Goal: Task Accomplishment & Management: Complete application form

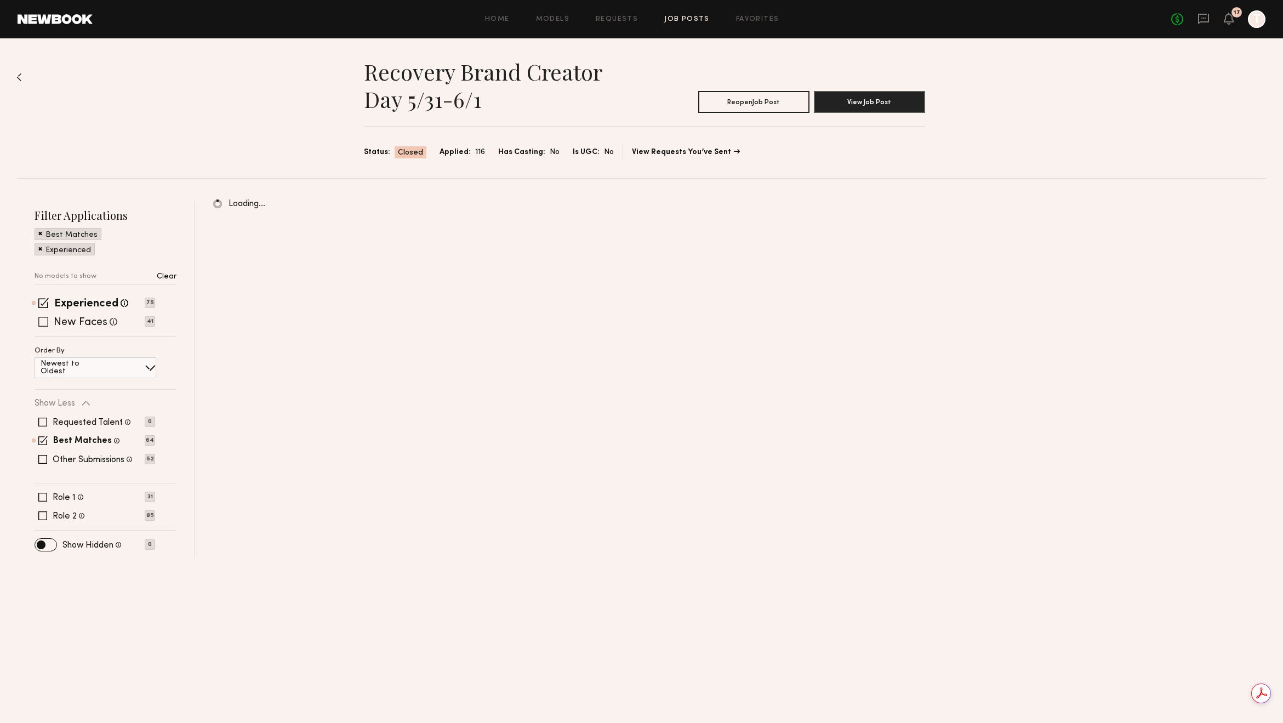
click at [92, 321] on label "New Faces" at bounding box center [81, 322] width 54 height 11
click at [62, 454] on div "Other Submissions Models shown below have applied to this job but do not match …" at bounding box center [92, 459] width 79 height 10
click at [61, 457] on label "Other Submissions" at bounding box center [89, 459] width 72 height 9
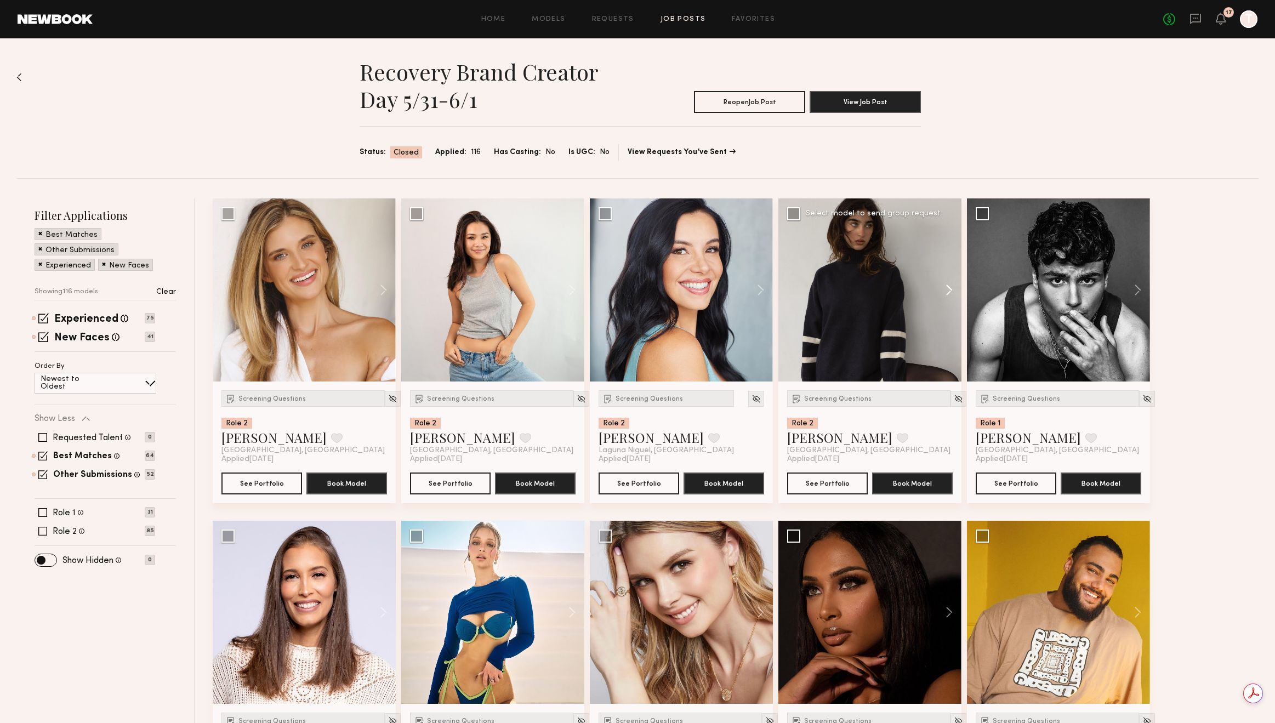
click at [944, 290] on button at bounding box center [943, 289] width 35 height 183
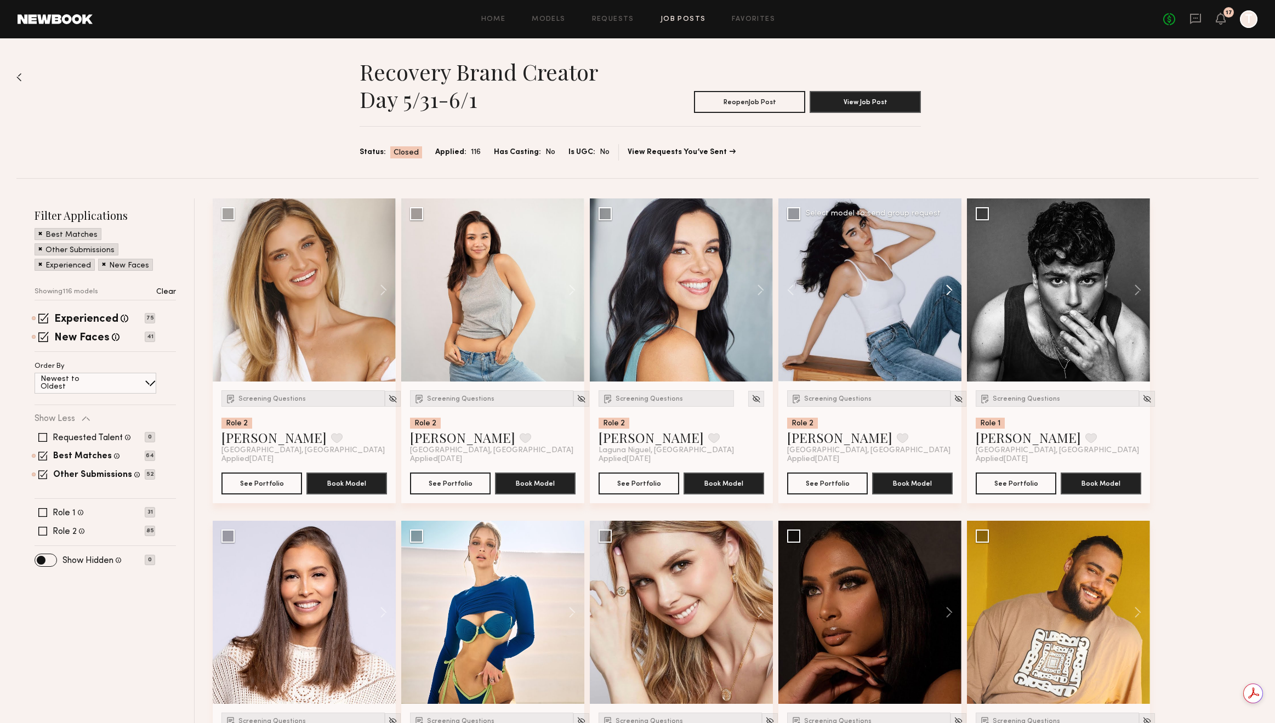
click at [944, 290] on button at bounding box center [943, 289] width 35 height 183
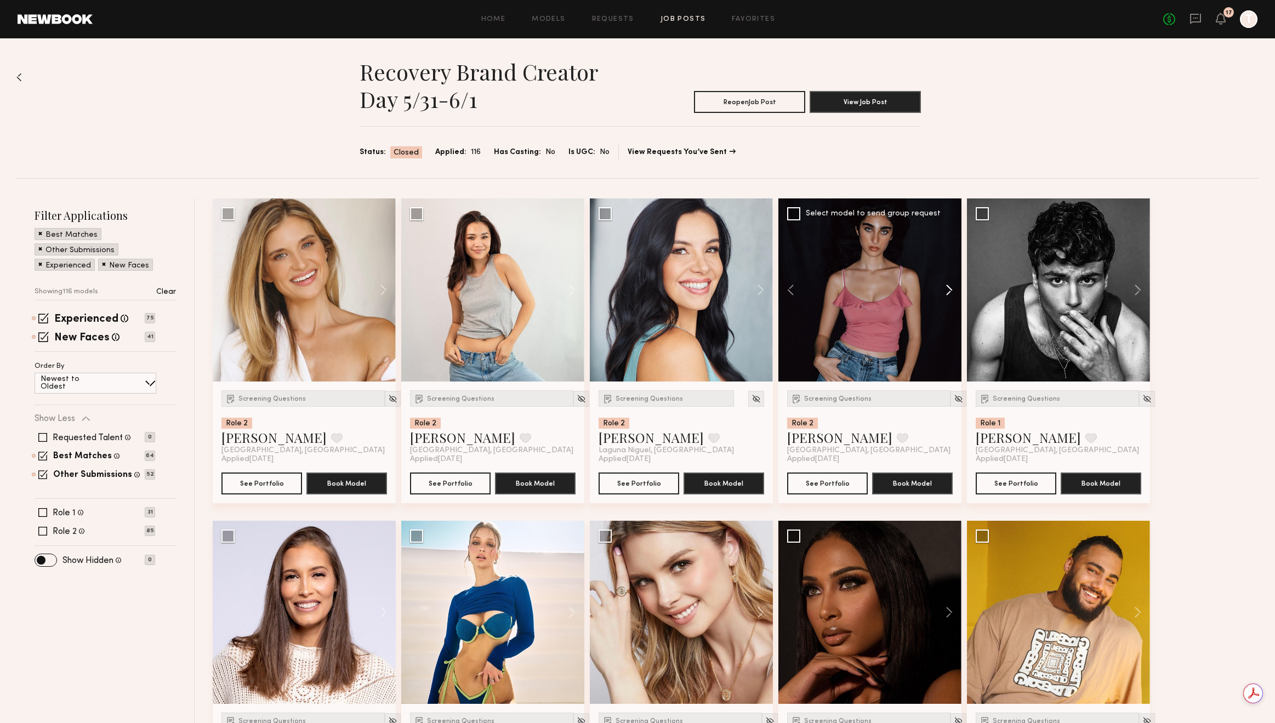
click at [944, 290] on button at bounding box center [943, 289] width 35 height 183
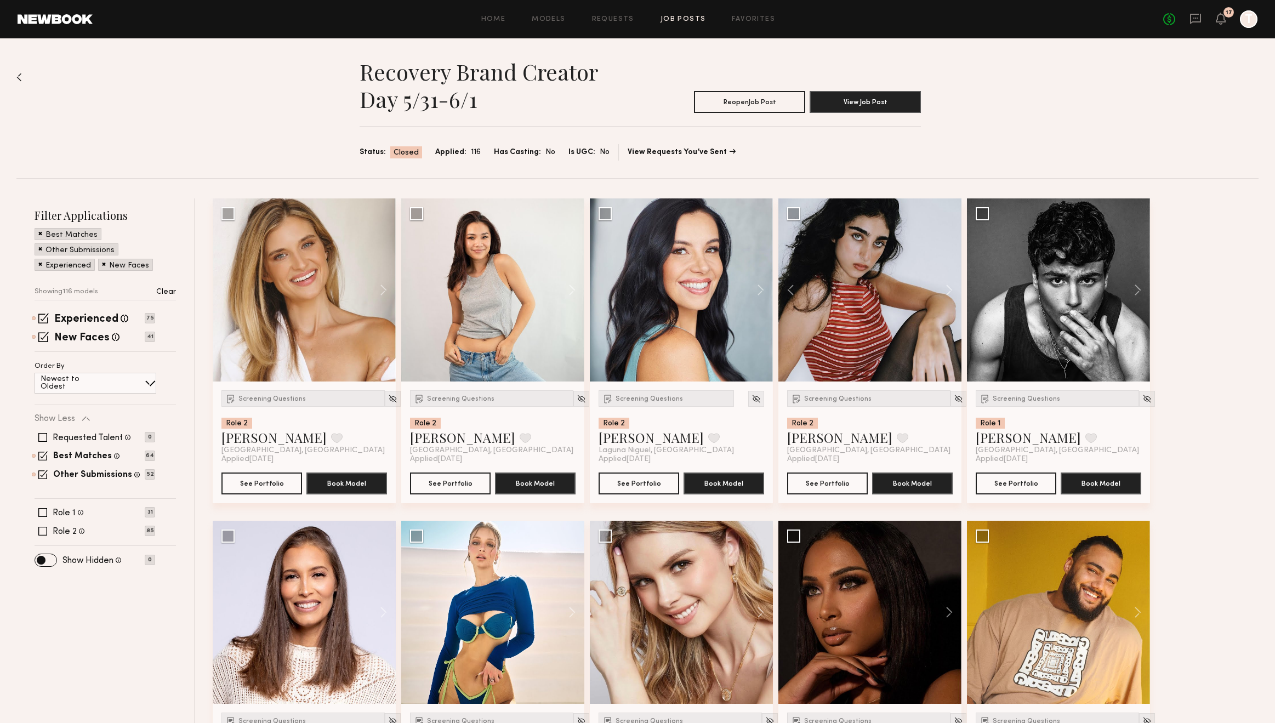
click at [679, 24] on div "Home Models Requests Job Posts Favorites Sign Out No fees up to $5,000 17 T" at bounding box center [675, 19] width 1165 height 18
click at [629, 22] on link "Requests" at bounding box center [613, 19] width 42 height 7
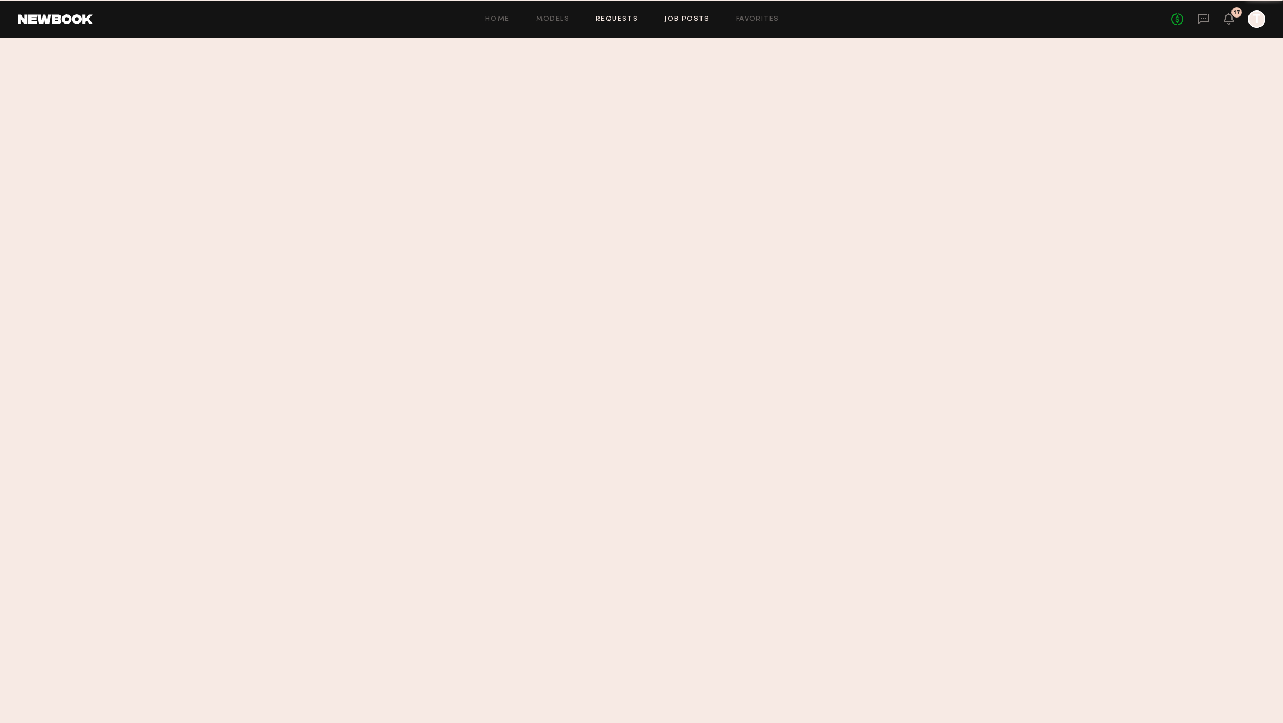
click at [682, 21] on link "Job Posts" at bounding box center [686, 19] width 45 height 7
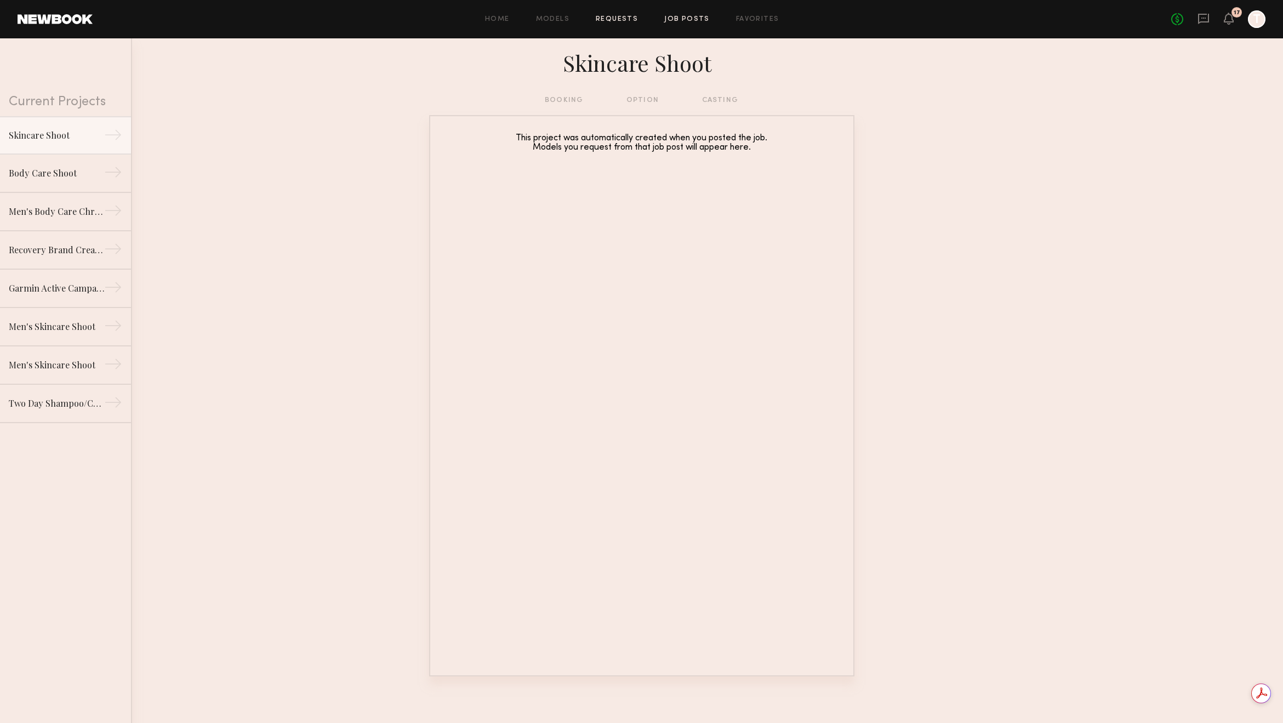
click at [683, 20] on link "Job Posts" at bounding box center [686, 19] width 45 height 7
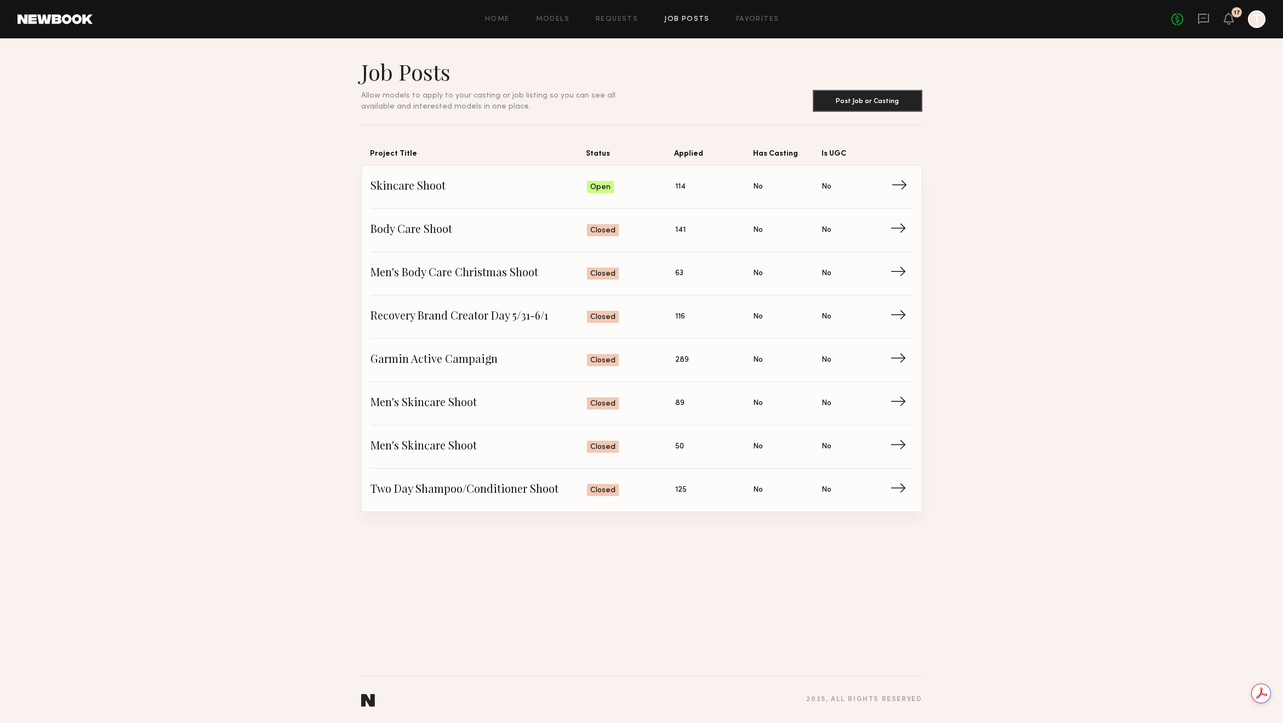
click at [675, 190] on span "114" at bounding box center [680, 187] width 10 height 12
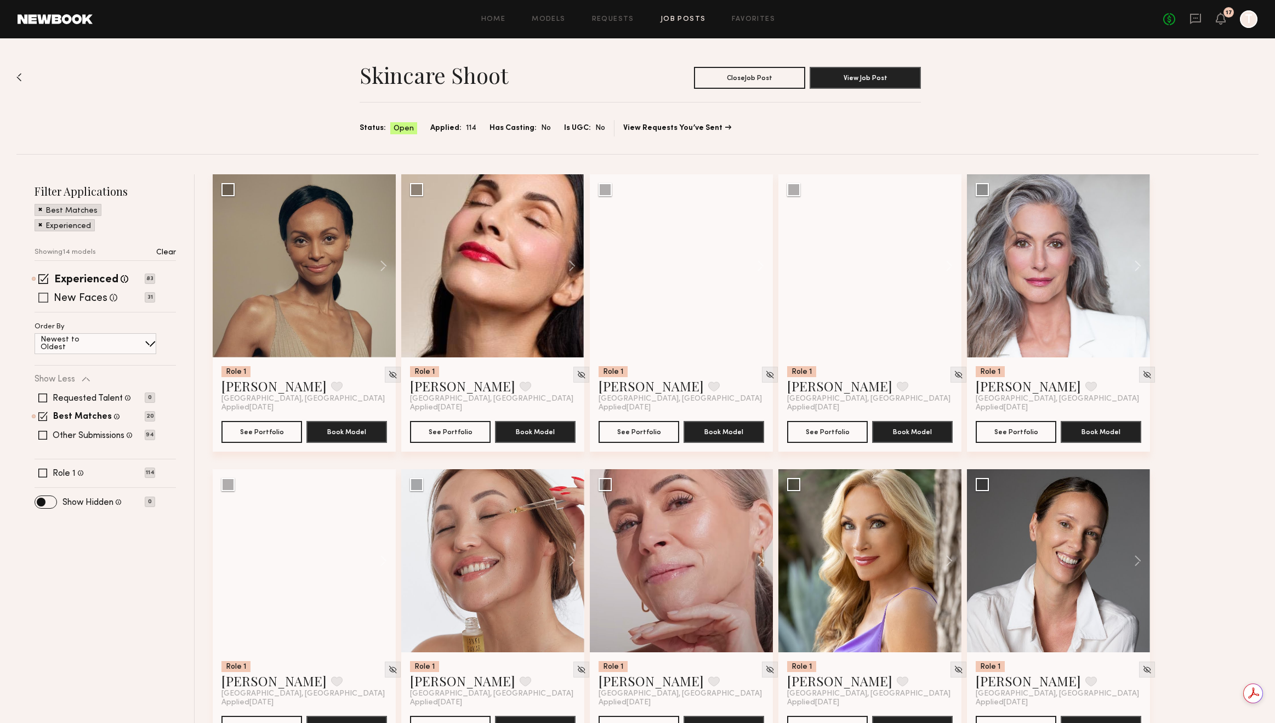
click at [93, 299] on label "New Faces" at bounding box center [81, 298] width 54 height 11
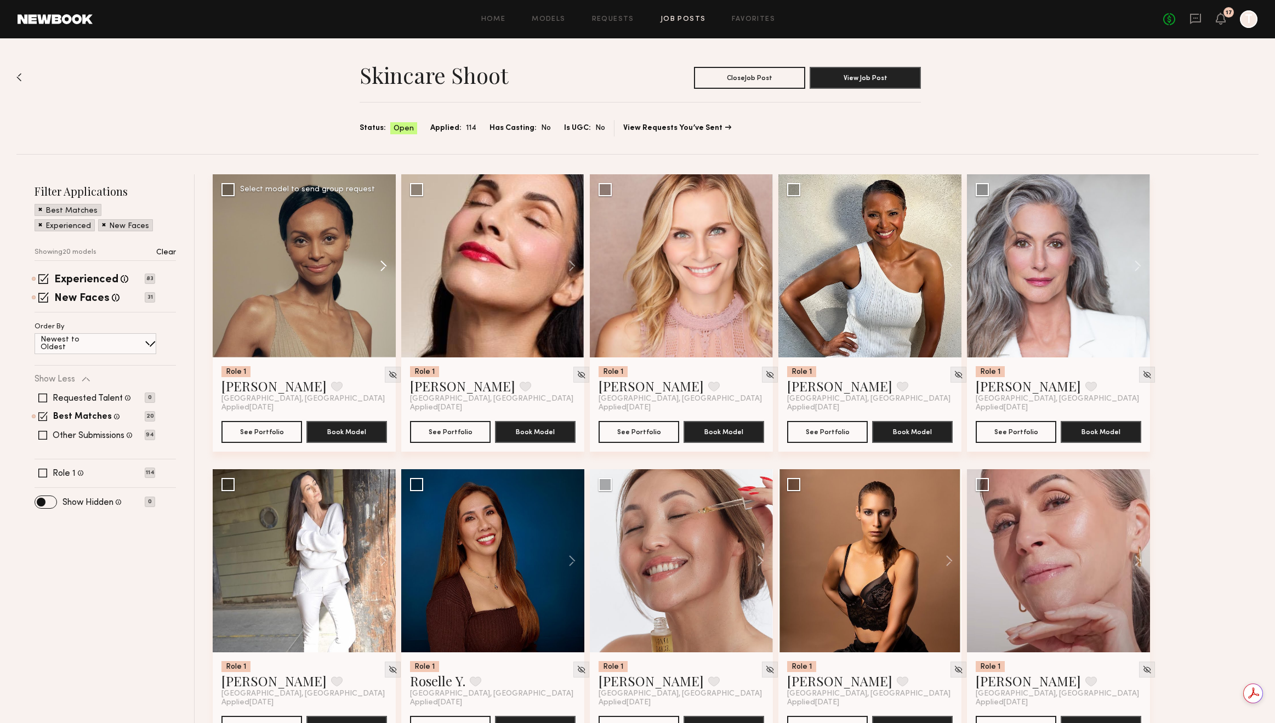
click at [379, 265] on button at bounding box center [378, 265] width 35 height 183
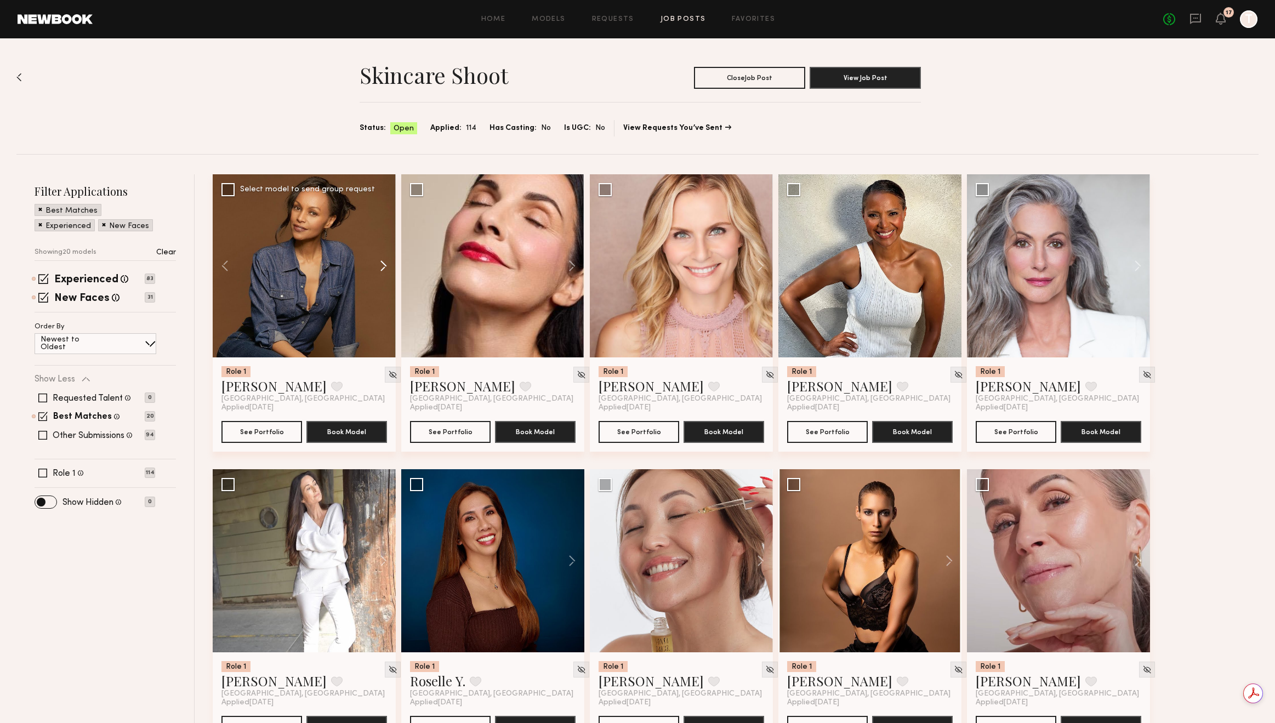
click at [379, 265] on button at bounding box center [378, 265] width 35 height 183
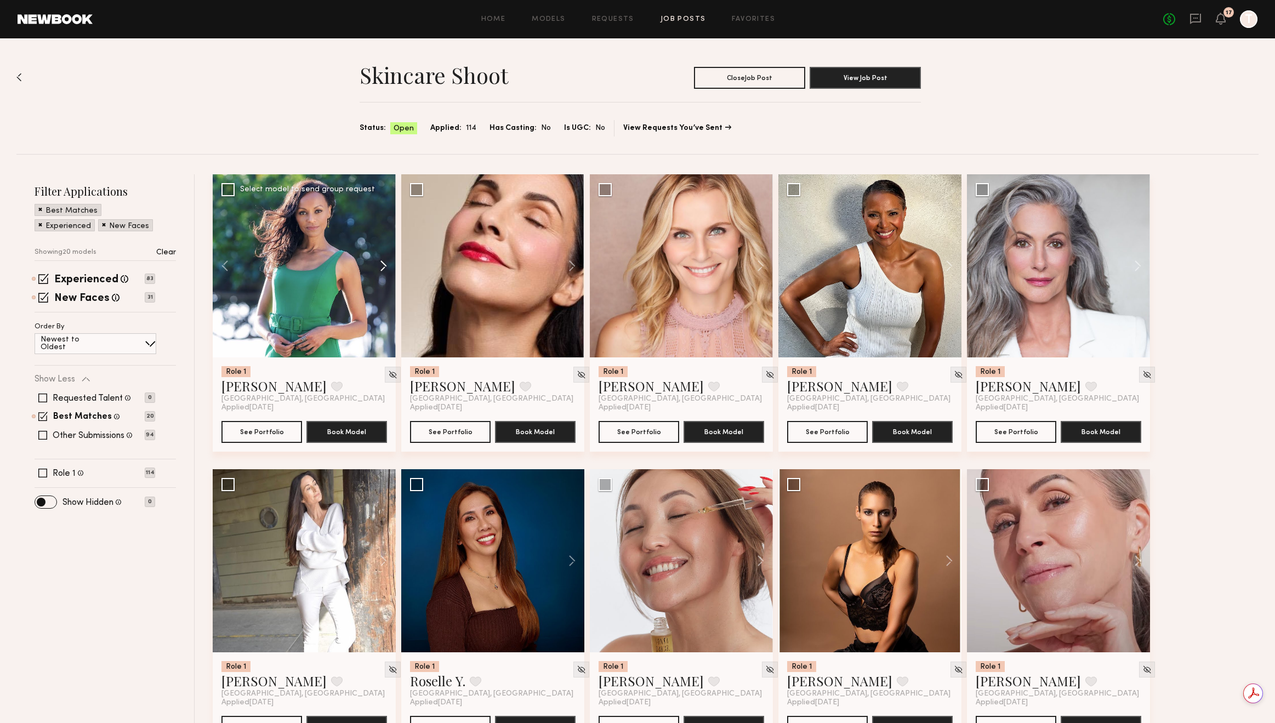
click at [379, 265] on button at bounding box center [378, 265] width 35 height 183
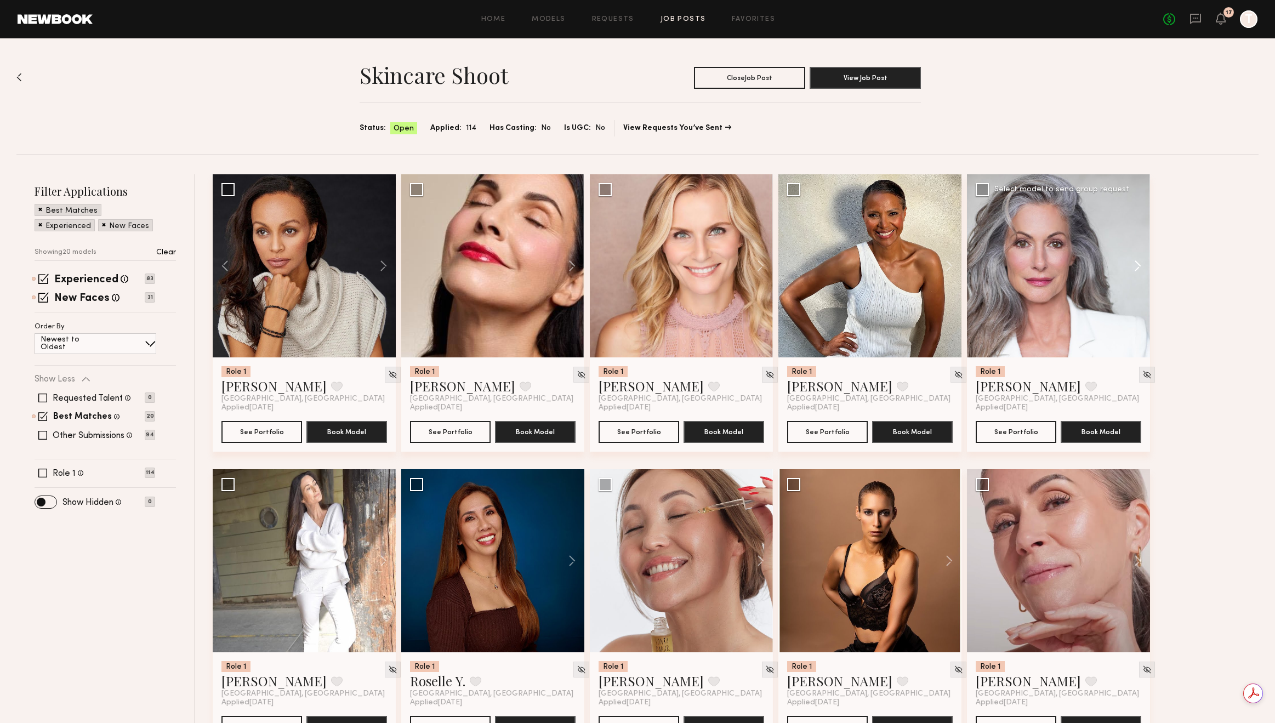
click at [1135, 269] on button at bounding box center [1132, 265] width 35 height 183
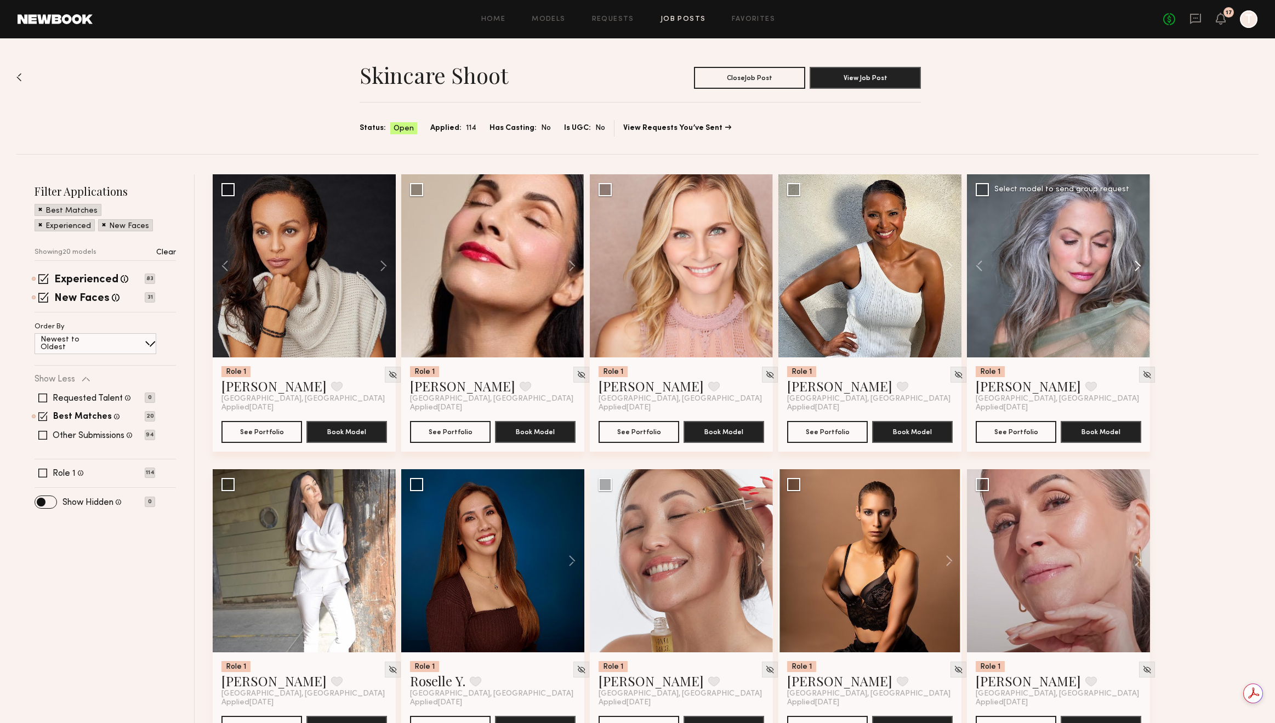
click at [1135, 269] on button at bounding box center [1132, 265] width 35 height 183
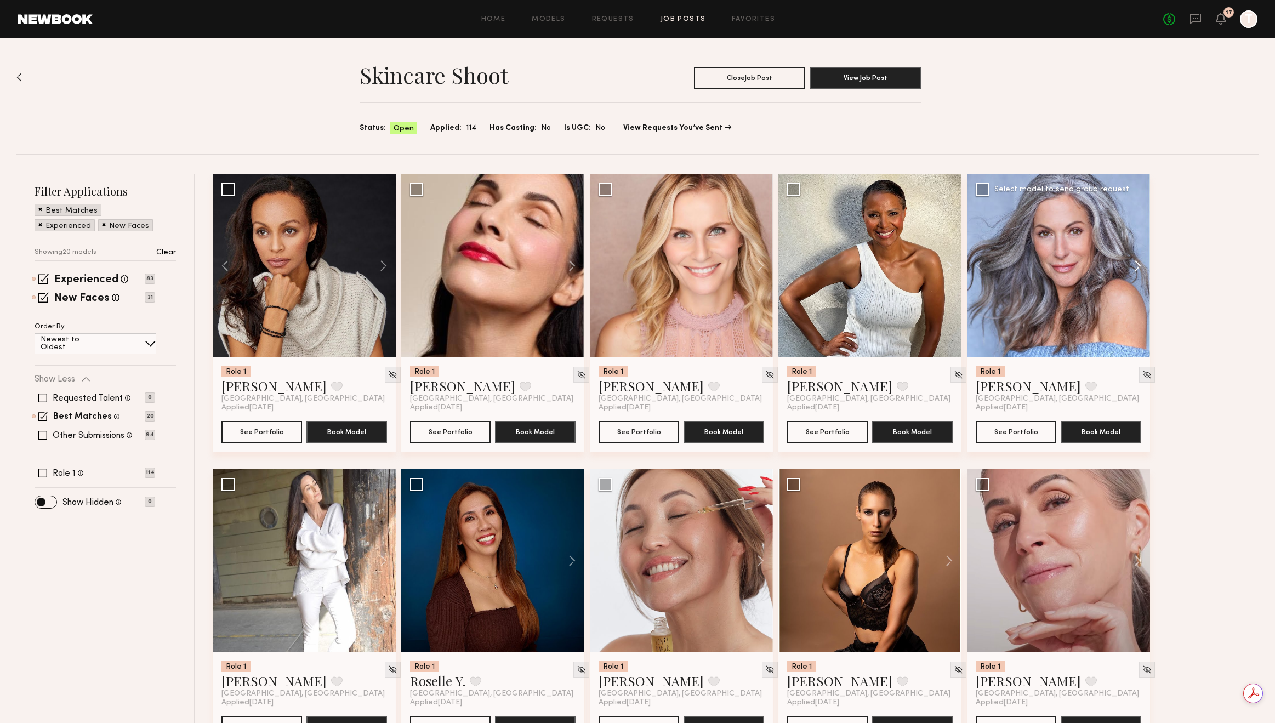
click at [1135, 269] on button at bounding box center [1132, 265] width 35 height 183
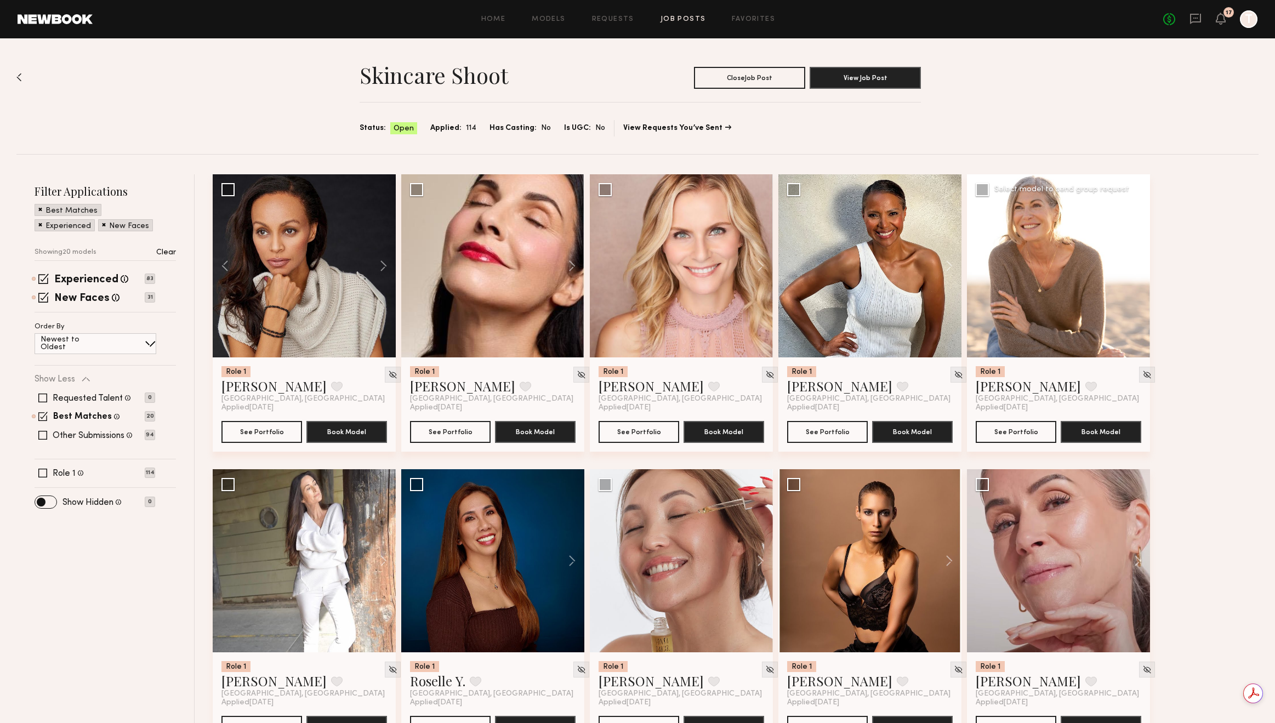
click at [1135, 269] on button at bounding box center [1132, 265] width 35 height 183
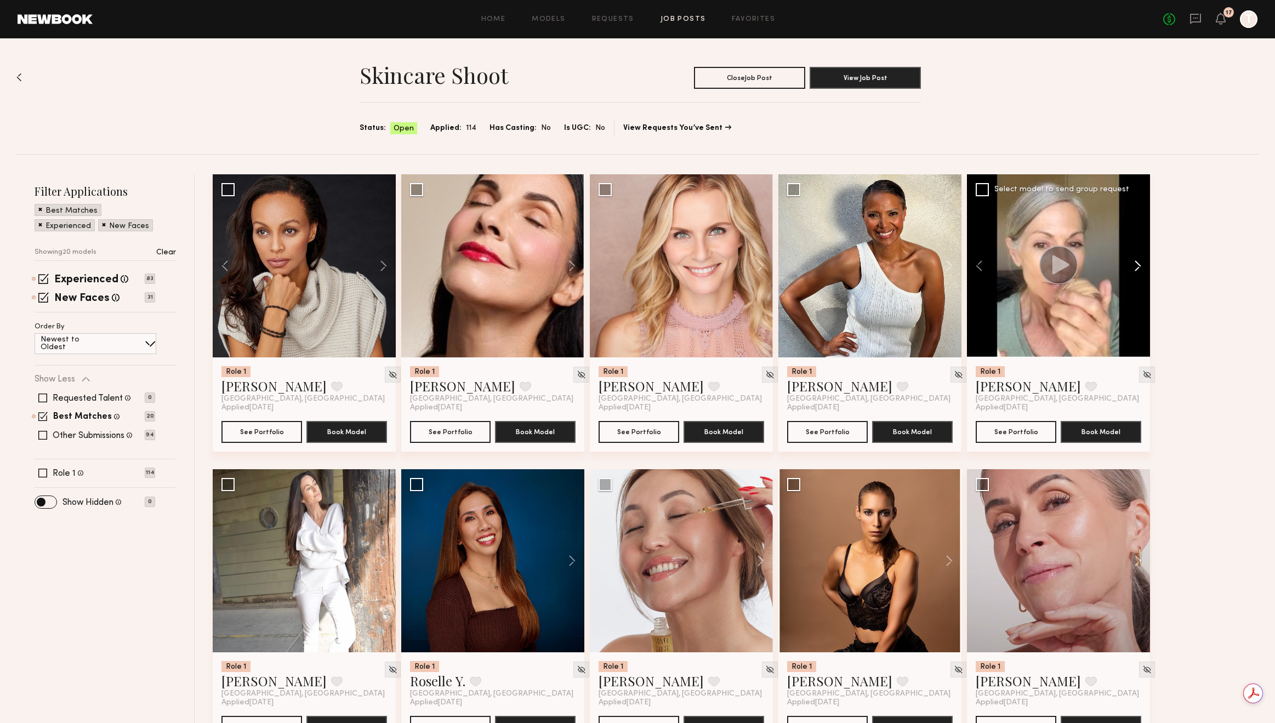
click at [1135, 269] on button at bounding box center [1132, 265] width 35 height 183
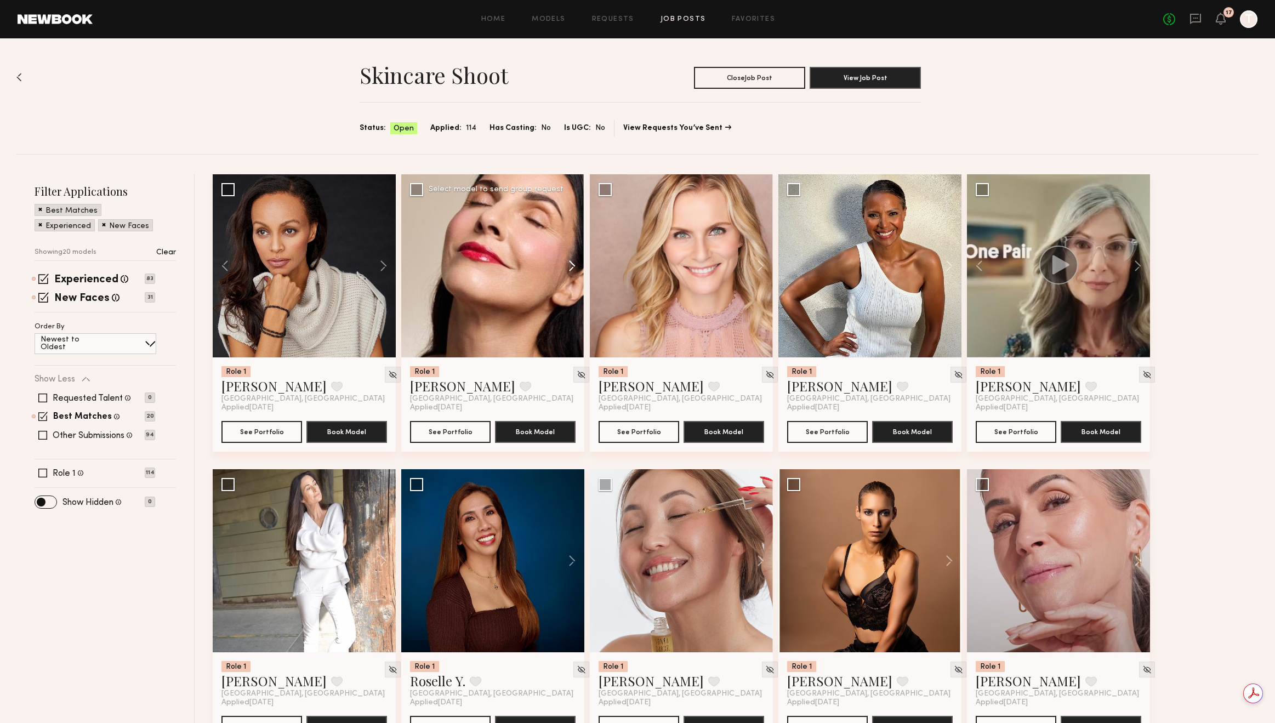
click at [572, 276] on button at bounding box center [566, 265] width 35 height 183
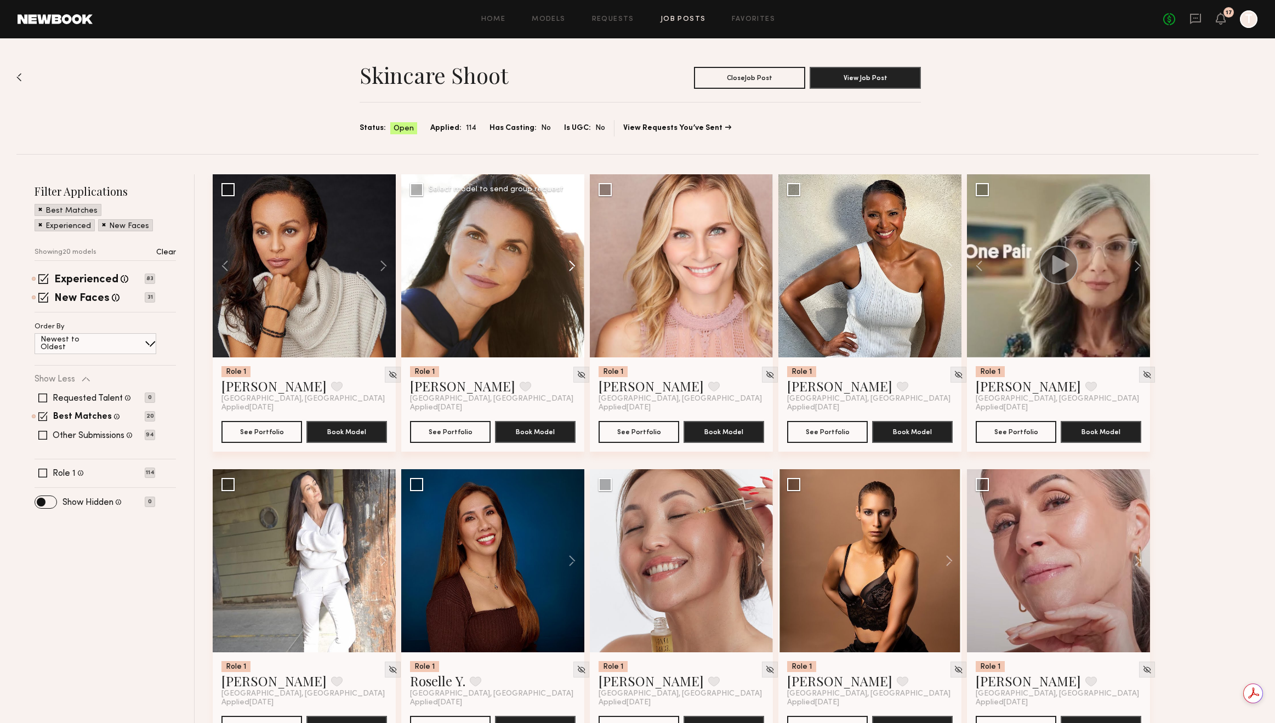
click at [572, 276] on button at bounding box center [566, 265] width 35 height 183
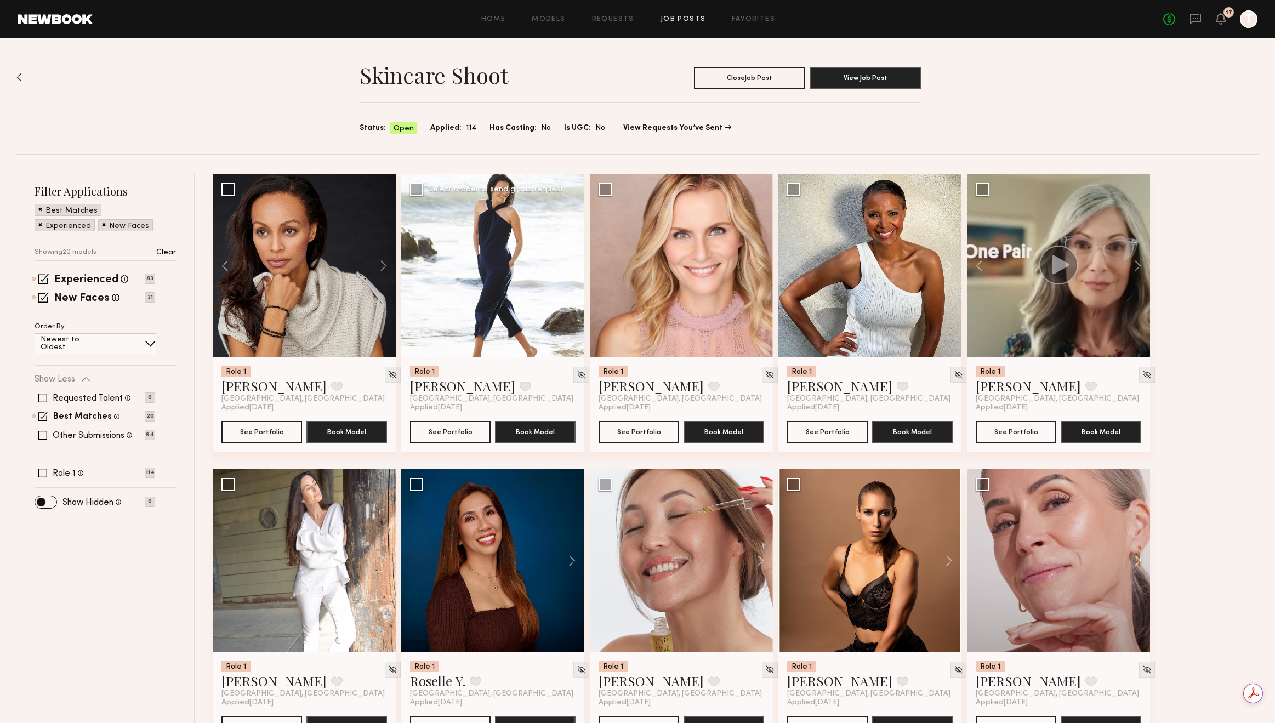
click at [572, 276] on button at bounding box center [566, 265] width 35 height 183
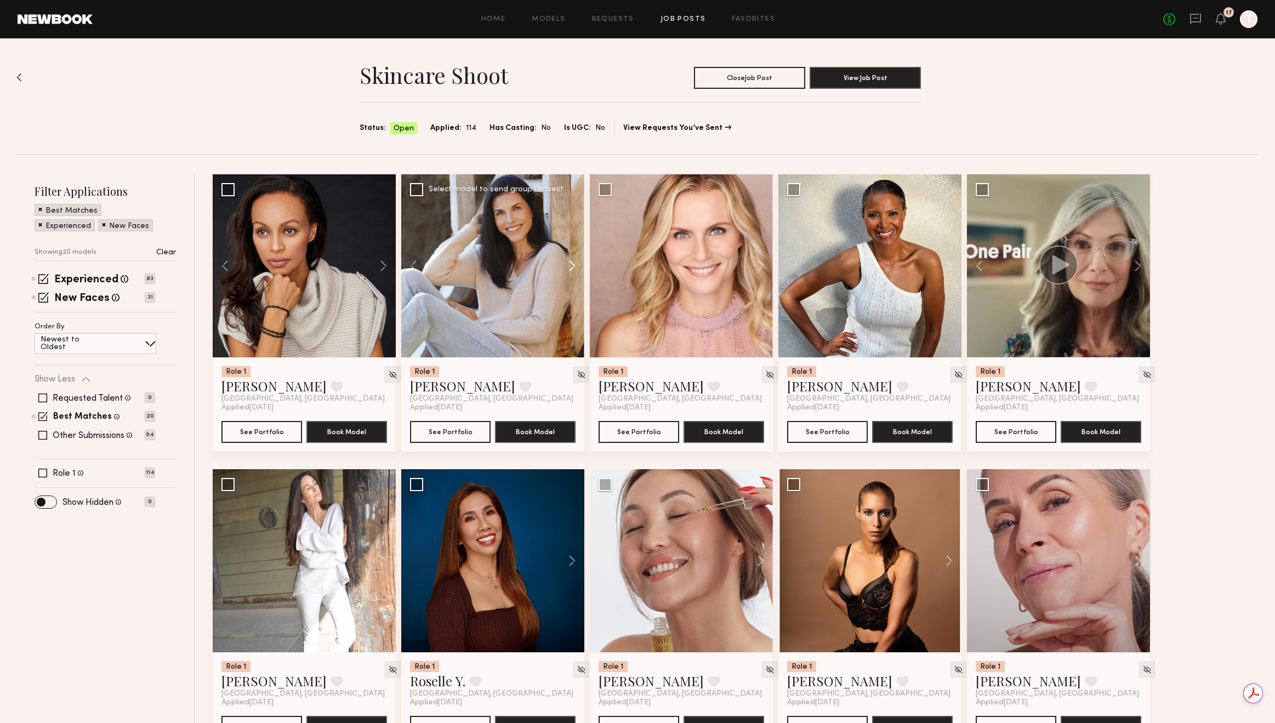
click at [572, 276] on button at bounding box center [566, 265] width 35 height 183
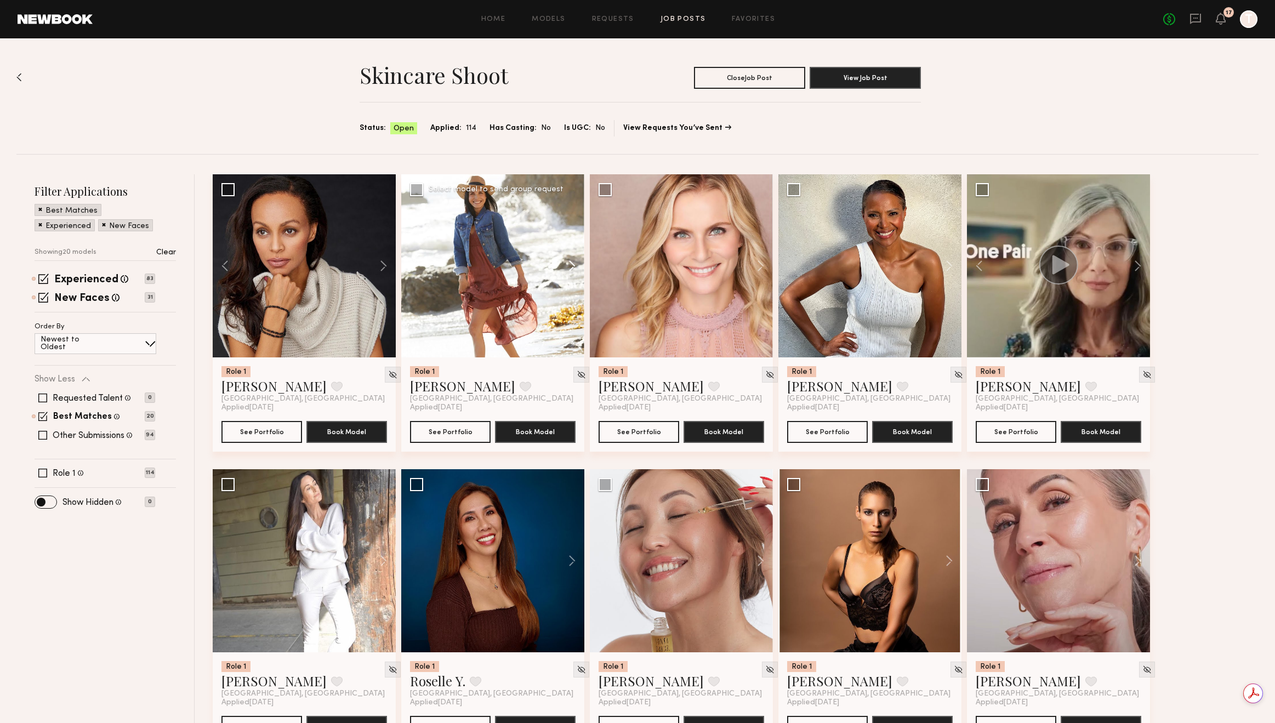
click at [572, 276] on button at bounding box center [566, 265] width 35 height 183
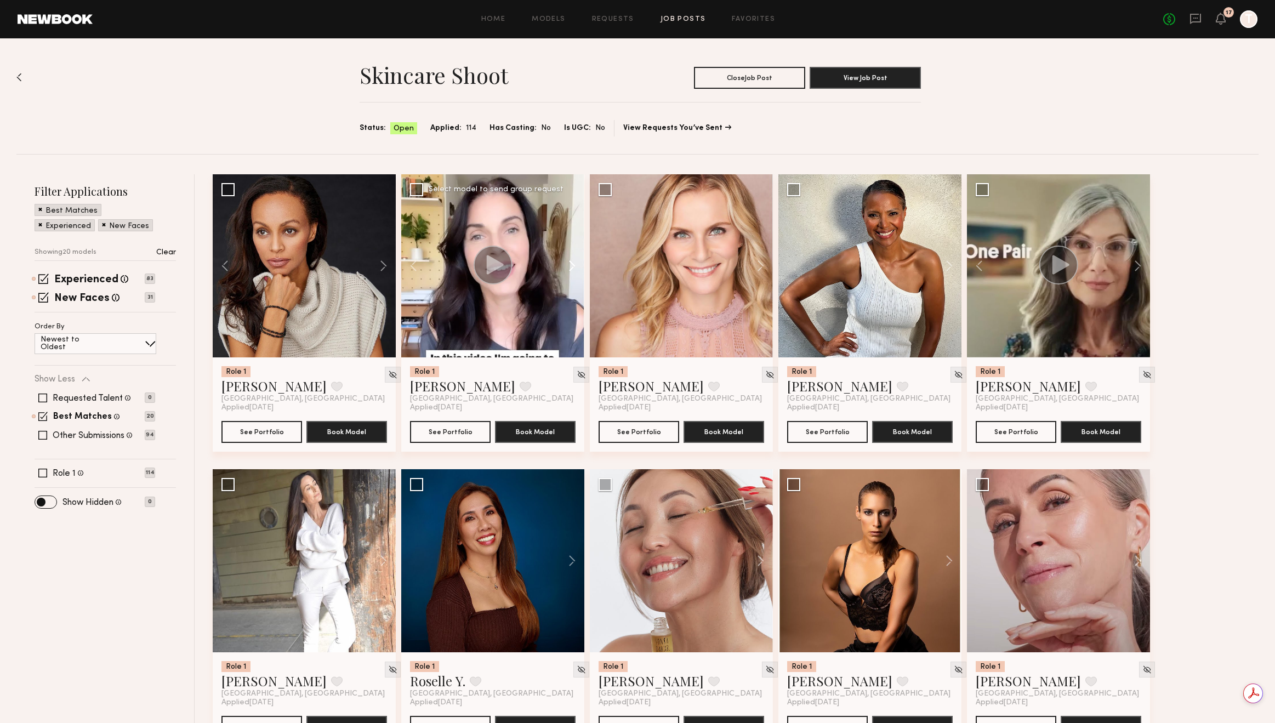
click at [572, 276] on button at bounding box center [566, 265] width 35 height 183
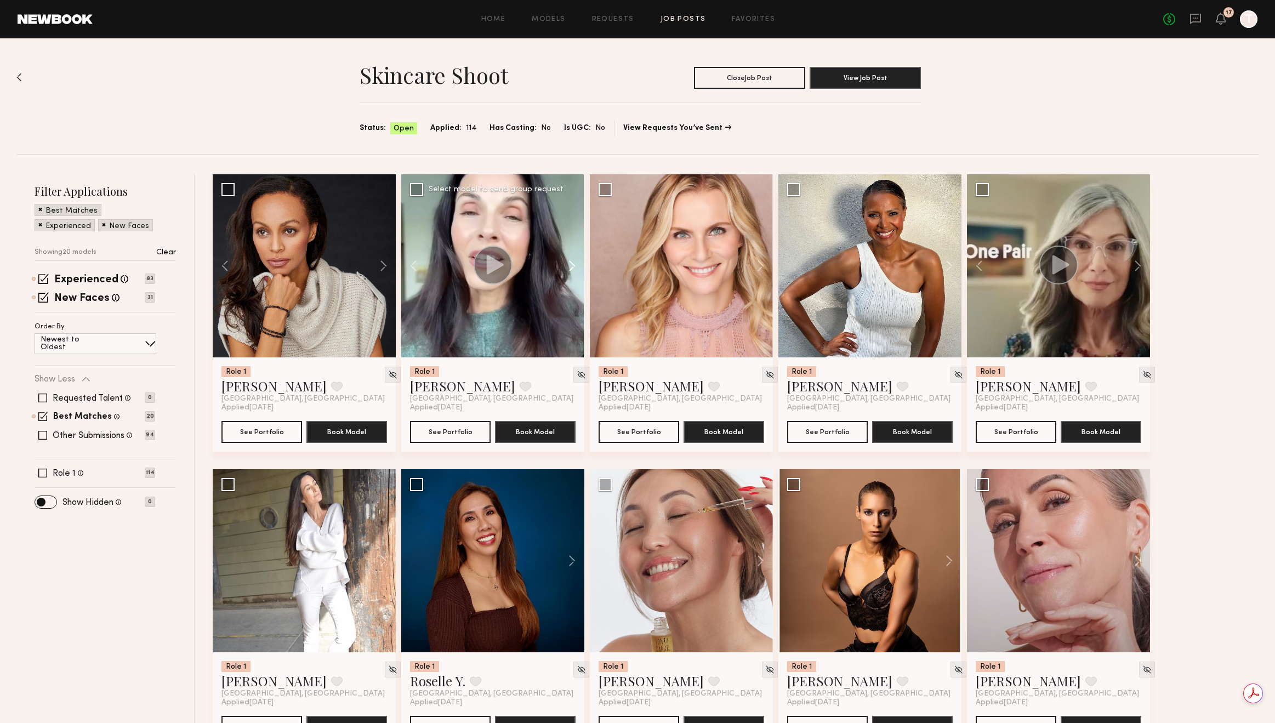
click at [572, 276] on button at bounding box center [566, 265] width 35 height 183
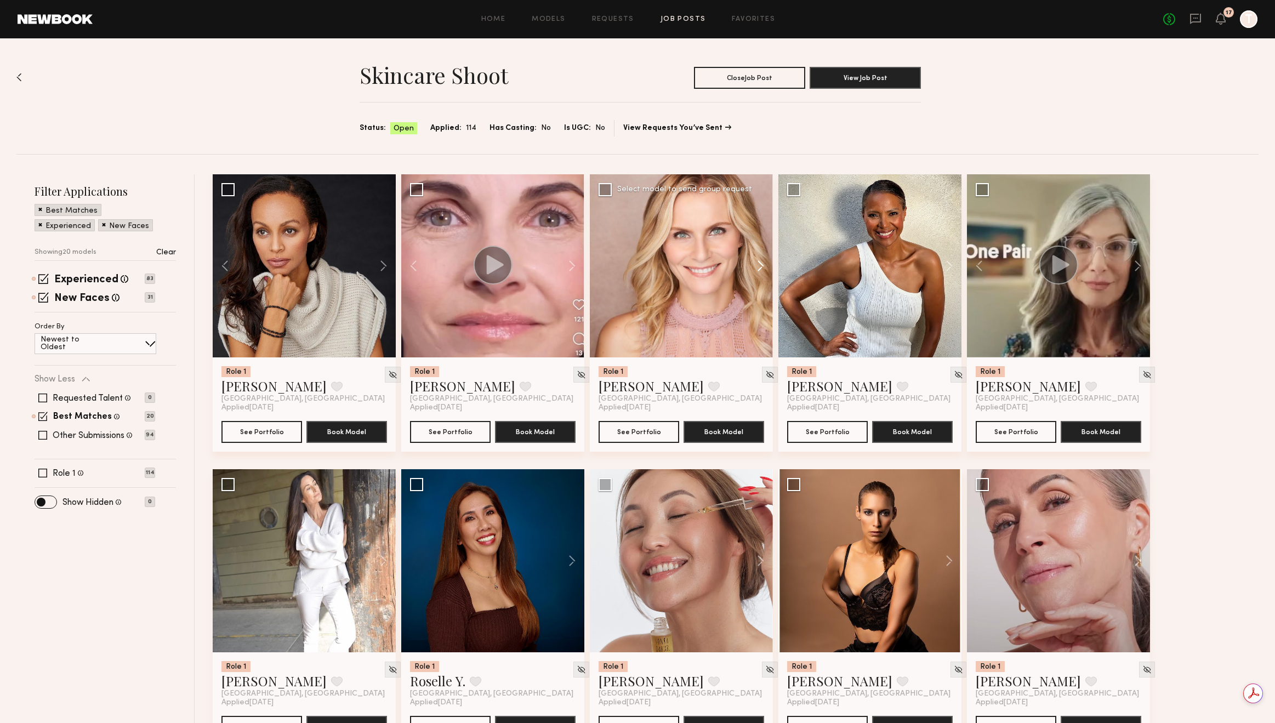
click at [756, 266] on button at bounding box center [755, 265] width 35 height 183
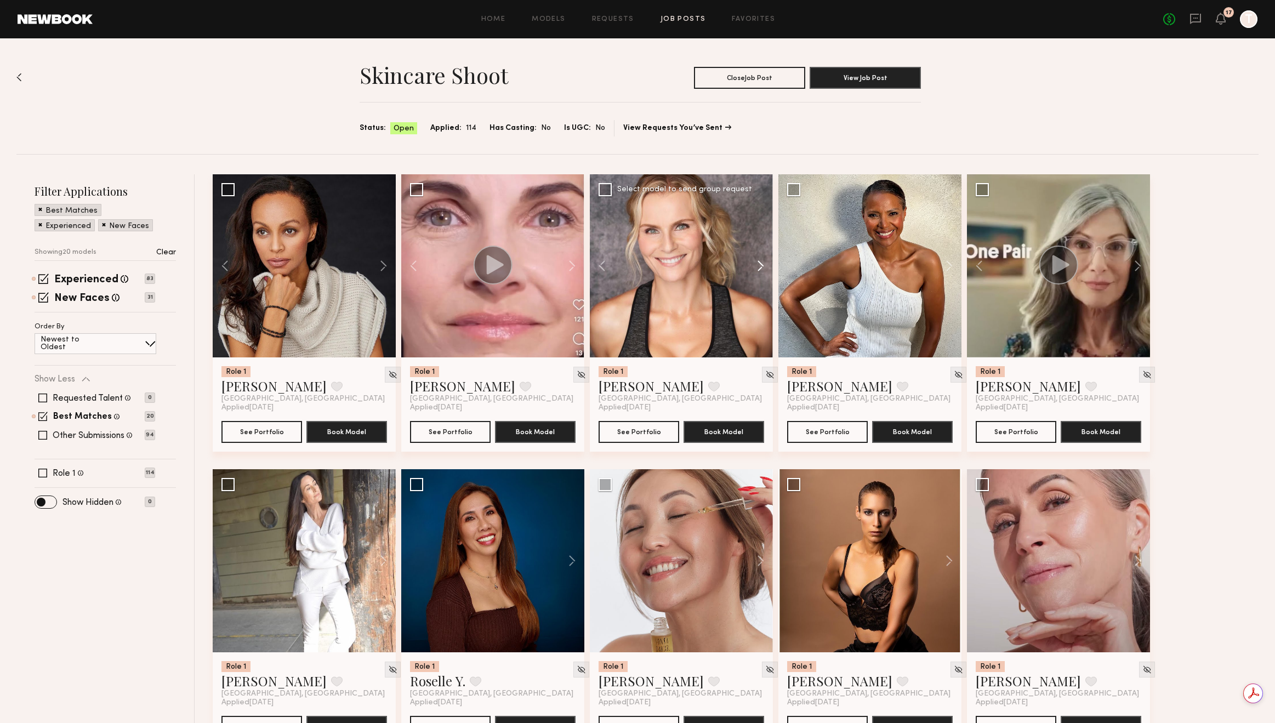
click at [760, 269] on button at bounding box center [755, 265] width 35 height 183
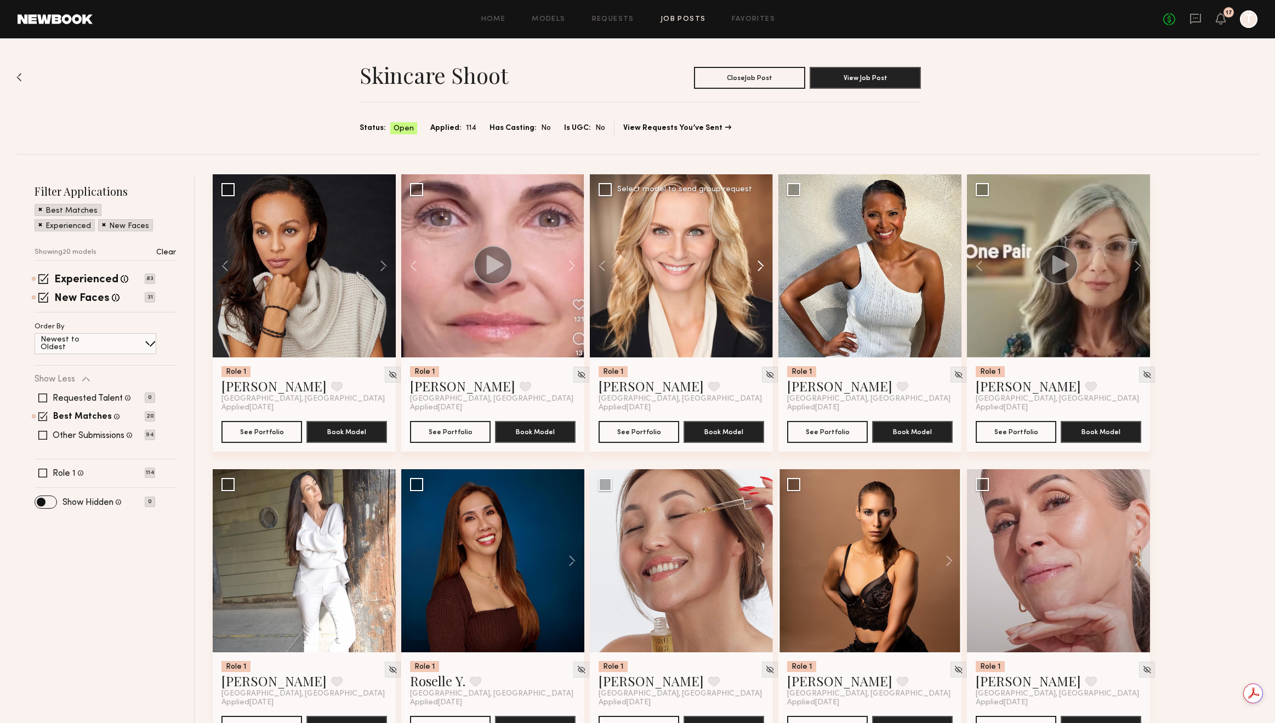
click at [760, 269] on button at bounding box center [755, 265] width 35 height 183
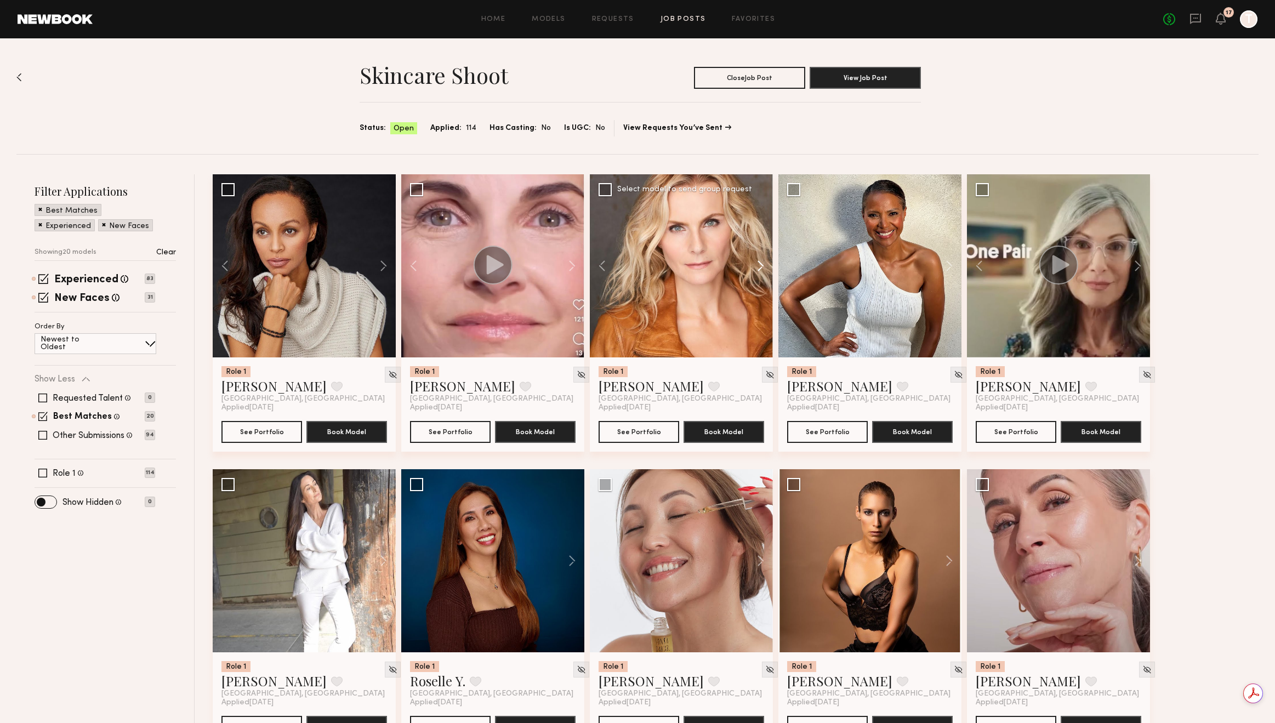
click at [760, 269] on button at bounding box center [755, 265] width 35 height 183
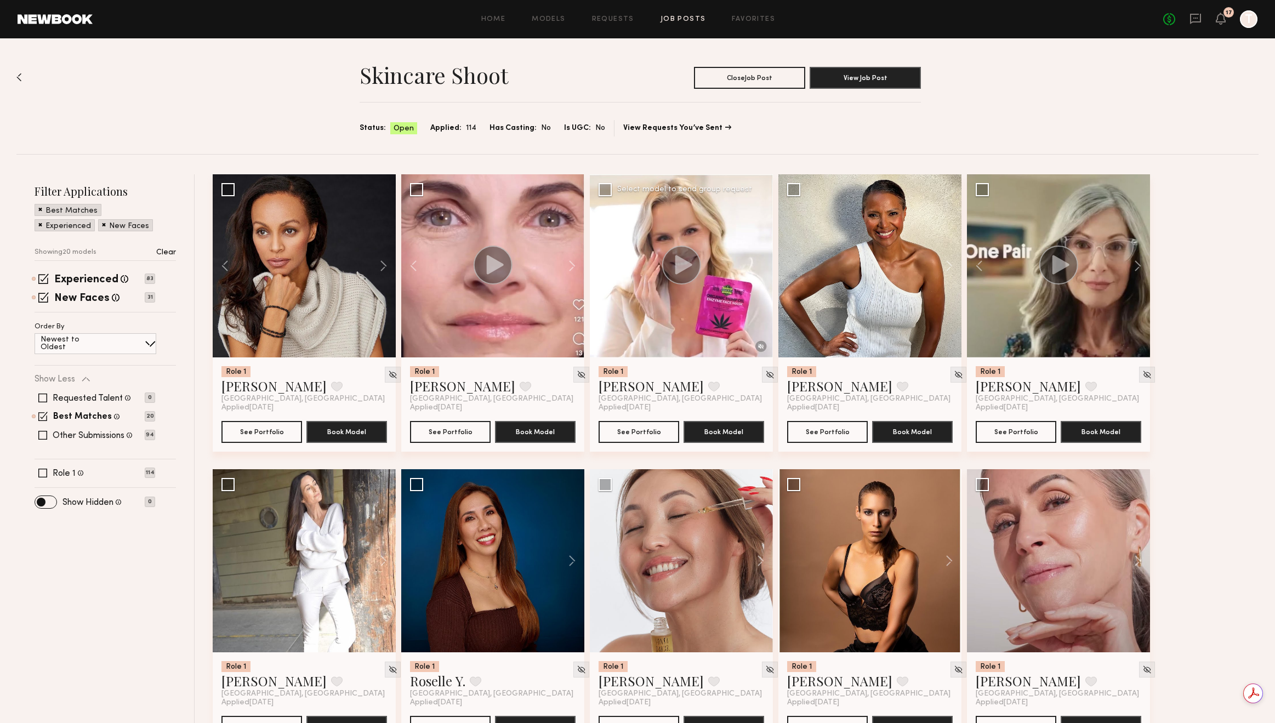
click at [760, 269] on div at bounding box center [681, 265] width 183 height 183
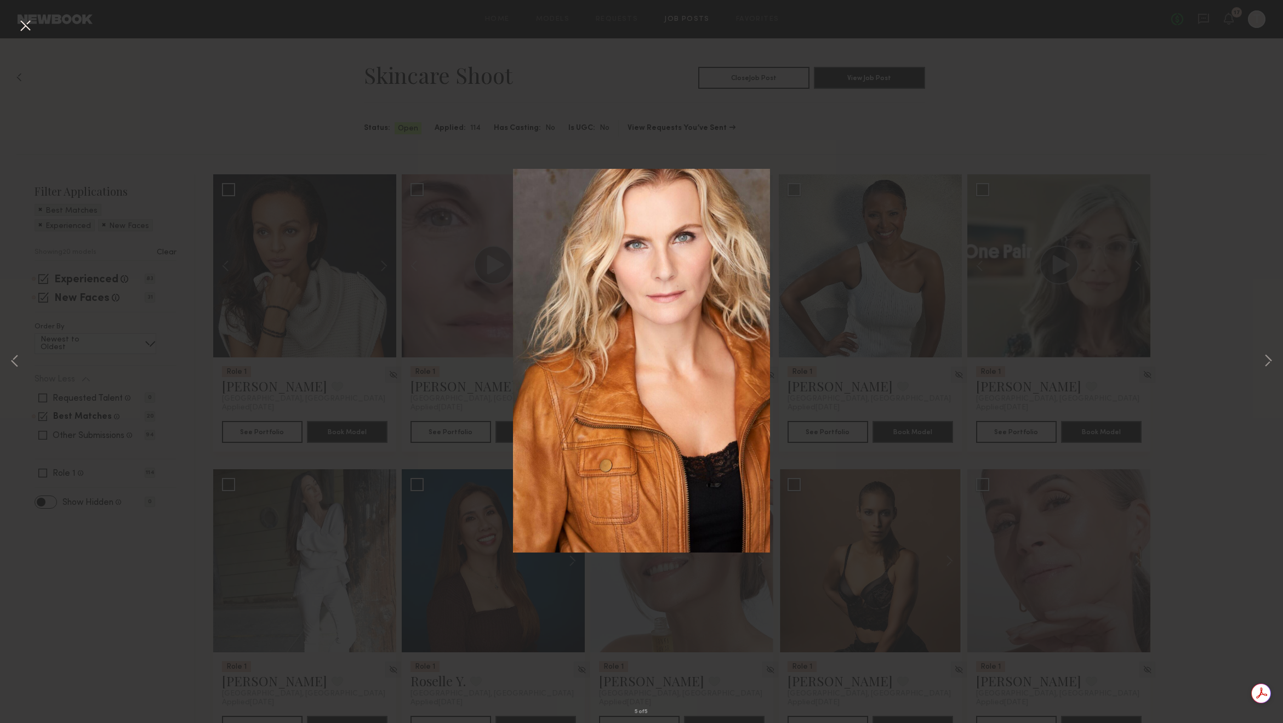
click at [31, 26] on button at bounding box center [25, 26] width 18 height 20
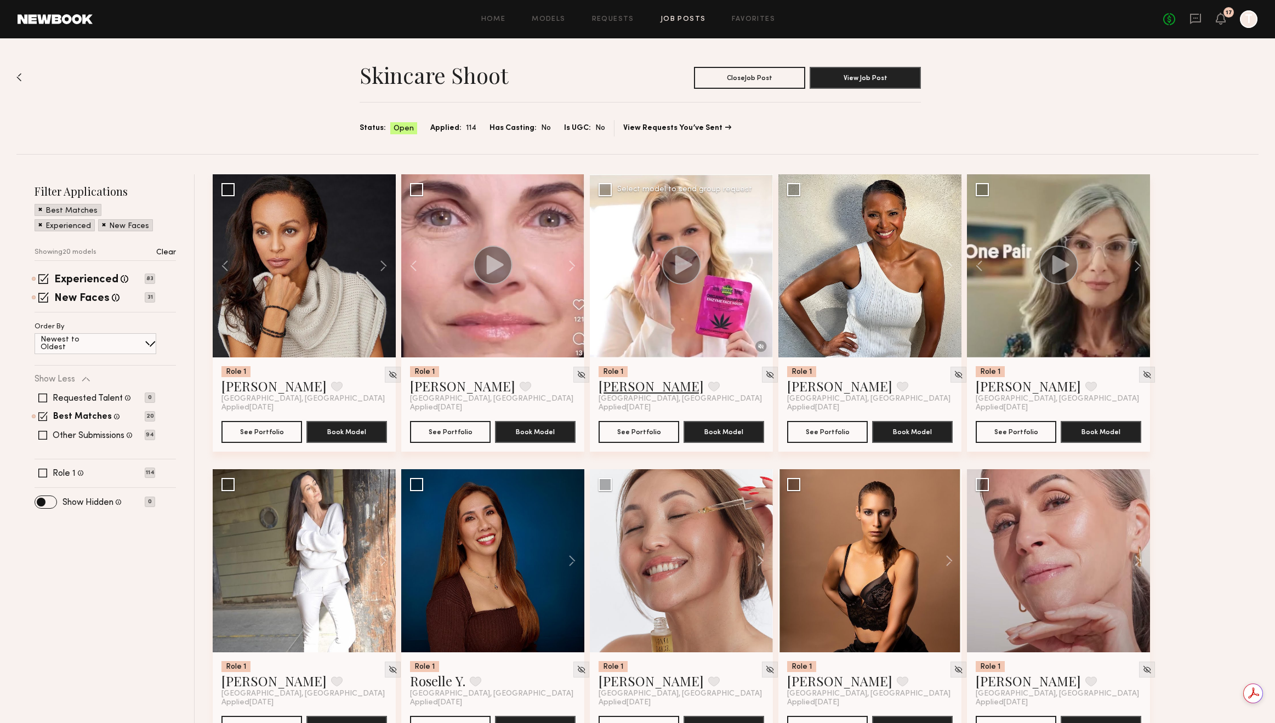
click at [658, 388] on link "Alexandra K." at bounding box center [651, 386] width 105 height 18
click at [1137, 267] on button at bounding box center [1132, 265] width 35 height 183
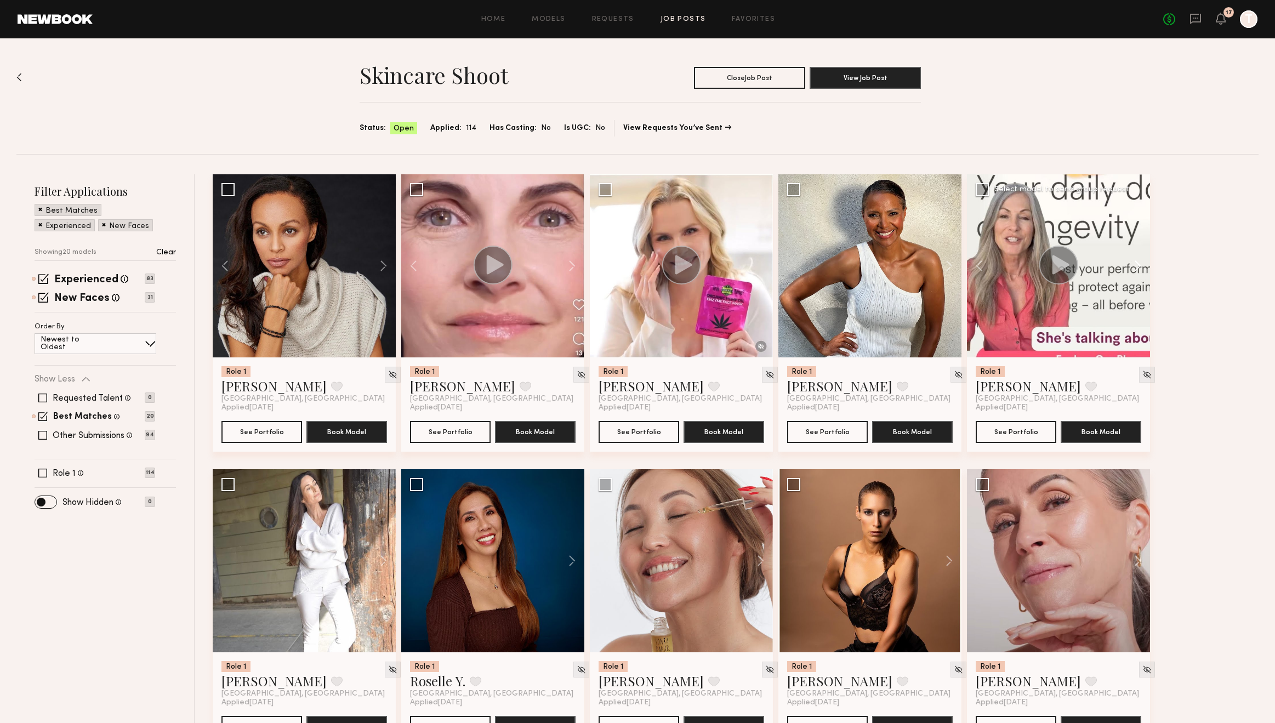
click at [1137, 267] on button at bounding box center [1132, 265] width 35 height 183
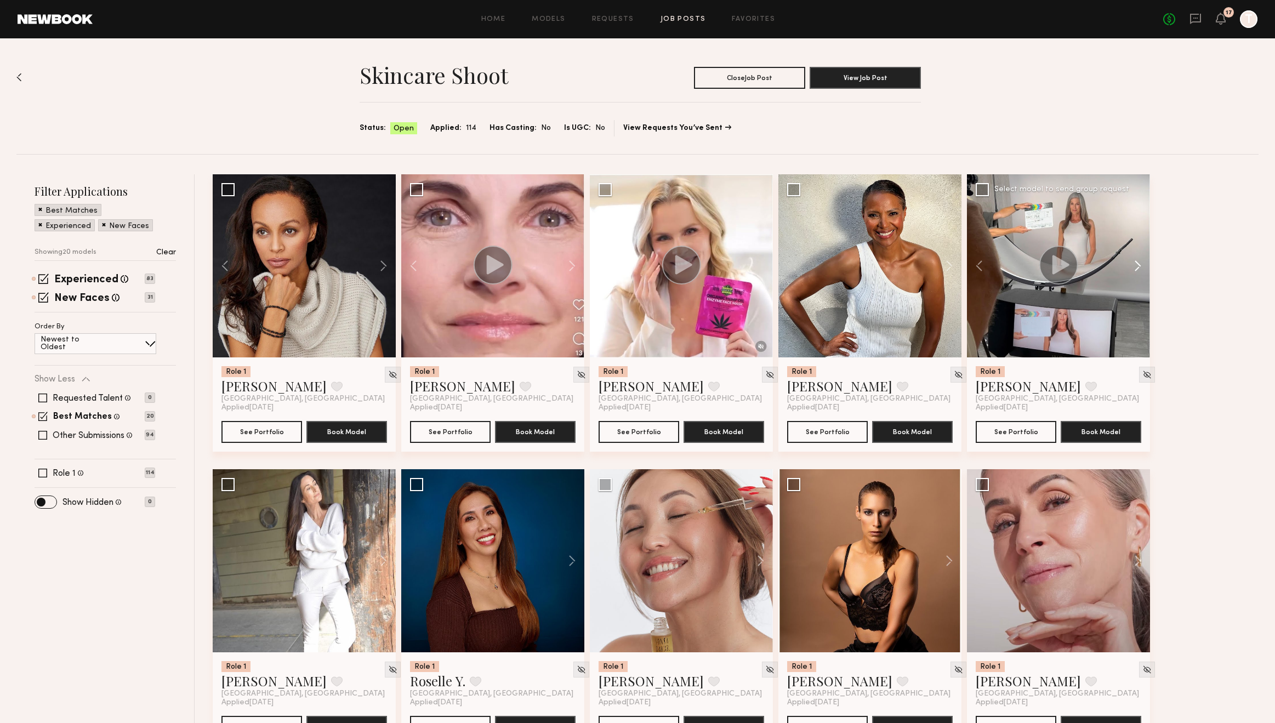
click at [1137, 267] on button at bounding box center [1132, 265] width 35 height 183
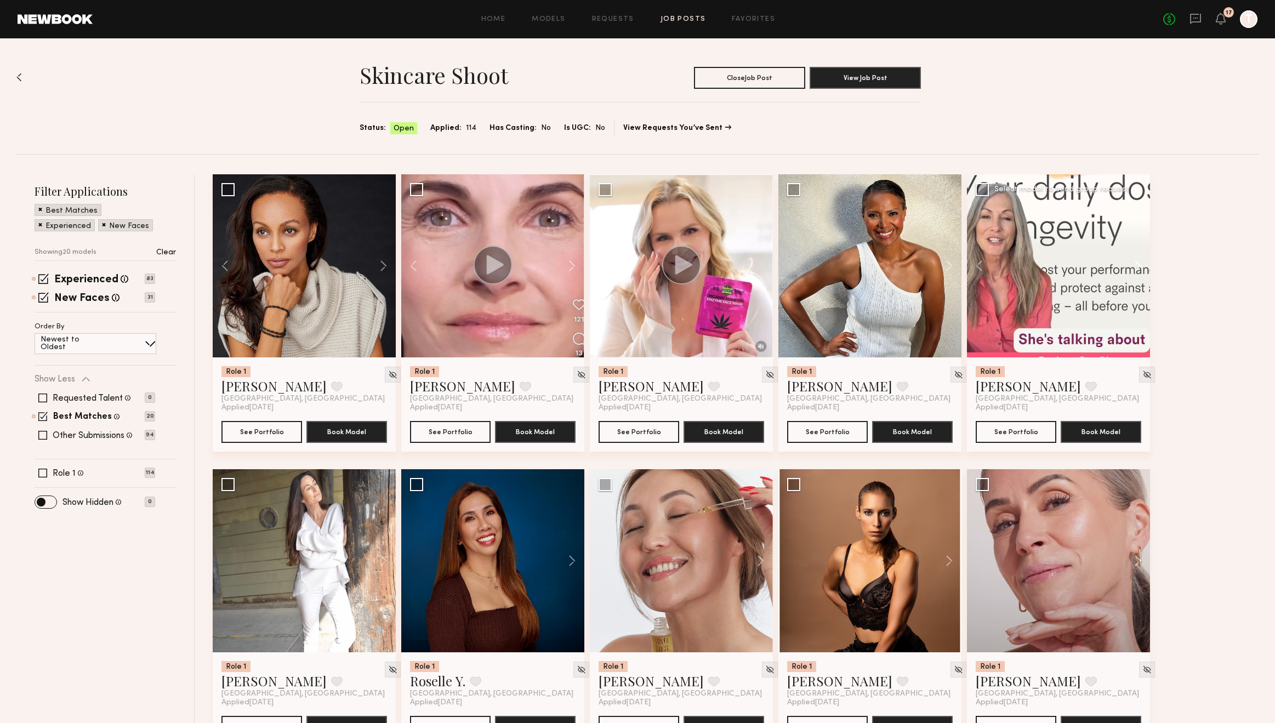
click at [1137, 267] on button at bounding box center [1132, 265] width 35 height 183
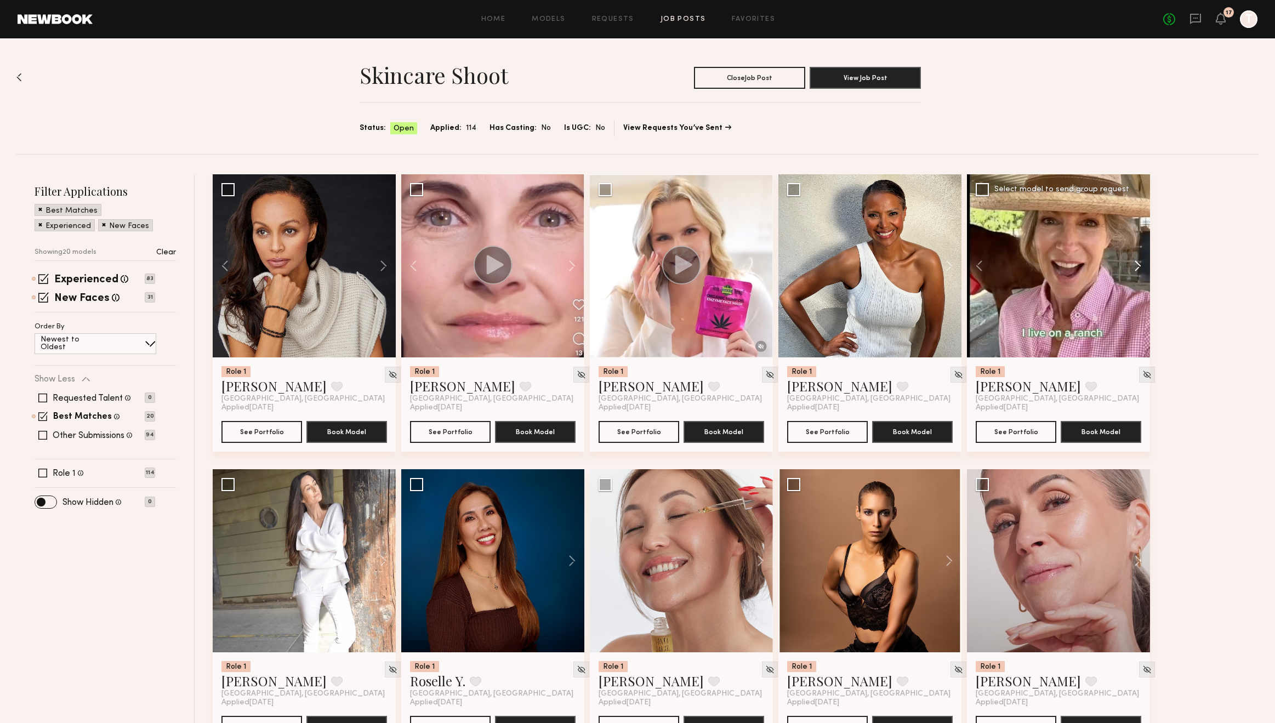
click at [1137, 267] on button at bounding box center [1132, 265] width 35 height 183
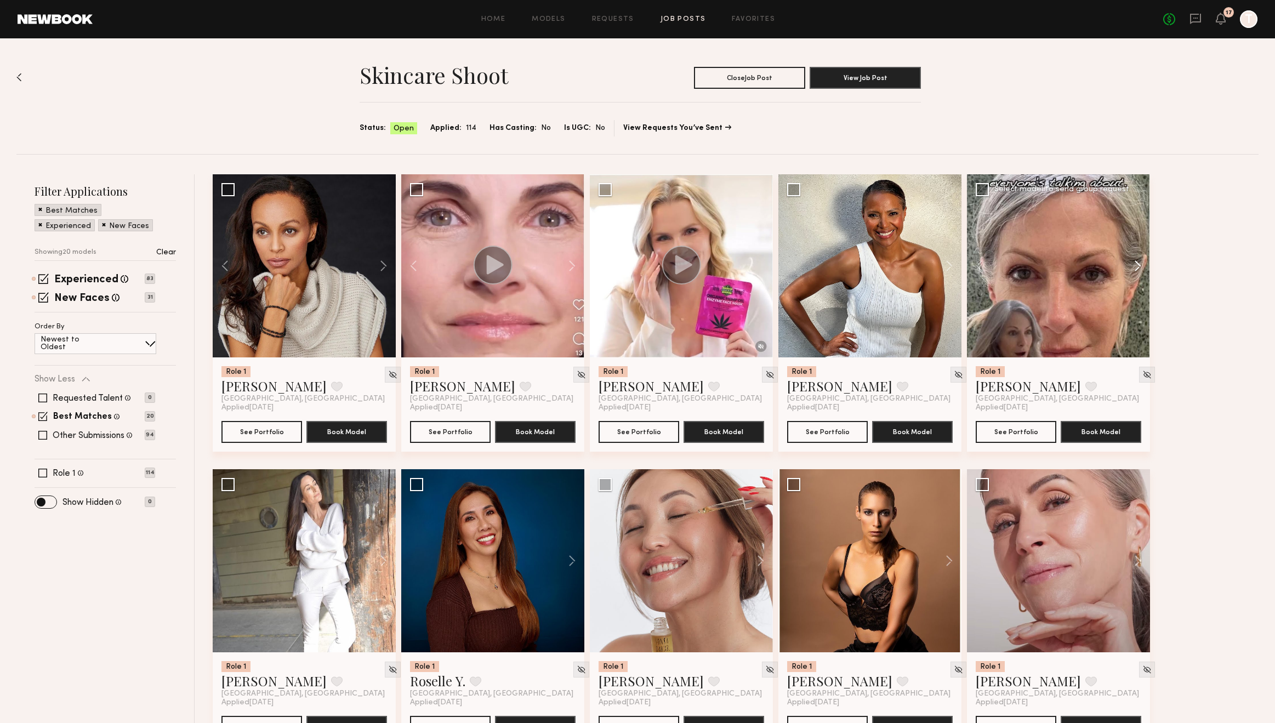
click at [1137, 267] on button at bounding box center [1132, 265] width 35 height 183
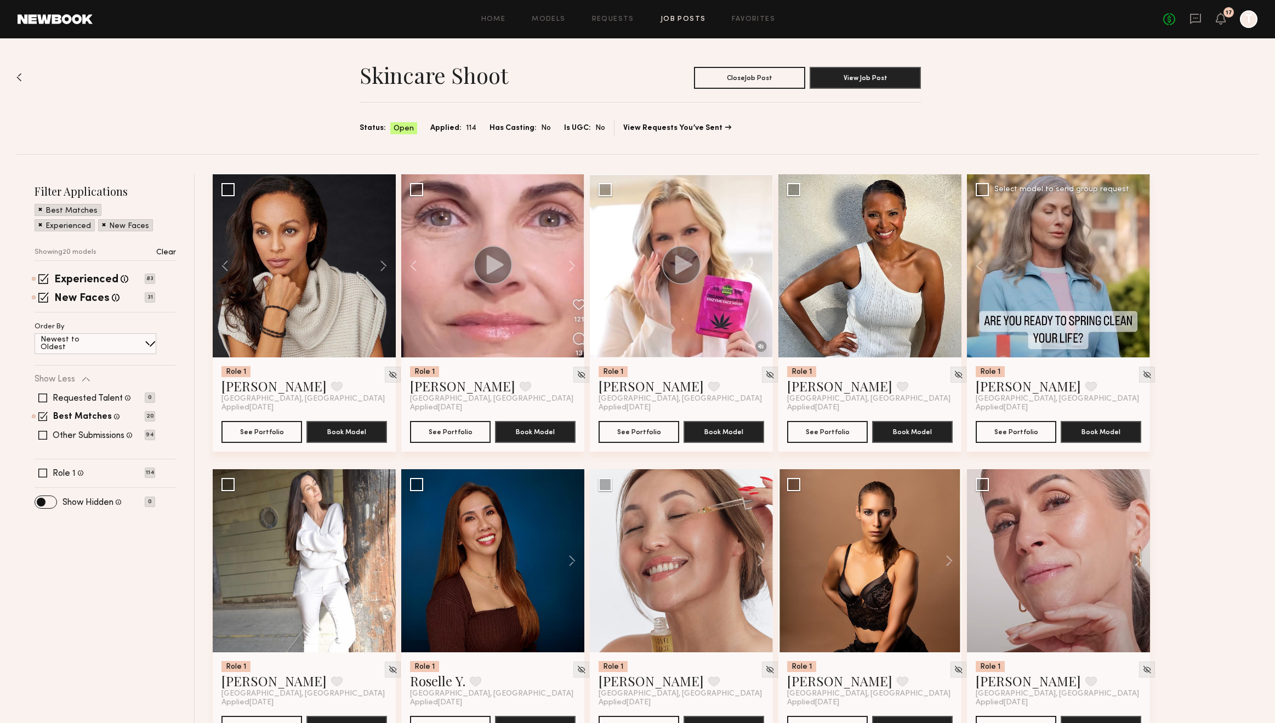
click at [1137, 267] on div at bounding box center [1058, 265] width 183 height 183
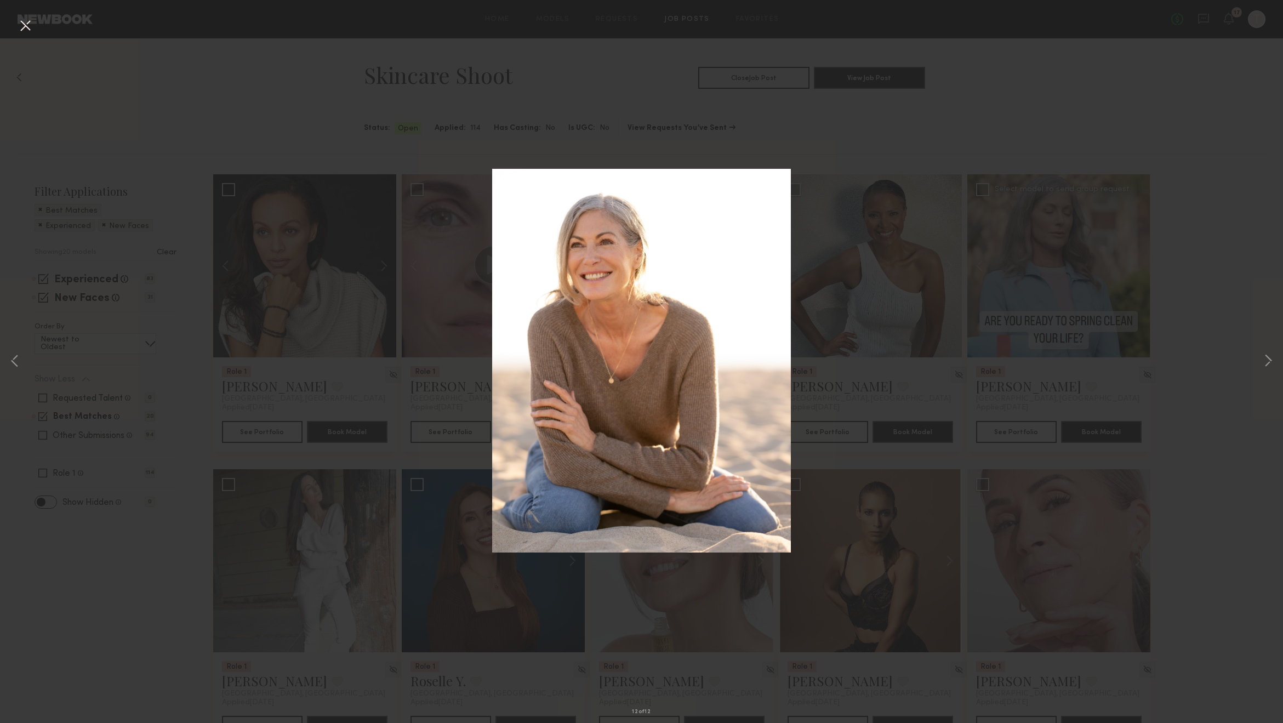
click at [24, 26] on button at bounding box center [25, 26] width 18 height 20
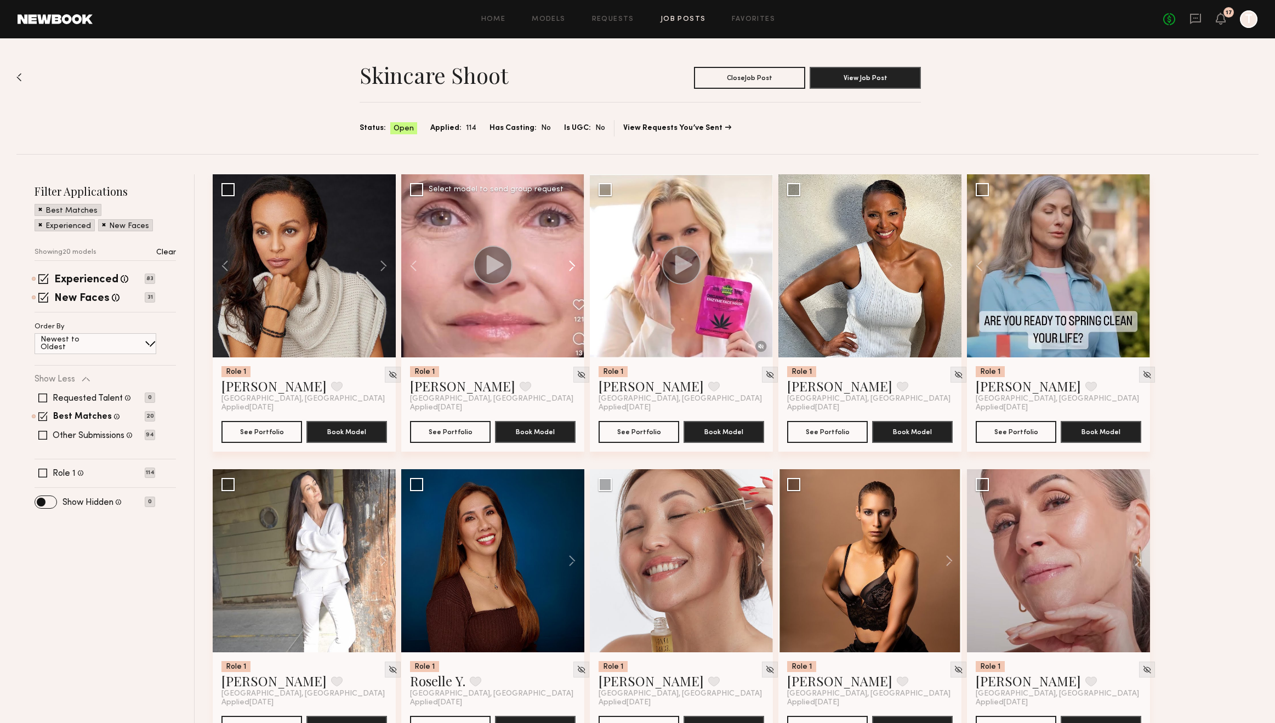
click at [571, 265] on button at bounding box center [566, 265] width 35 height 183
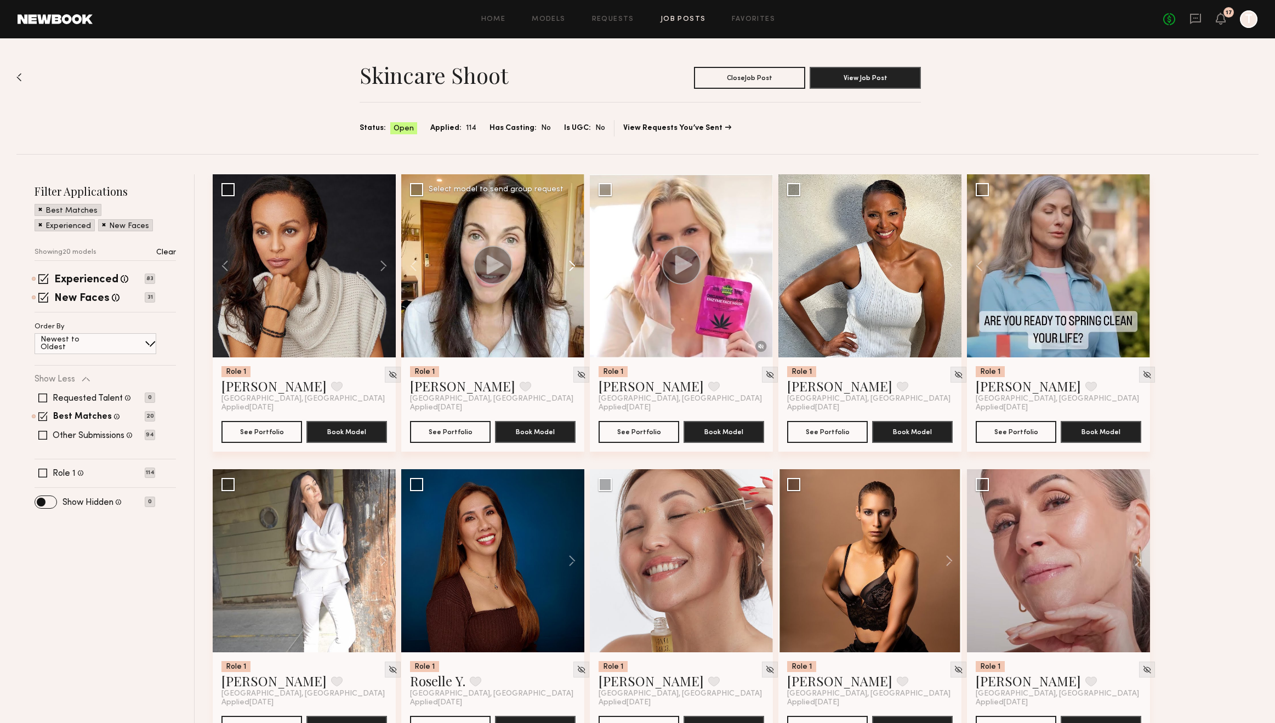
click at [571, 265] on button at bounding box center [566, 265] width 35 height 183
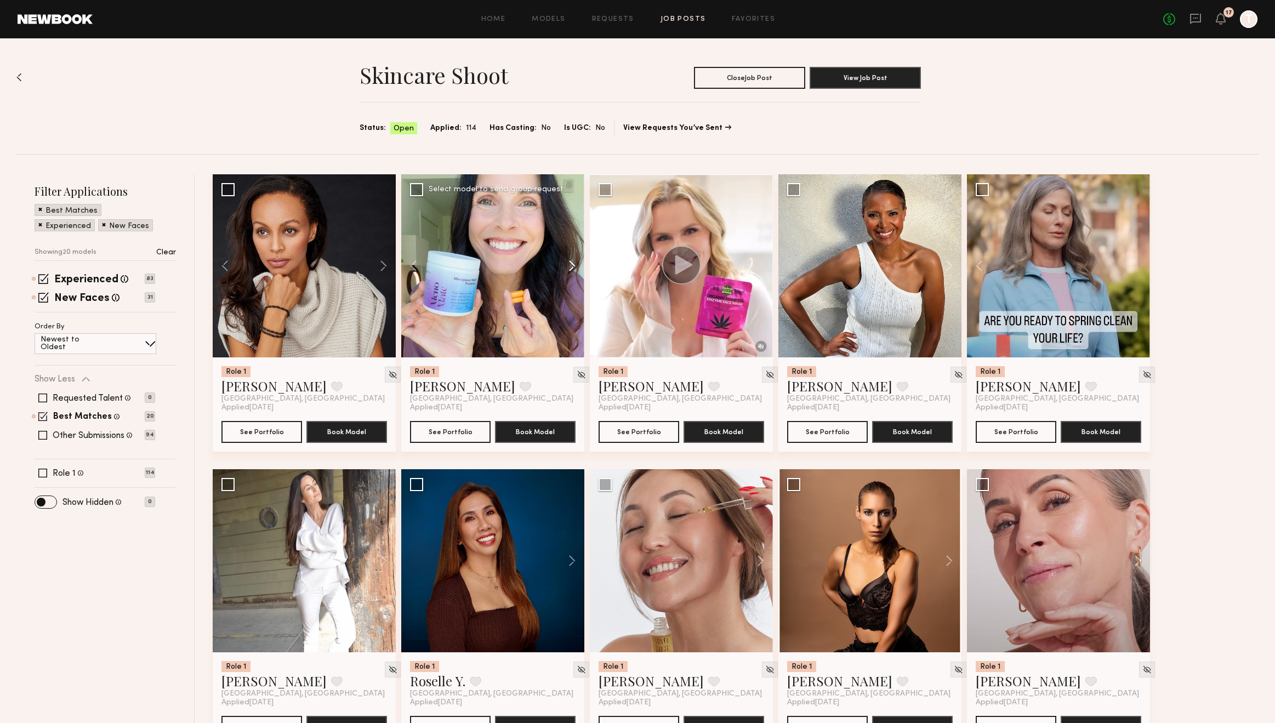
click at [571, 265] on button at bounding box center [566, 265] width 35 height 183
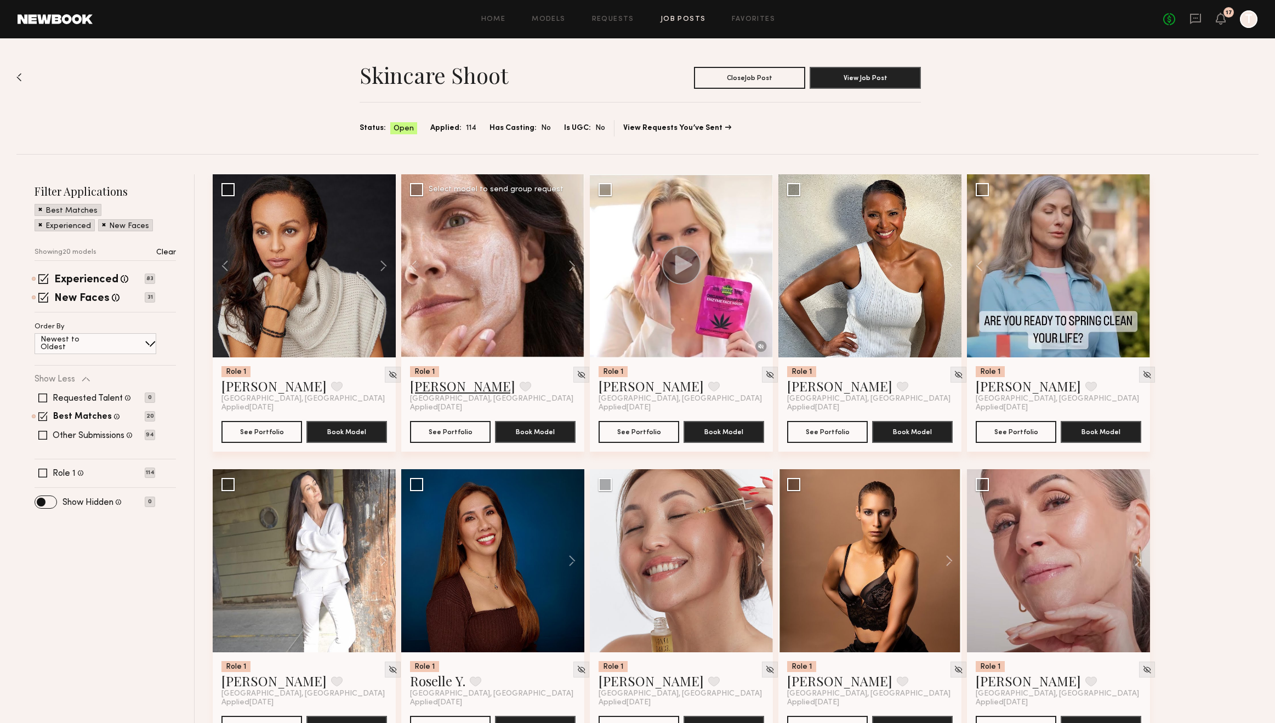
click at [437, 388] on link "Cristina D." at bounding box center [462, 386] width 105 height 18
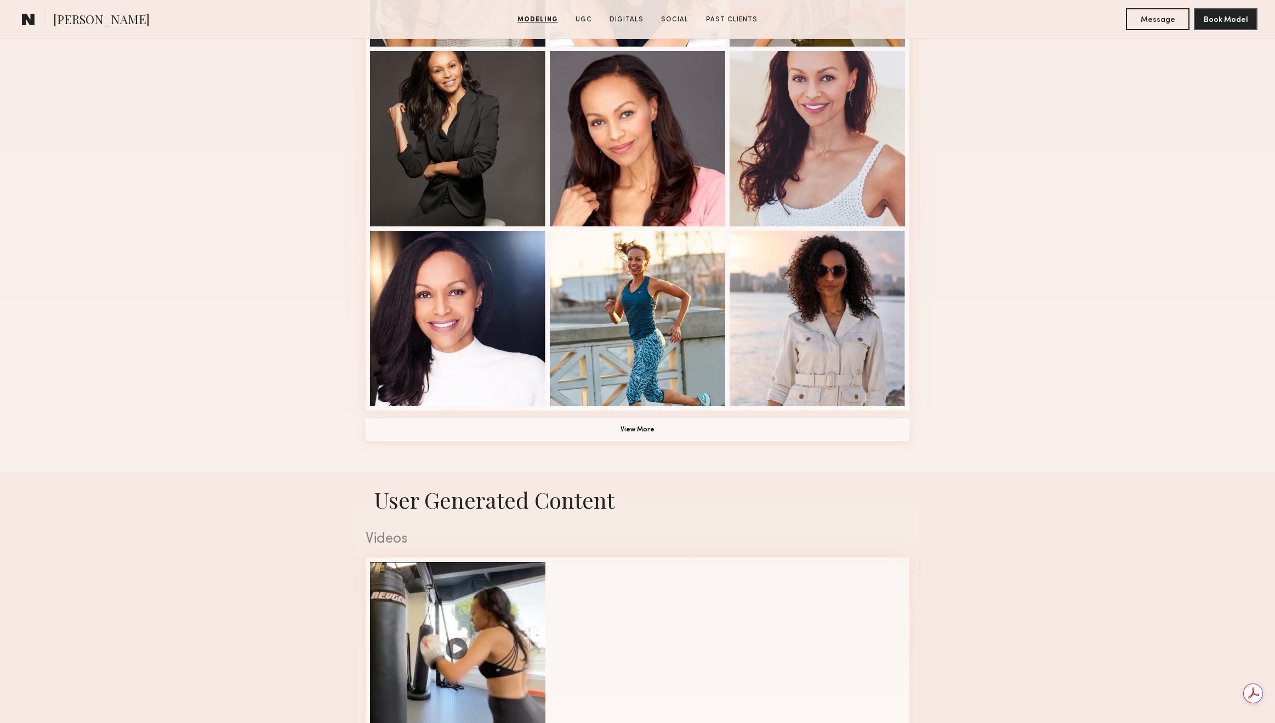
click at [611, 441] on button "View More" at bounding box center [638, 430] width 544 height 22
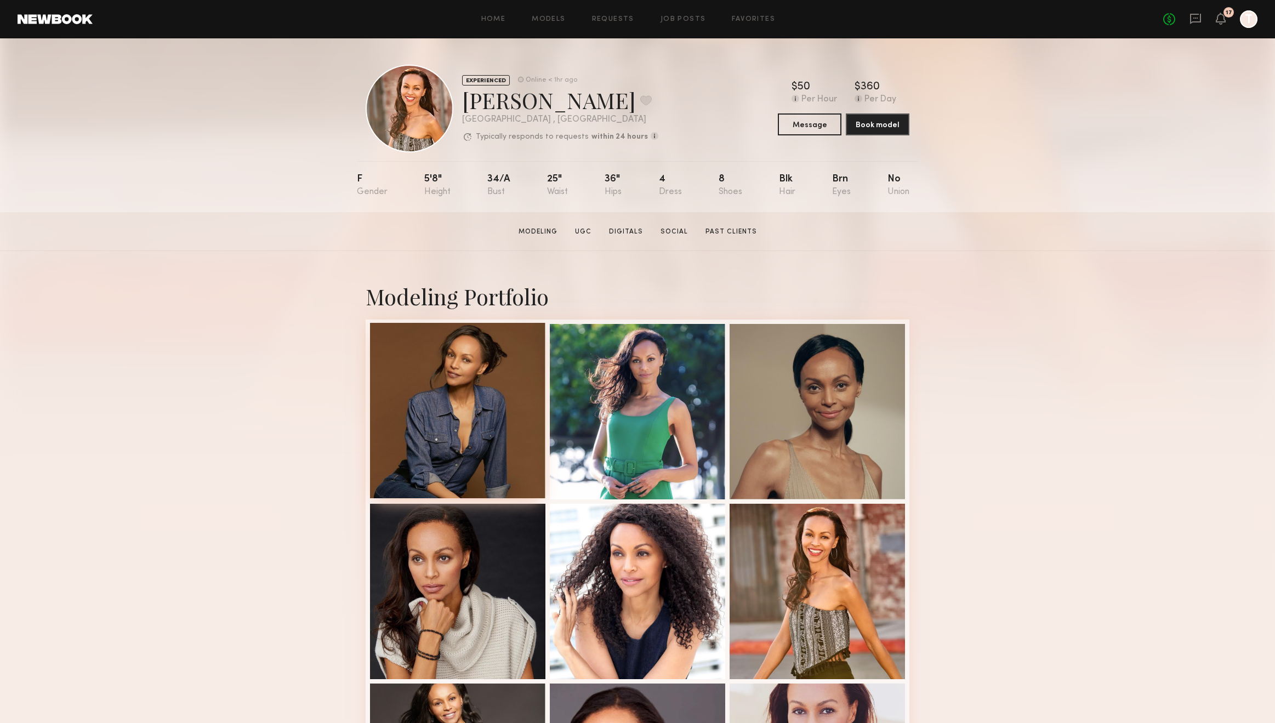
click at [477, 419] on div at bounding box center [457, 410] width 175 height 175
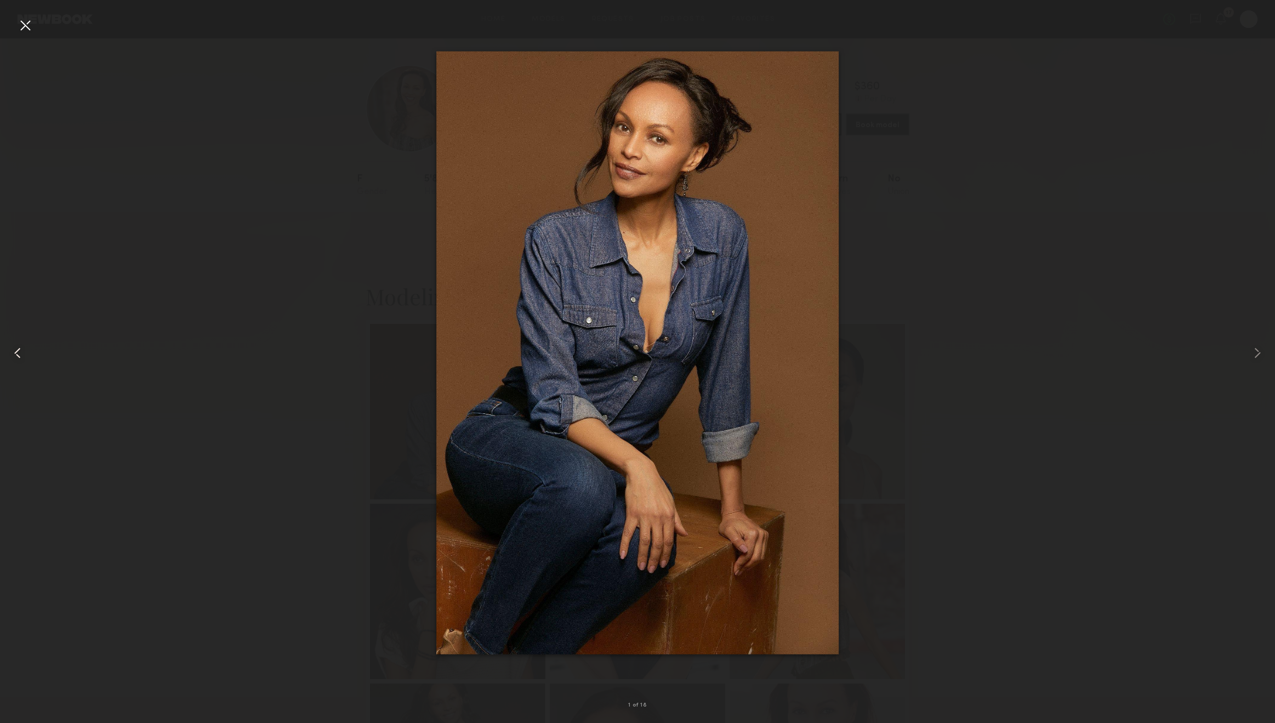
click at [12, 21] on div at bounding box center [25, 353] width 51 height 670
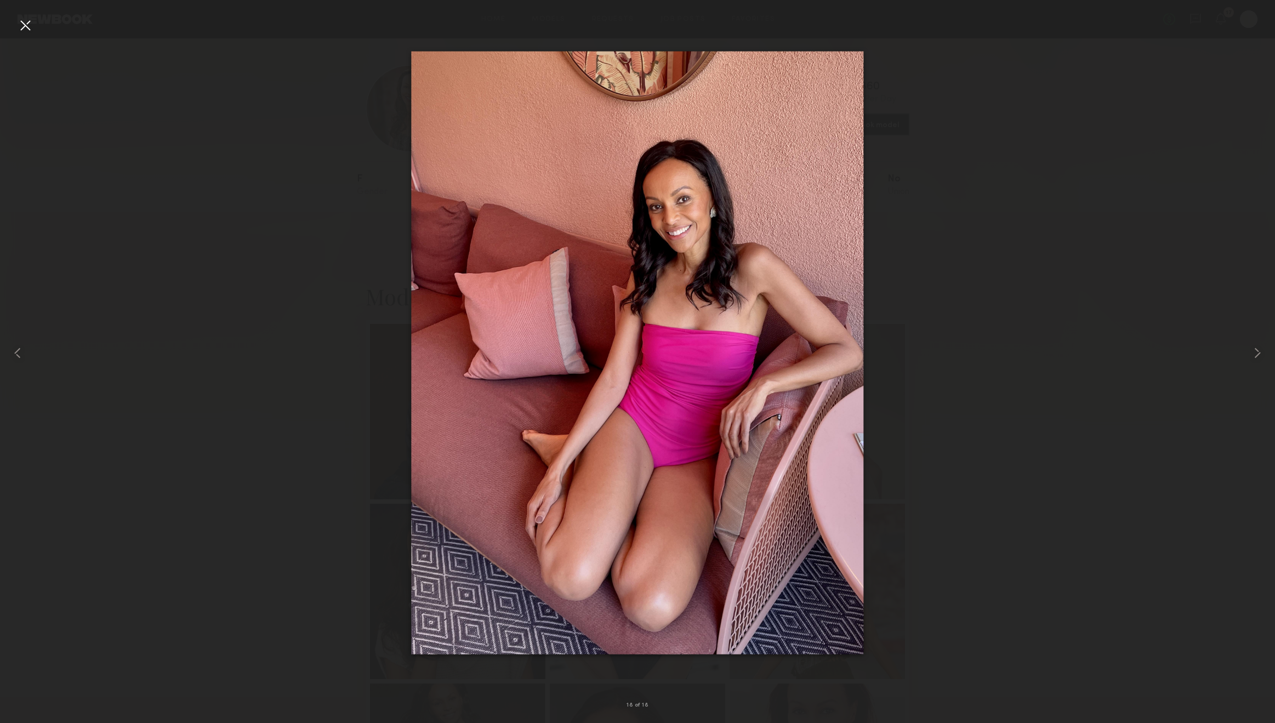
click at [28, 25] on div at bounding box center [25, 25] width 18 height 18
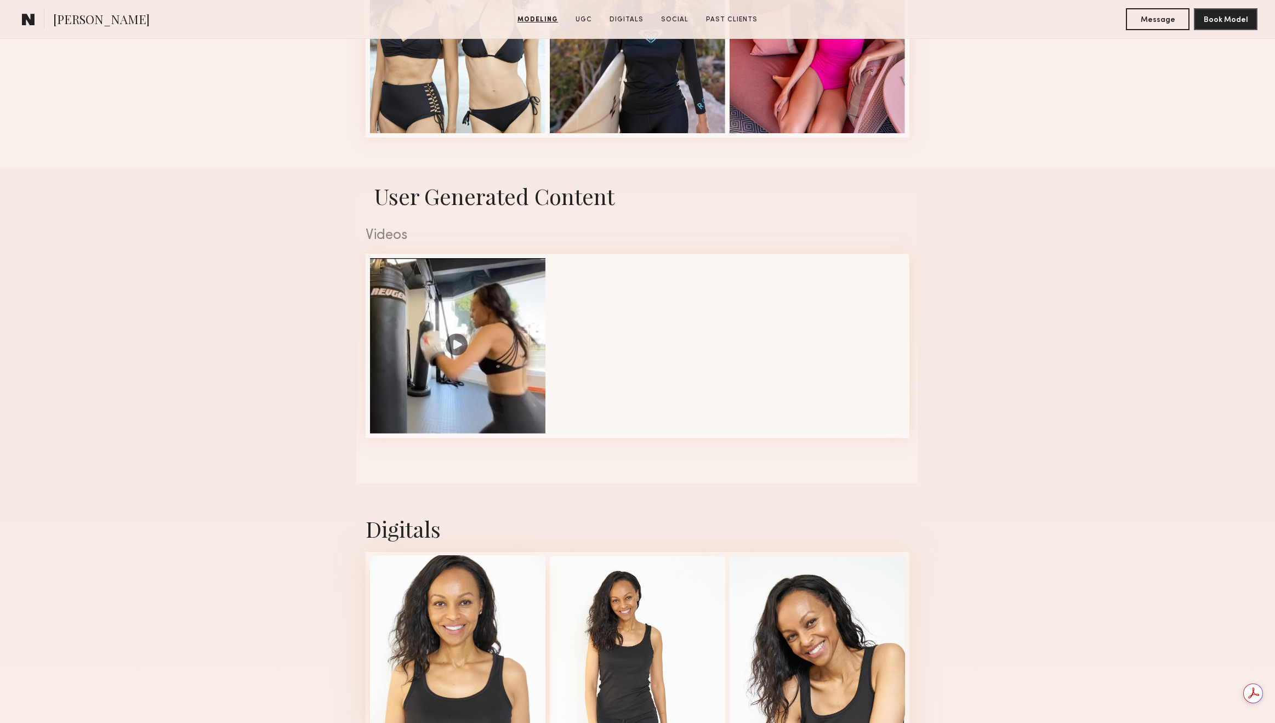
click at [491, 601] on div at bounding box center [457, 642] width 175 height 175
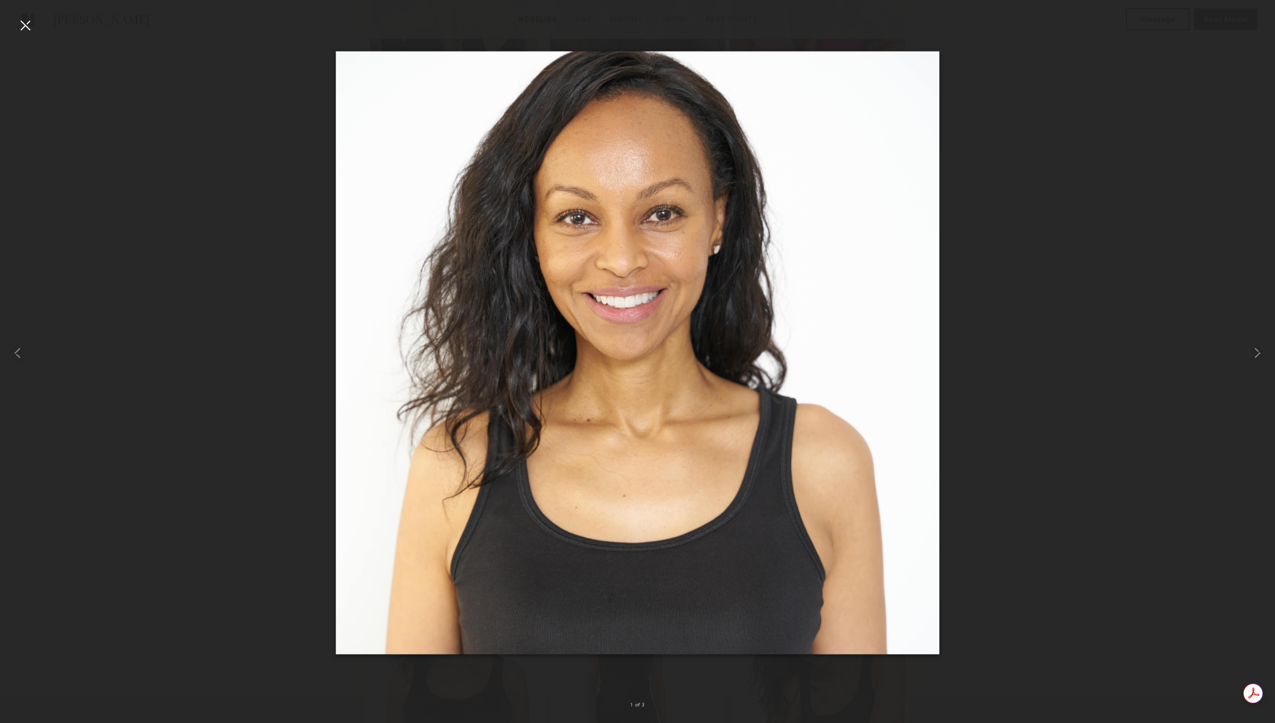
click at [26, 26] on div at bounding box center [25, 25] width 18 height 18
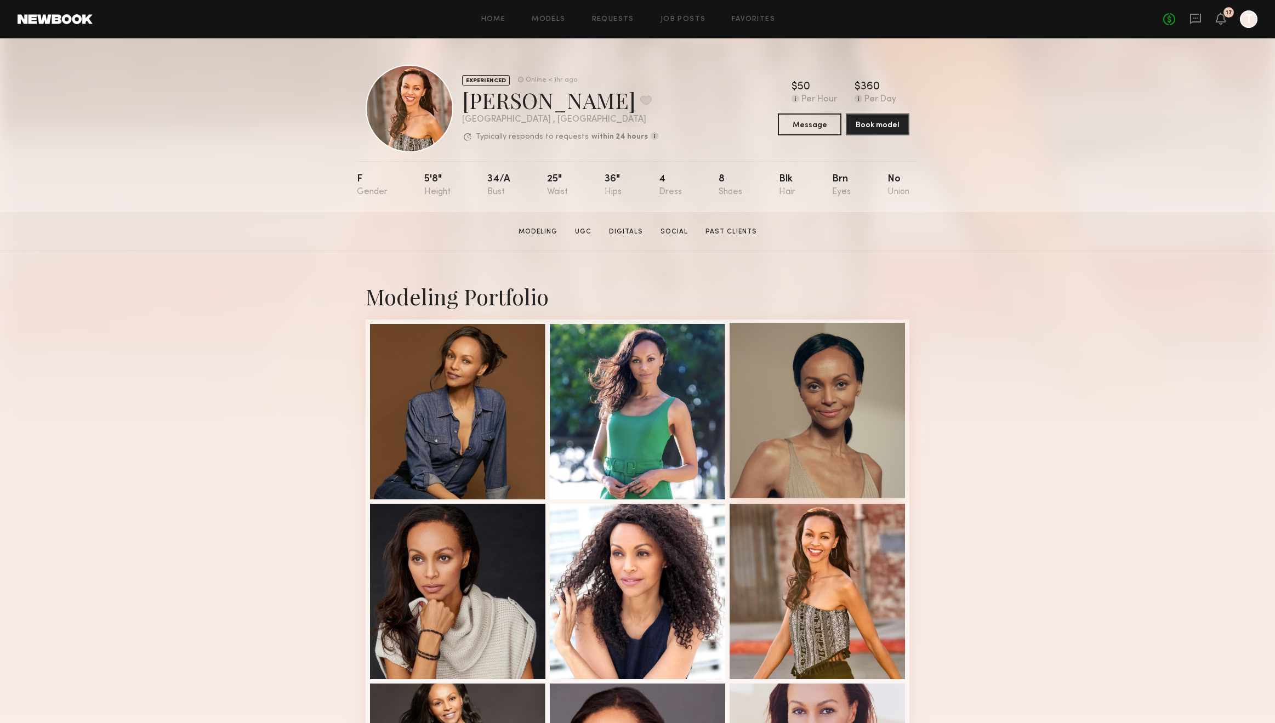
click at [822, 396] on div at bounding box center [817, 410] width 175 height 175
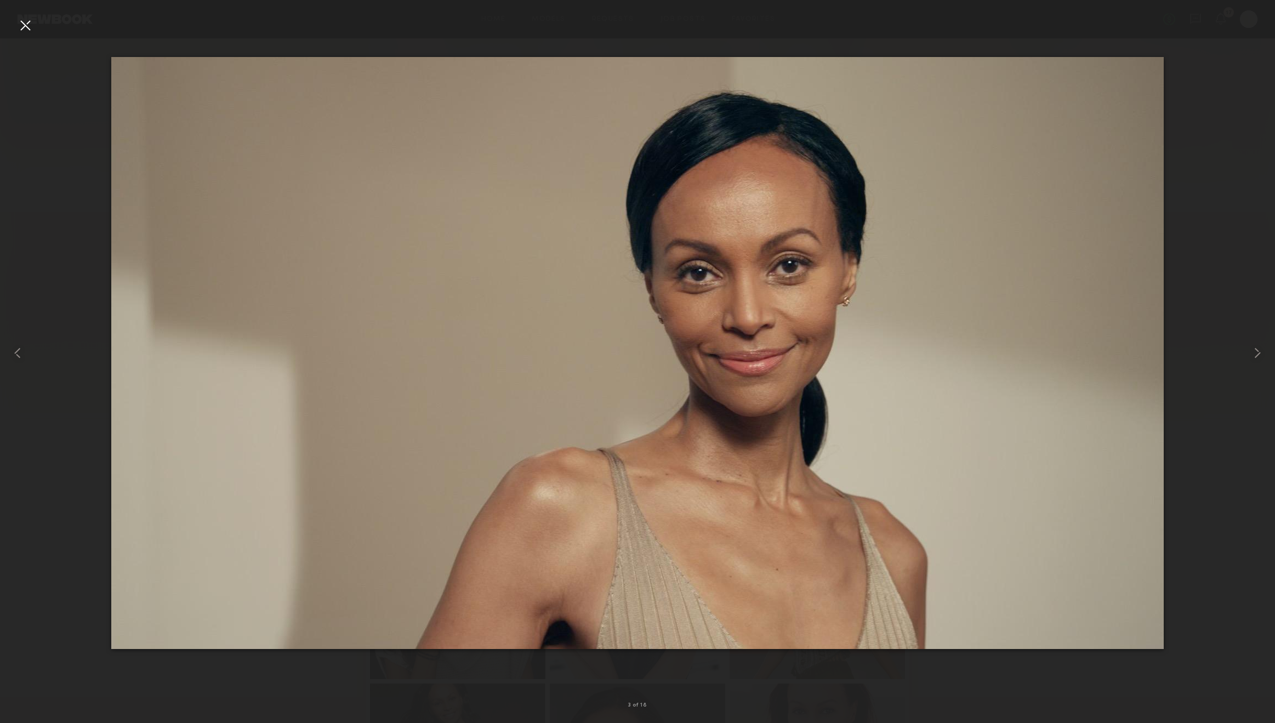
drag, startPoint x: 767, startPoint y: 255, endPoint x: 29, endPoint y: 30, distance: 772.4
click at [29, 30] on div at bounding box center [25, 25] width 18 height 18
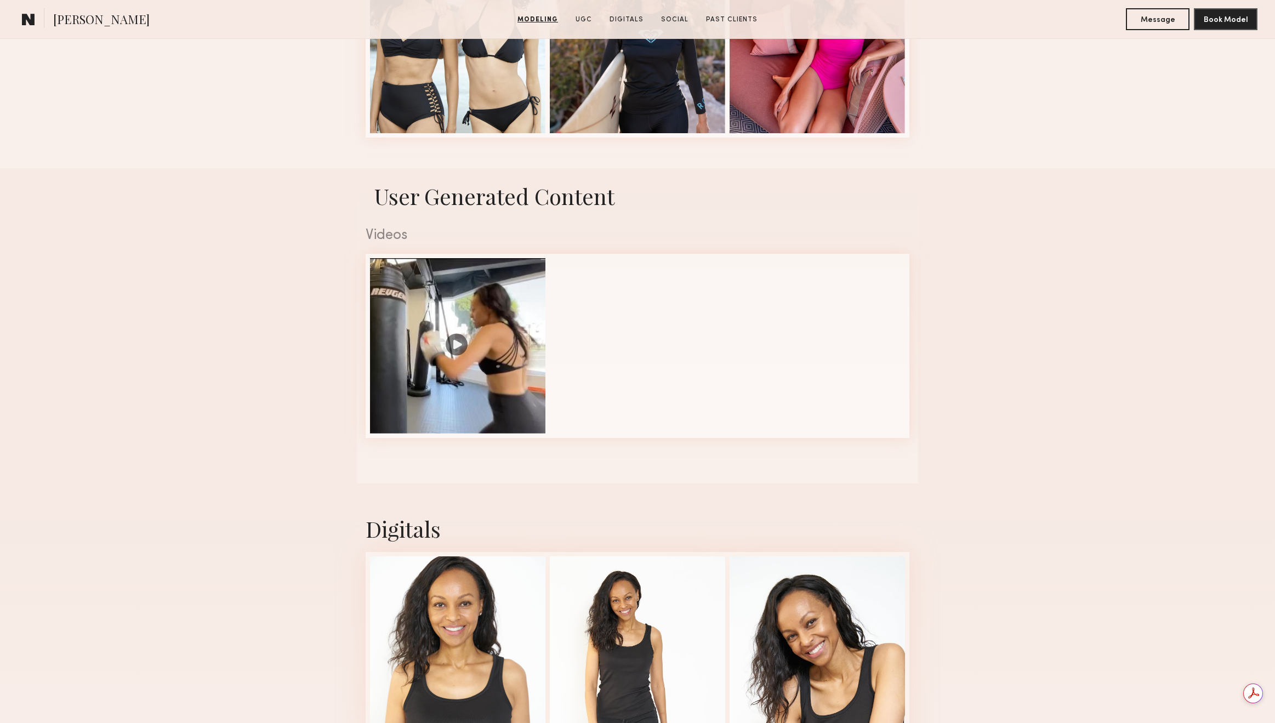
scroll to position [633, 0]
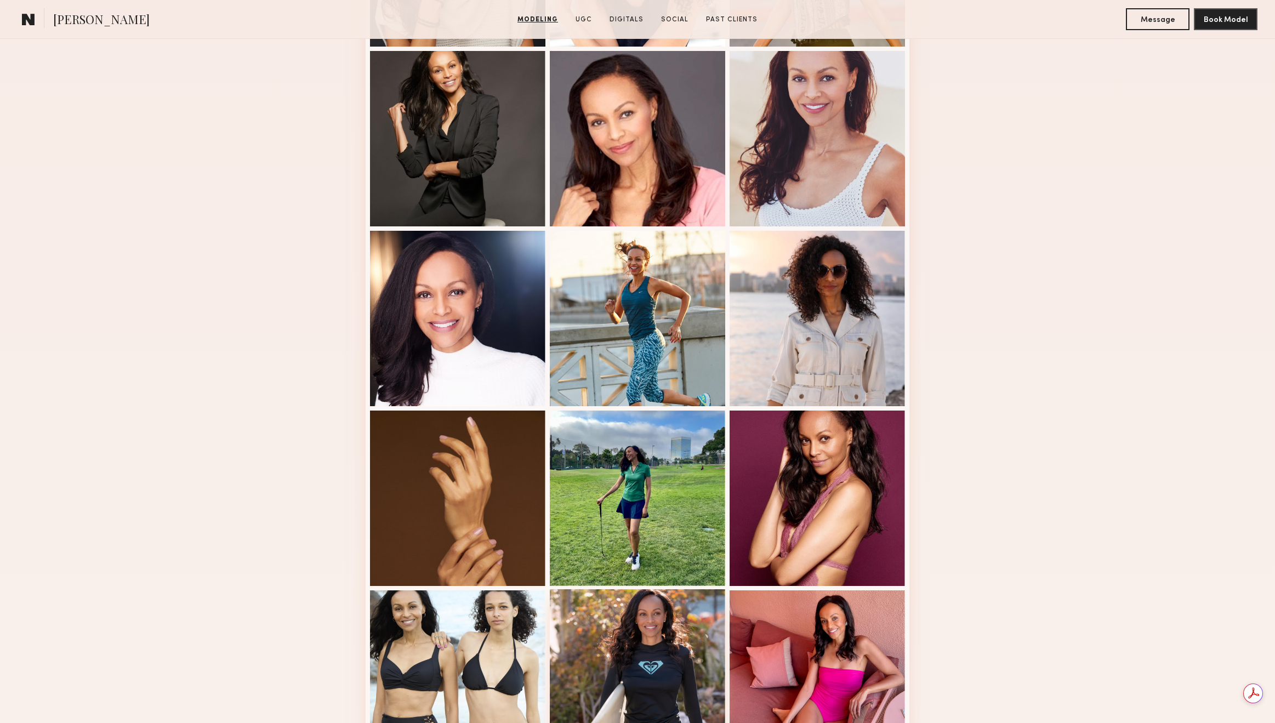
click at [658, 629] on div at bounding box center [637, 676] width 175 height 175
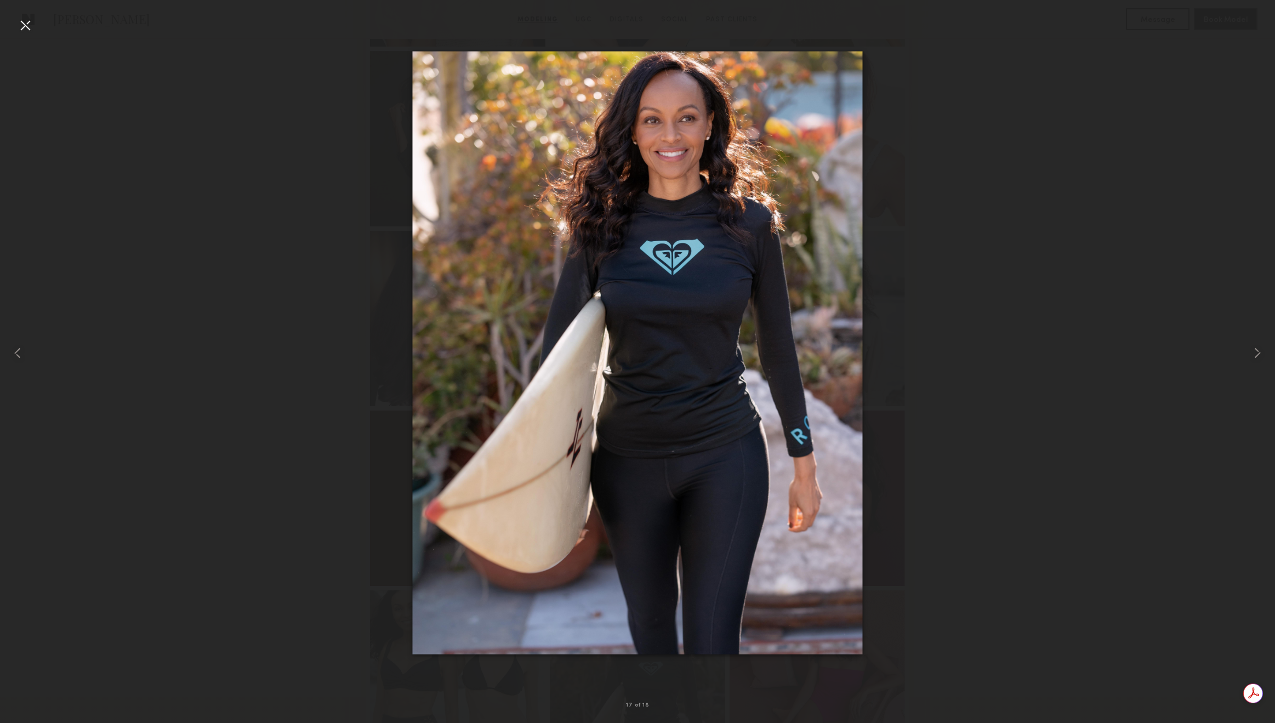
click at [18, 18] on div at bounding box center [25, 25] width 18 height 18
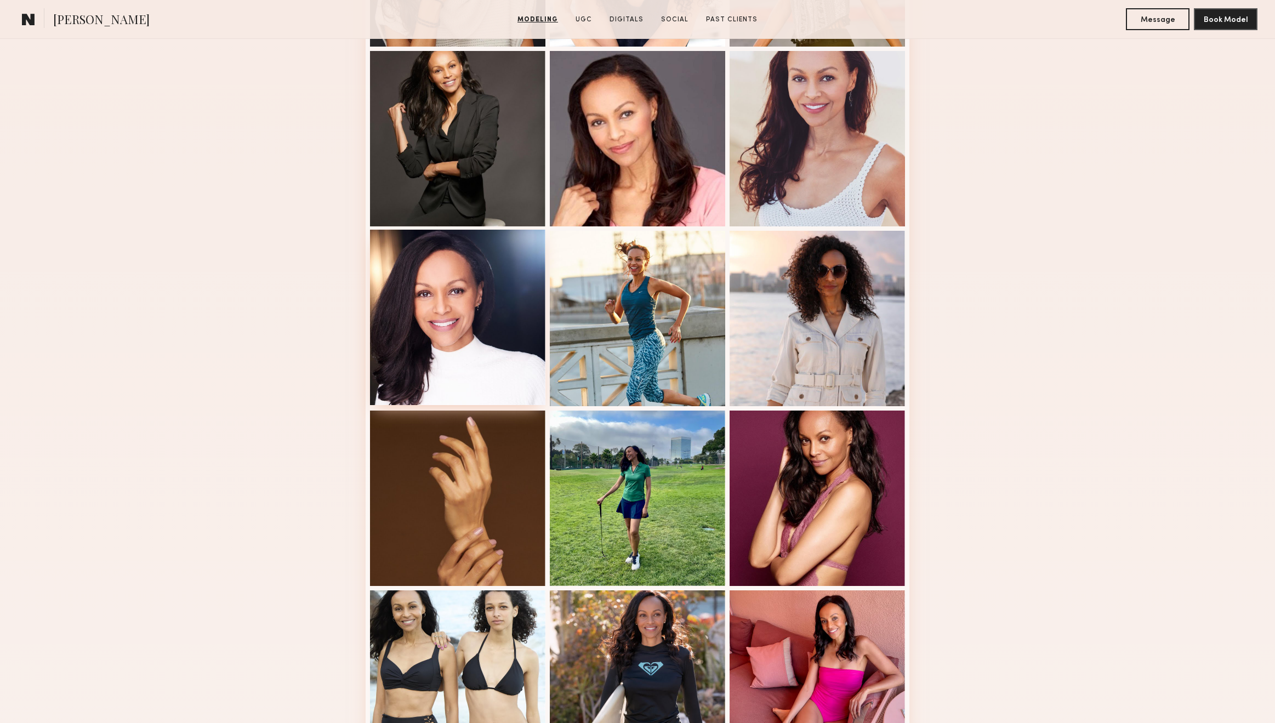
scroll to position [0, 0]
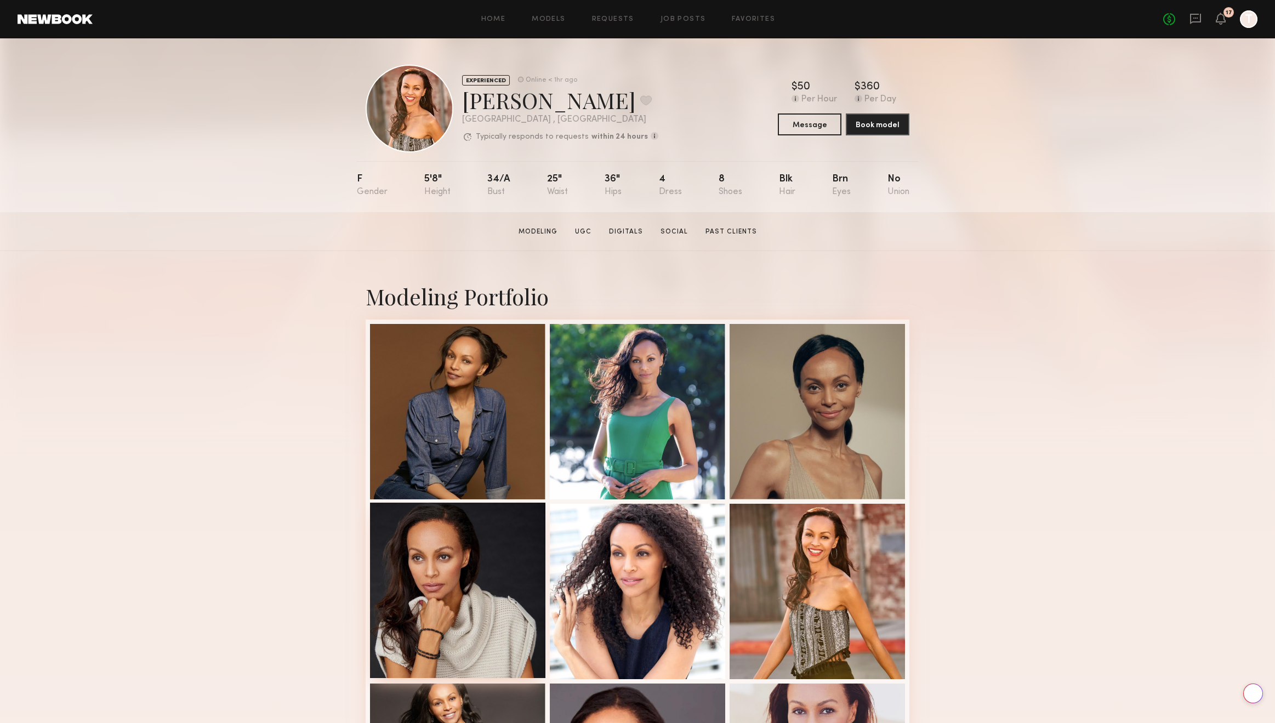
click at [485, 553] on div at bounding box center [457, 590] width 175 height 175
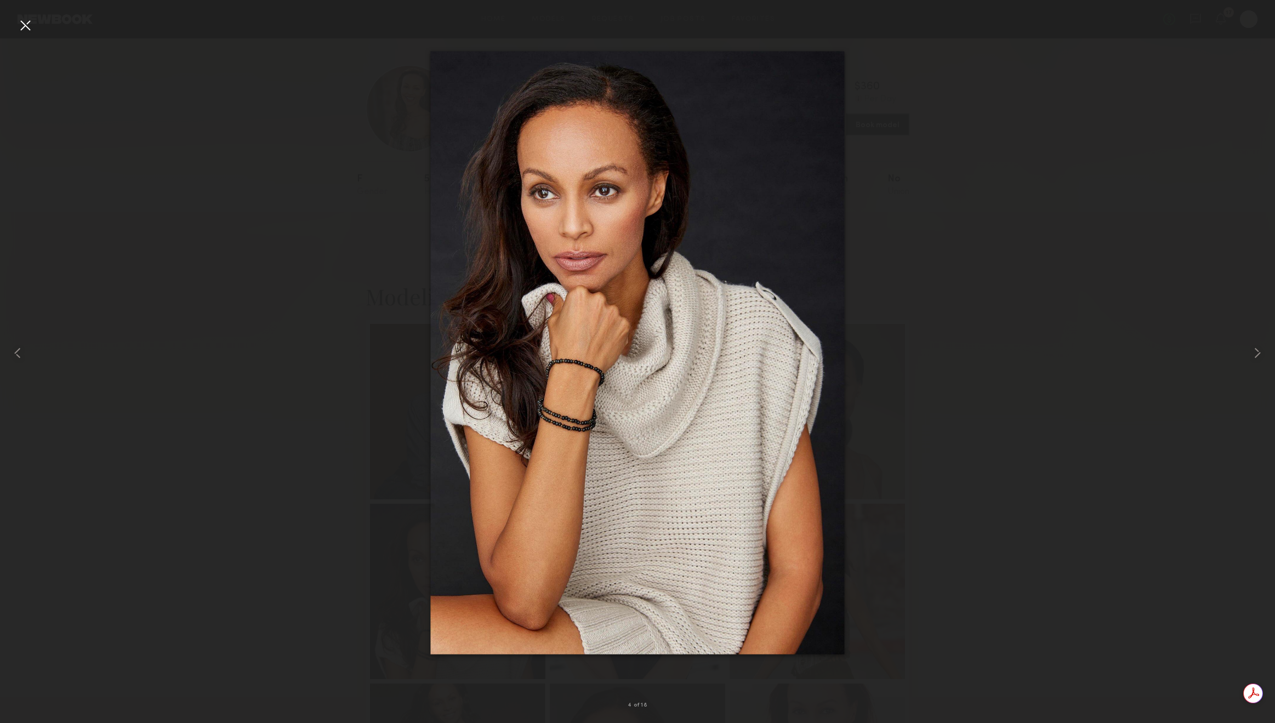
click at [25, 27] on div at bounding box center [25, 25] width 18 height 18
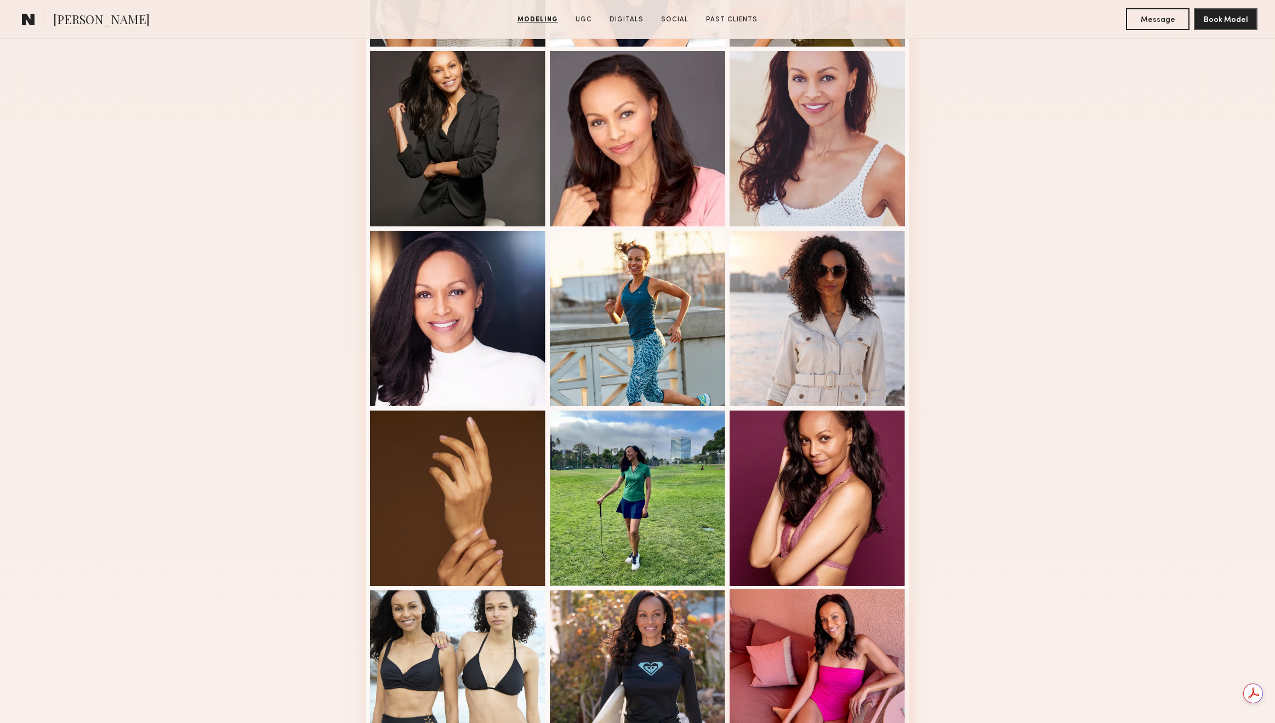
click at [776, 646] on div at bounding box center [817, 676] width 175 height 175
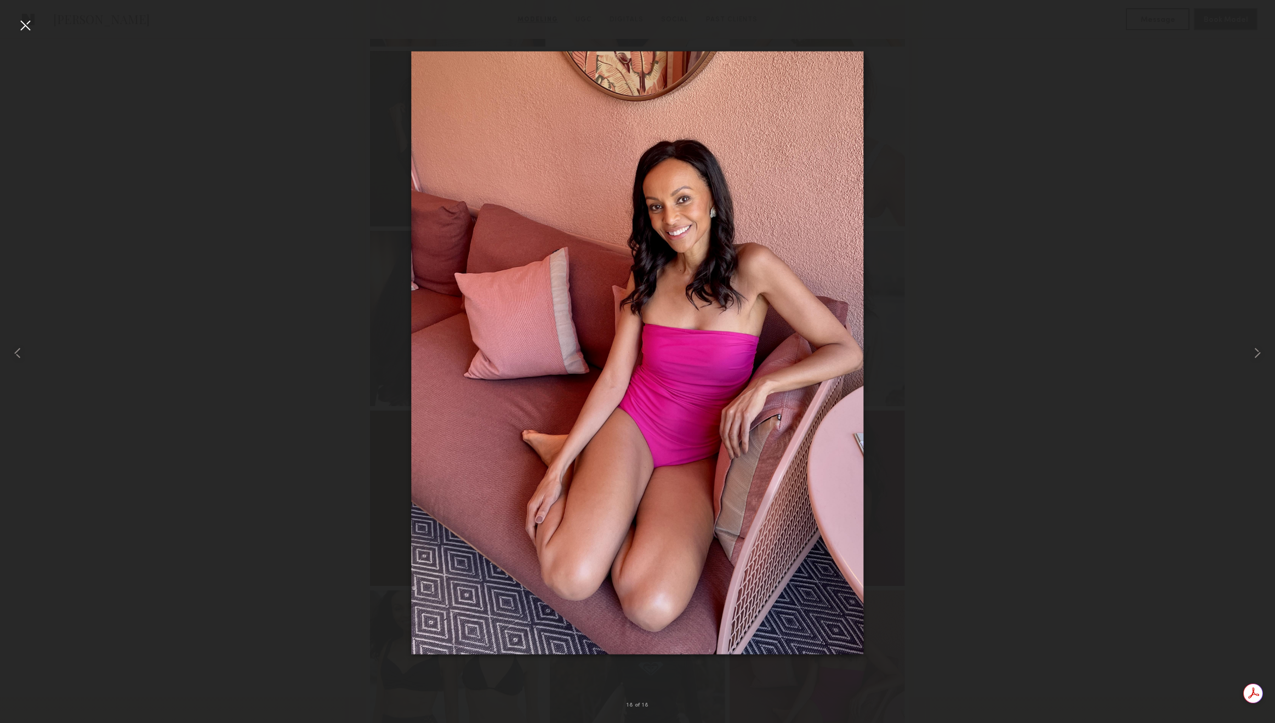
click at [24, 27] on div at bounding box center [25, 25] width 18 height 18
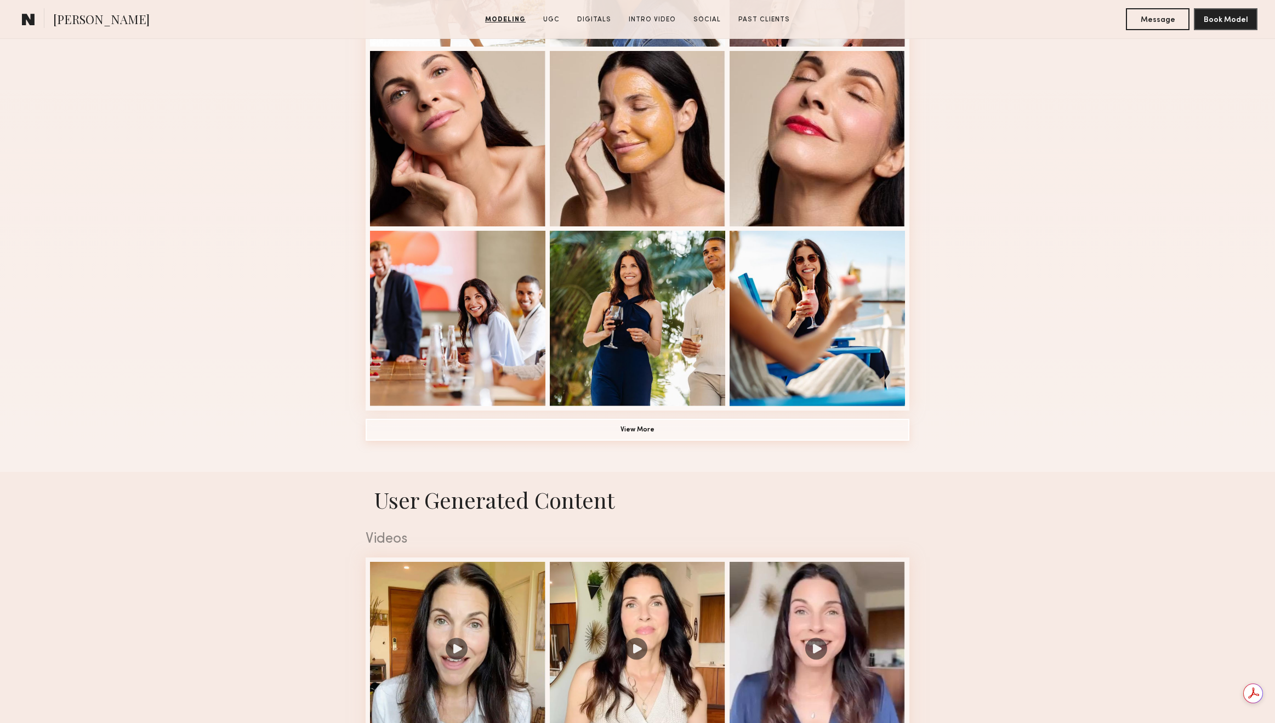
click at [652, 430] on button "View More" at bounding box center [638, 430] width 544 height 22
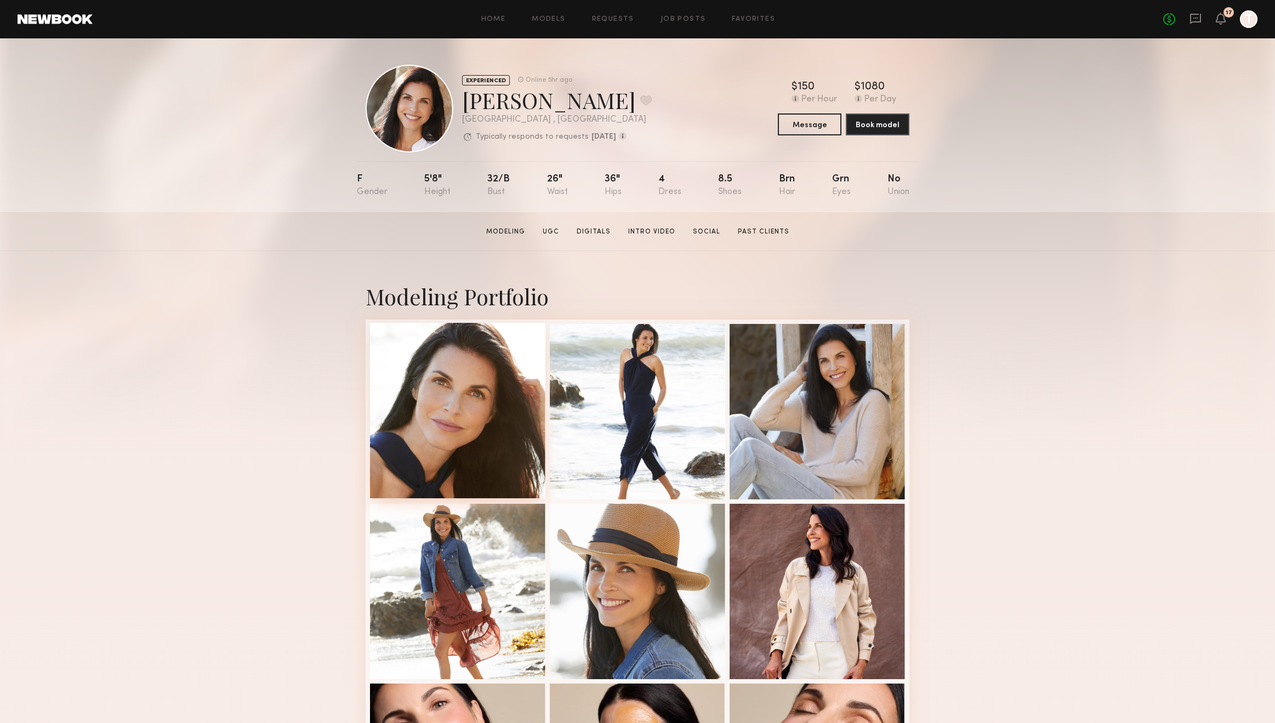
click at [528, 388] on div at bounding box center [457, 410] width 175 height 175
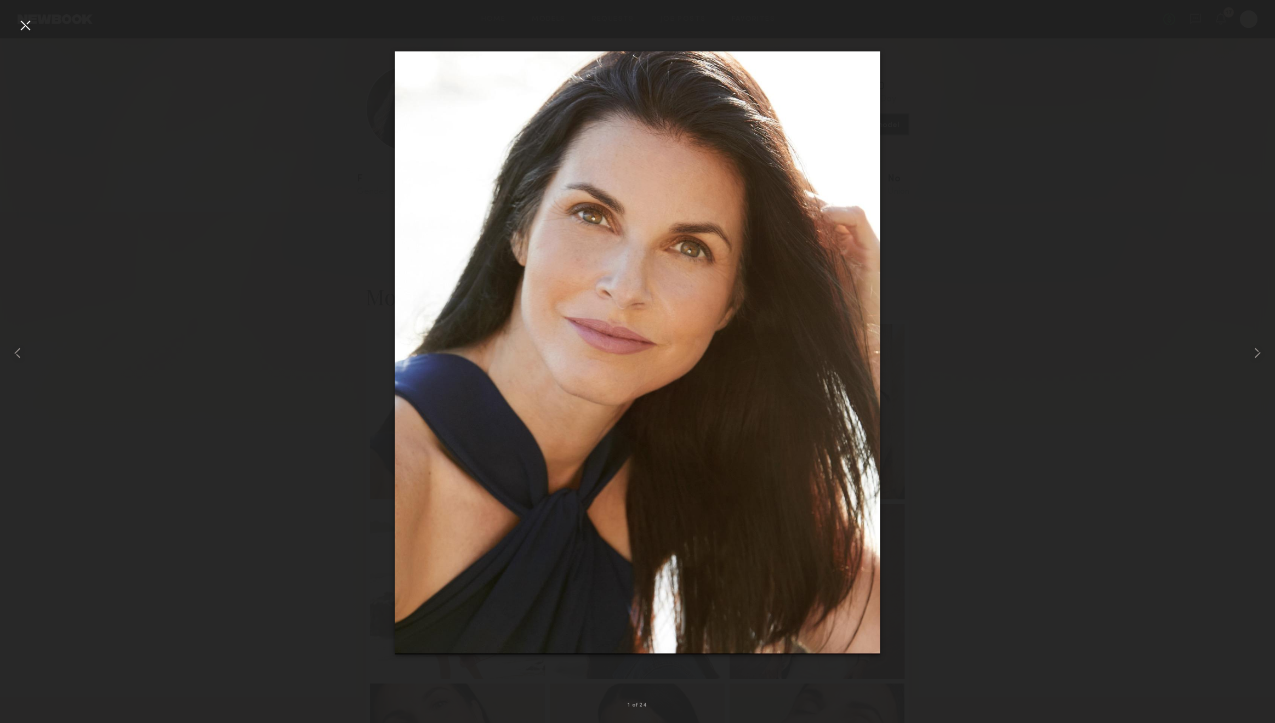
drag, startPoint x: 711, startPoint y: 279, endPoint x: 26, endPoint y: 22, distance: 732.1
click at [26, 22] on div at bounding box center [25, 25] width 18 height 18
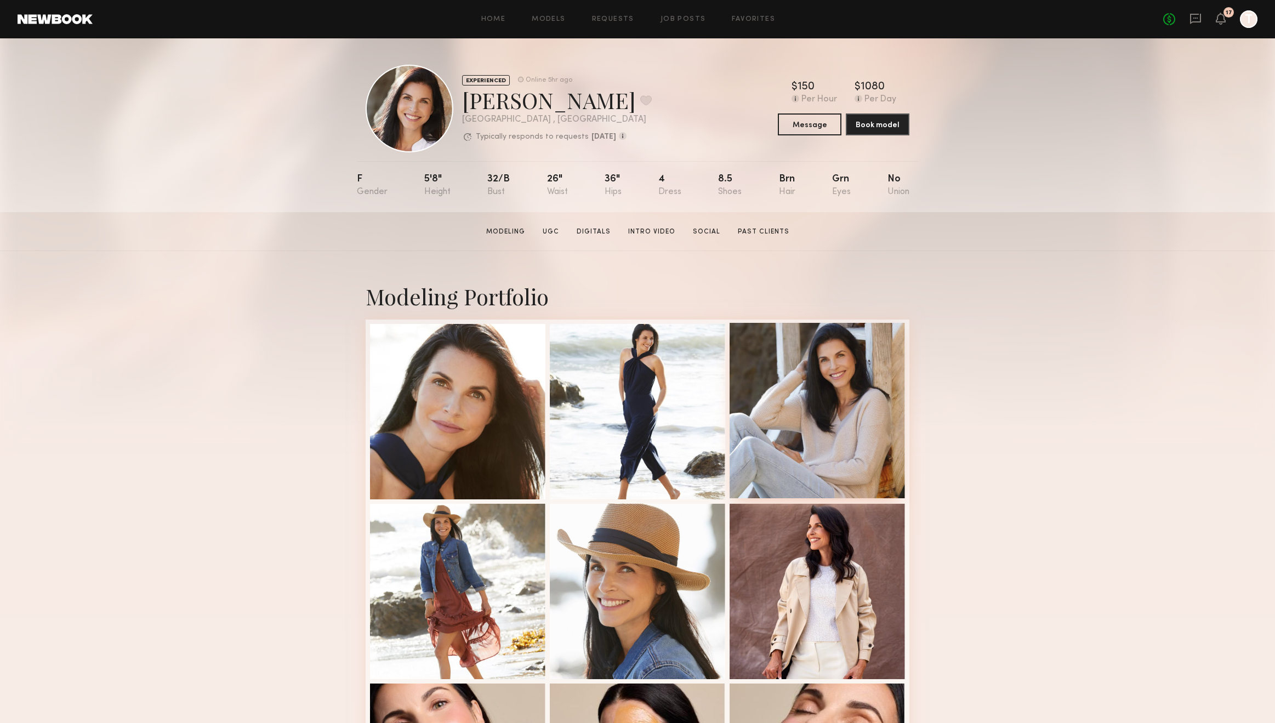
click at [807, 365] on div at bounding box center [817, 410] width 175 height 175
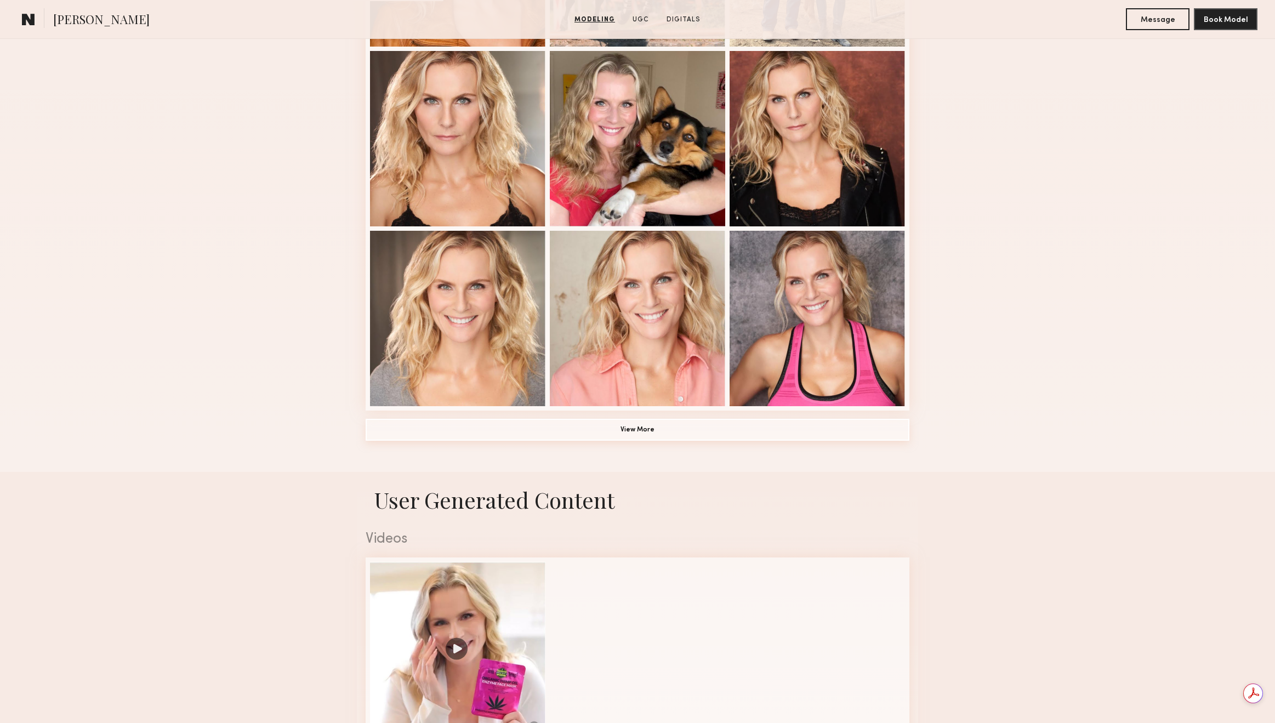
click at [671, 437] on button "View More" at bounding box center [638, 430] width 544 height 22
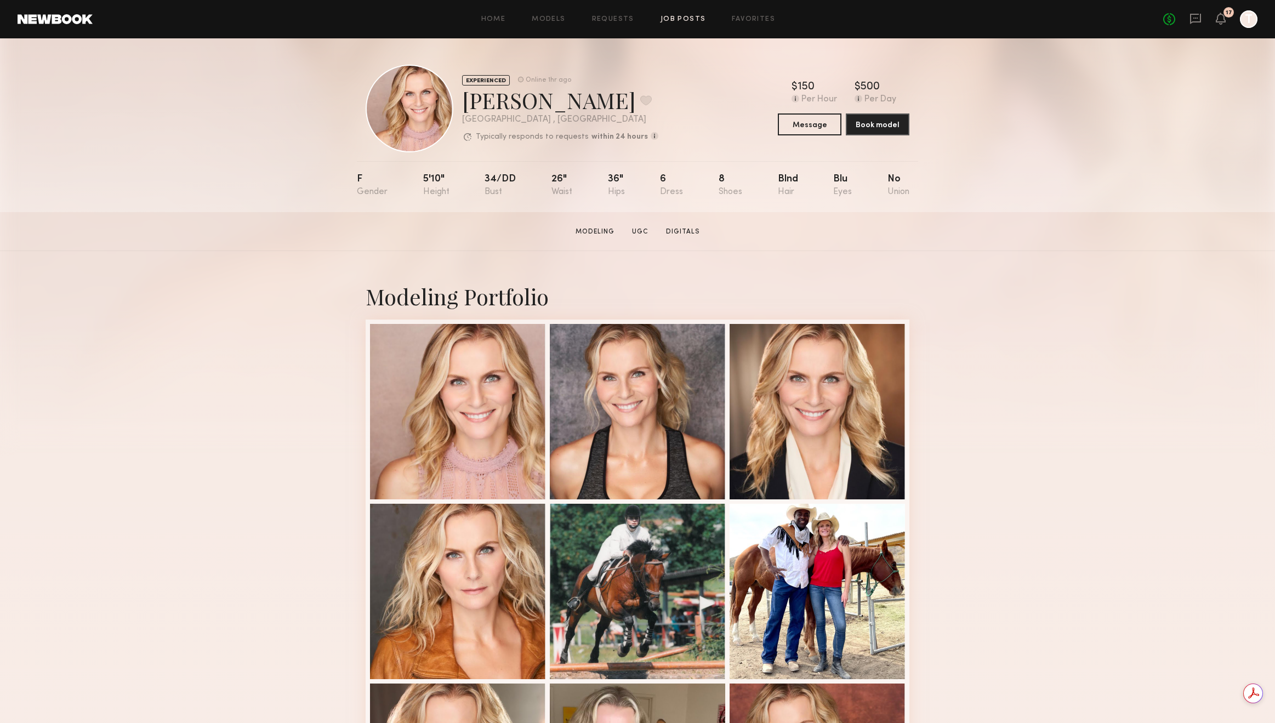
click at [674, 16] on link "Job Posts" at bounding box center [682, 19] width 45 height 7
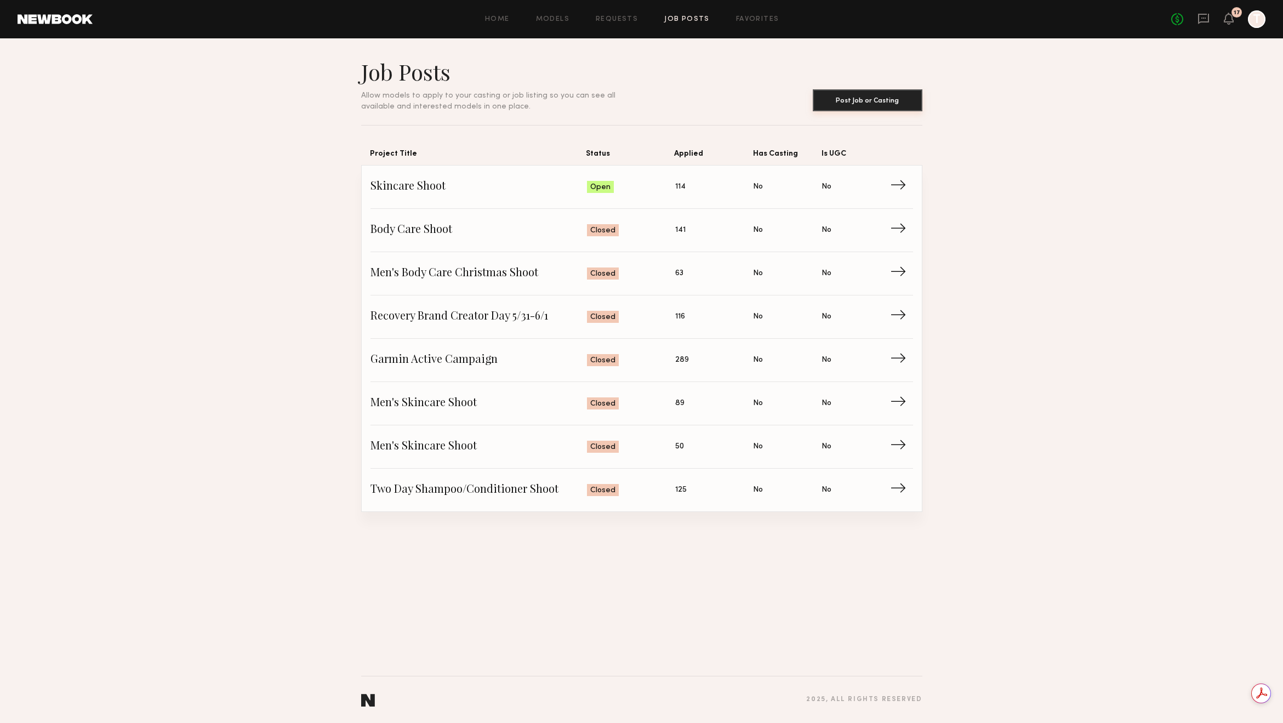
click at [832, 101] on button "Post Job or Casting" at bounding box center [868, 100] width 110 height 22
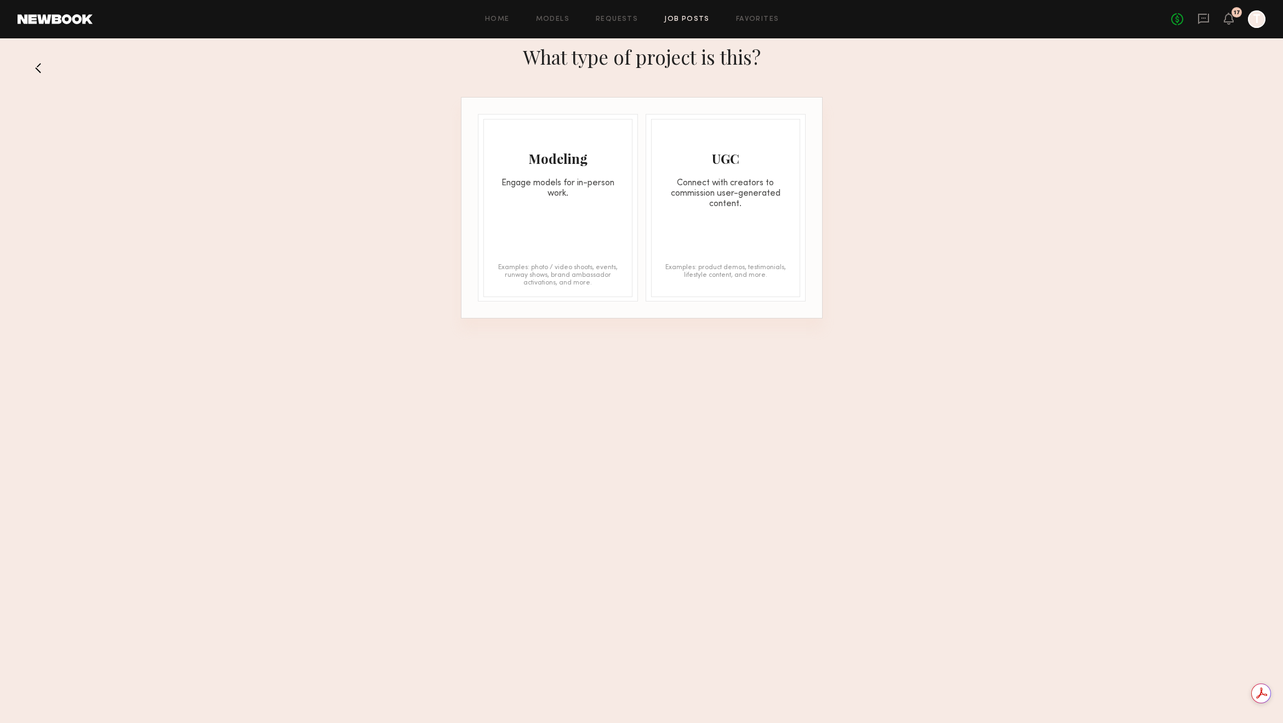
click at [572, 170] on div "Modeling Engage models for in-person work." at bounding box center [558, 158] width 148 height 79
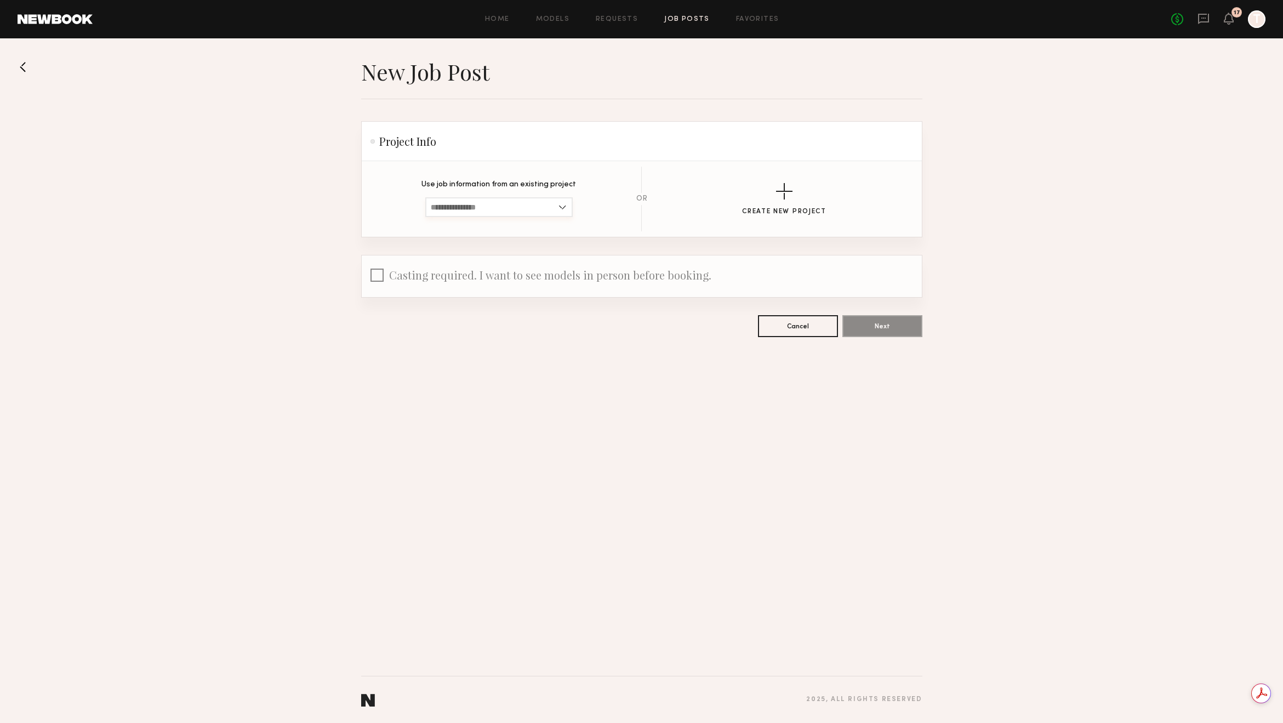
click at [523, 210] on input at bounding box center [498, 207] width 147 height 20
click at [775, 194] on button "Create New Project" at bounding box center [784, 199] width 84 height 32
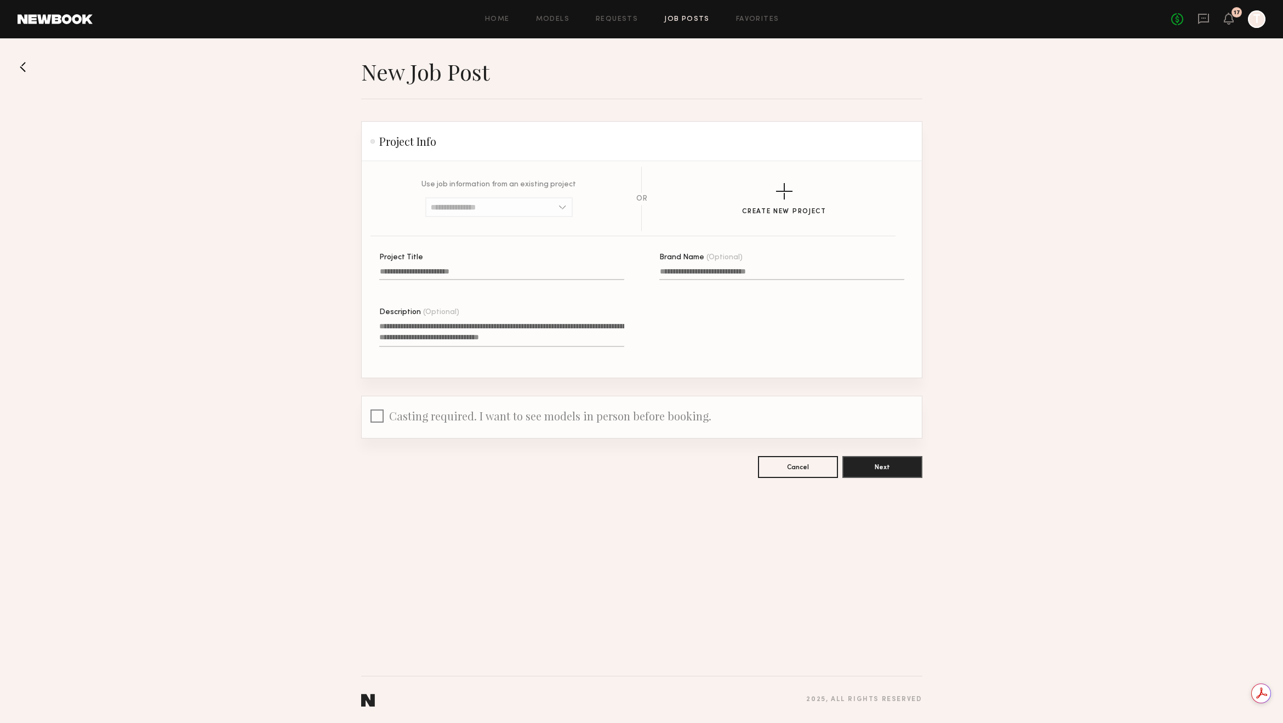
click at [505, 271] on input "Project Title" at bounding box center [501, 273] width 245 height 13
click at [443, 278] on input "Project Title A project title is required" at bounding box center [501, 273] width 245 height 13
type input "**********"
click at [704, 270] on input "Brand Name (Optional)" at bounding box center [781, 273] width 245 height 13
click at [867, 466] on button "Next" at bounding box center [882, 466] width 80 height 22
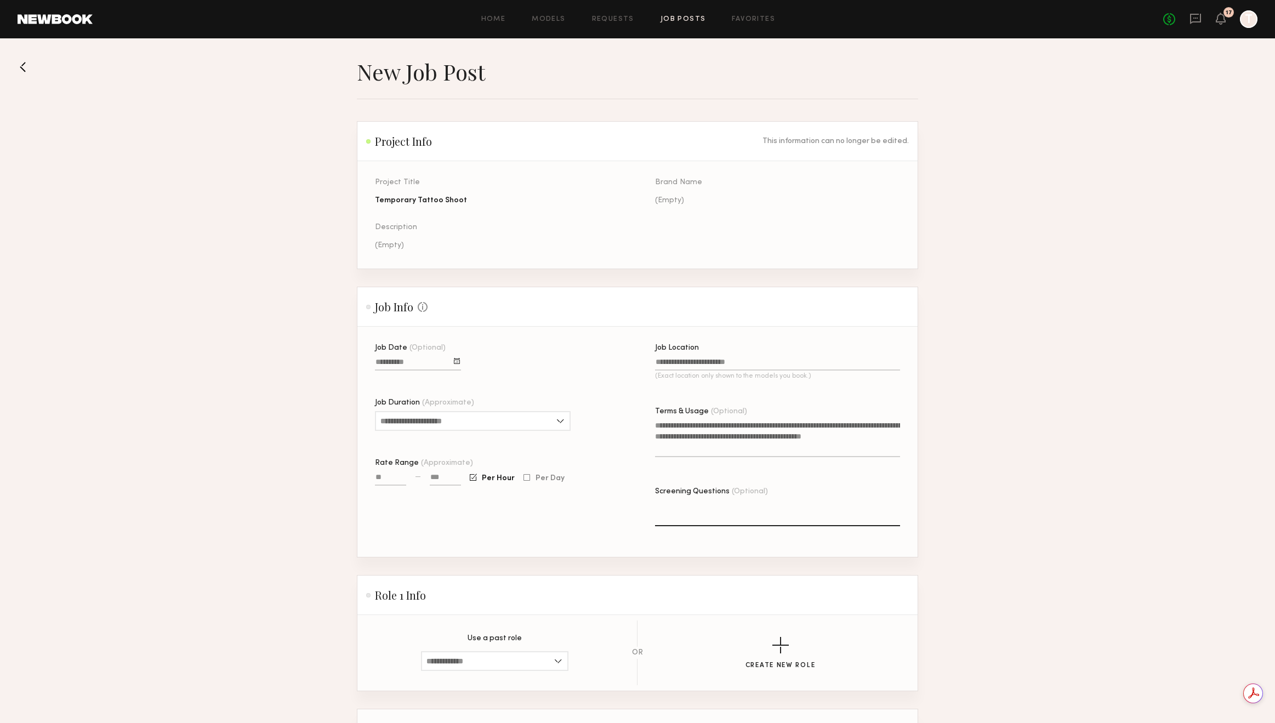
click at [411, 250] on div "(Empty)" at bounding box center [497, 245] width 245 height 11
click at [423, 371] on input "Job Date (Optional)" at bounding box center [418, 364] width 86 height 13
click at [443, 429] on button "8" at bounding box center [442, 423] width 18 height 11
click at [463, 429] on input "Job Duration (Approximate)" at bounding box center [473, 421] width 196 height 20
click at [419, 531] on div "6 hours" at bounding box center [472, 528] width 193 height 18
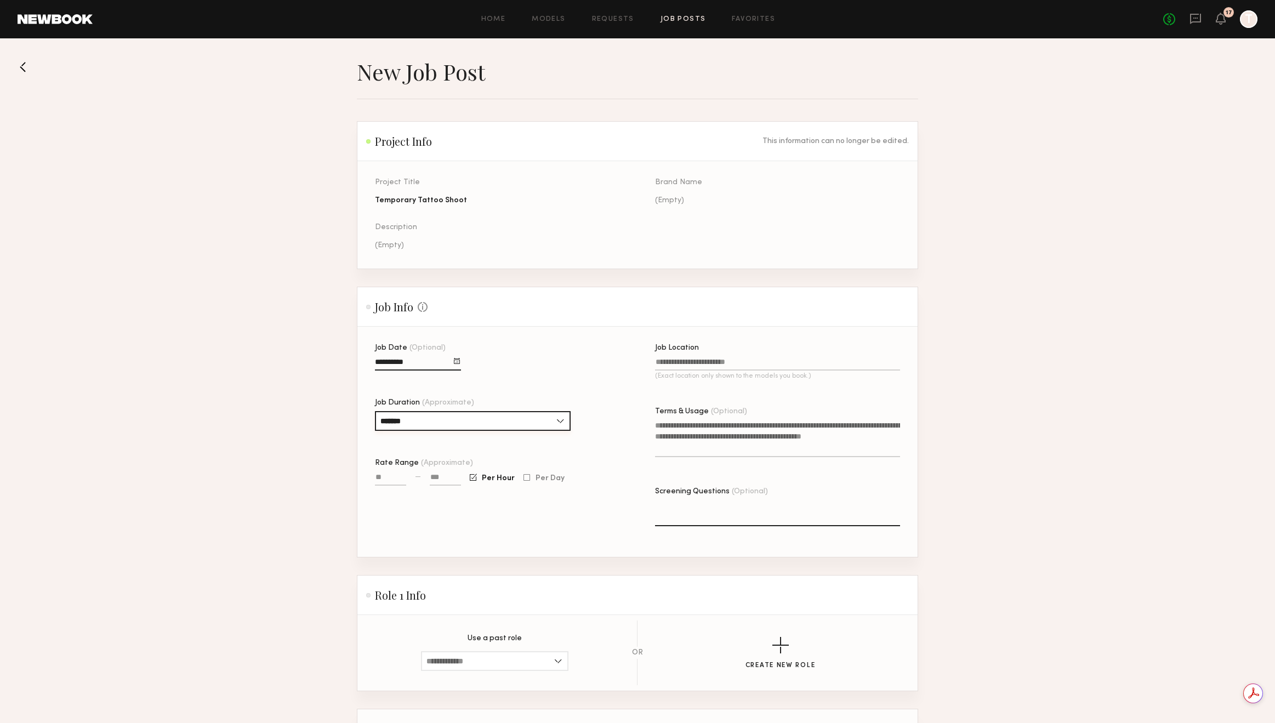
click at [440, 422] on input "*******" at bounding box center [473, 421] width 196 height 20
click at [414, 480] on div "3 hours" at bounding box center [472, 475] width 193 height 18
type input "*******"
click at [443, 486] on input at bounding box center [445, 479] width 31 height 13
type input "****"
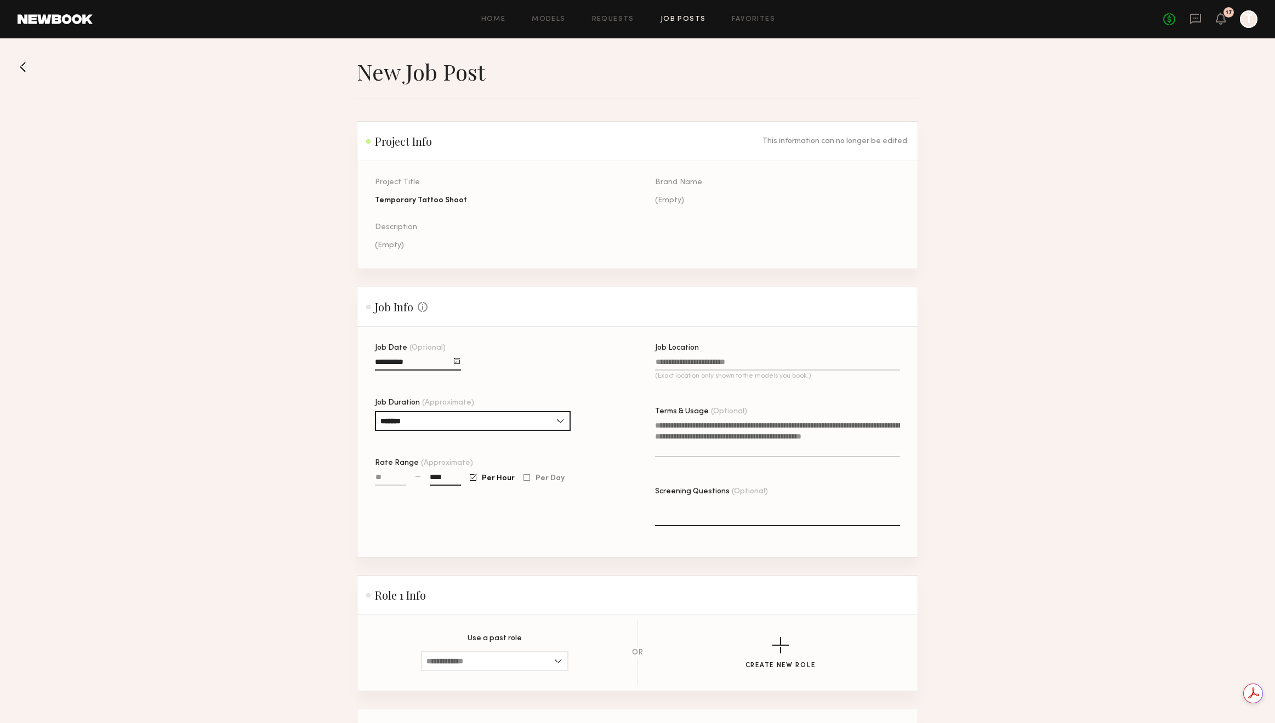
click at [390, 485] on input "Rate Range (Approximate)" at bounding box center [390, 479] width 31 height 13
type input "****"
click at [727, 366] on input "Job Location (Exact location only shown to the models you book.)" at bounding box center [777, 364] width 245 height 13
type input "**********"
click at [384, 249] on div "(Empty)" at bounding box center [497, 245] width 245 height 11
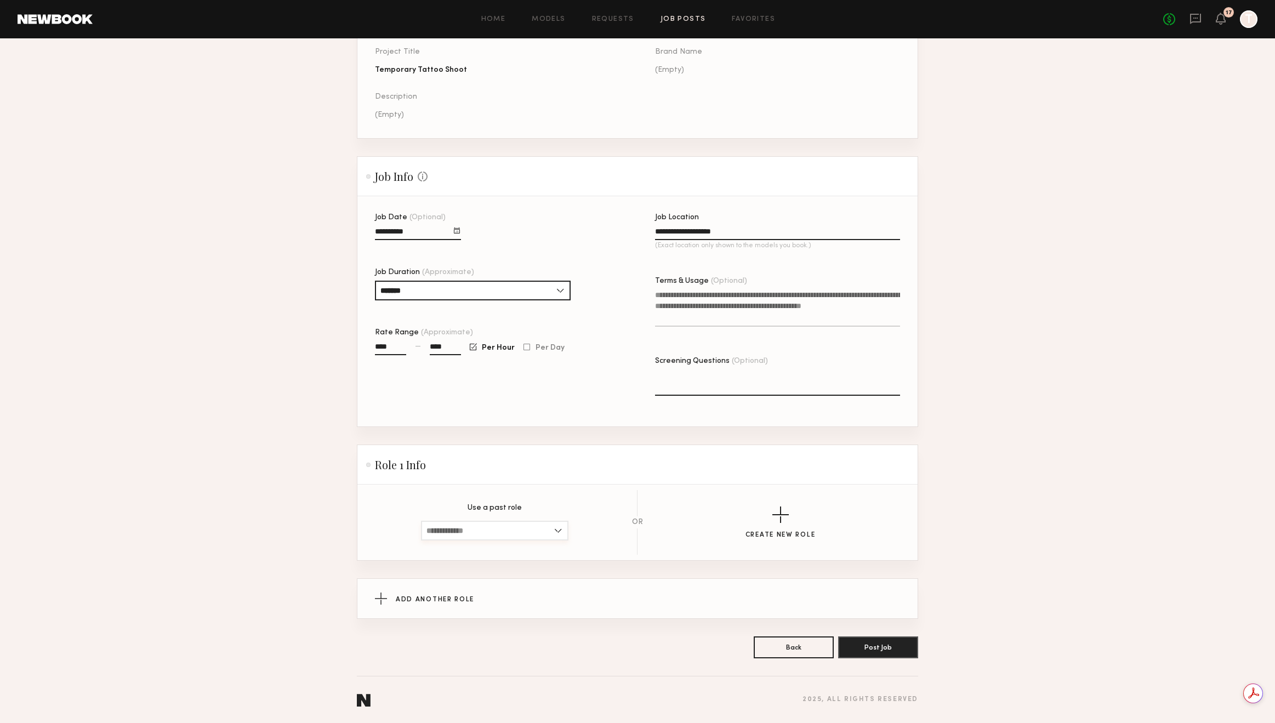
click at [538, 528] on input at bounding box center [494, 531] width 147 height 20
click at [519, 579] on span "Female, 22–25, All ethnicities" at bounding box center [494, 576] width 136 height 8
type input "**********"
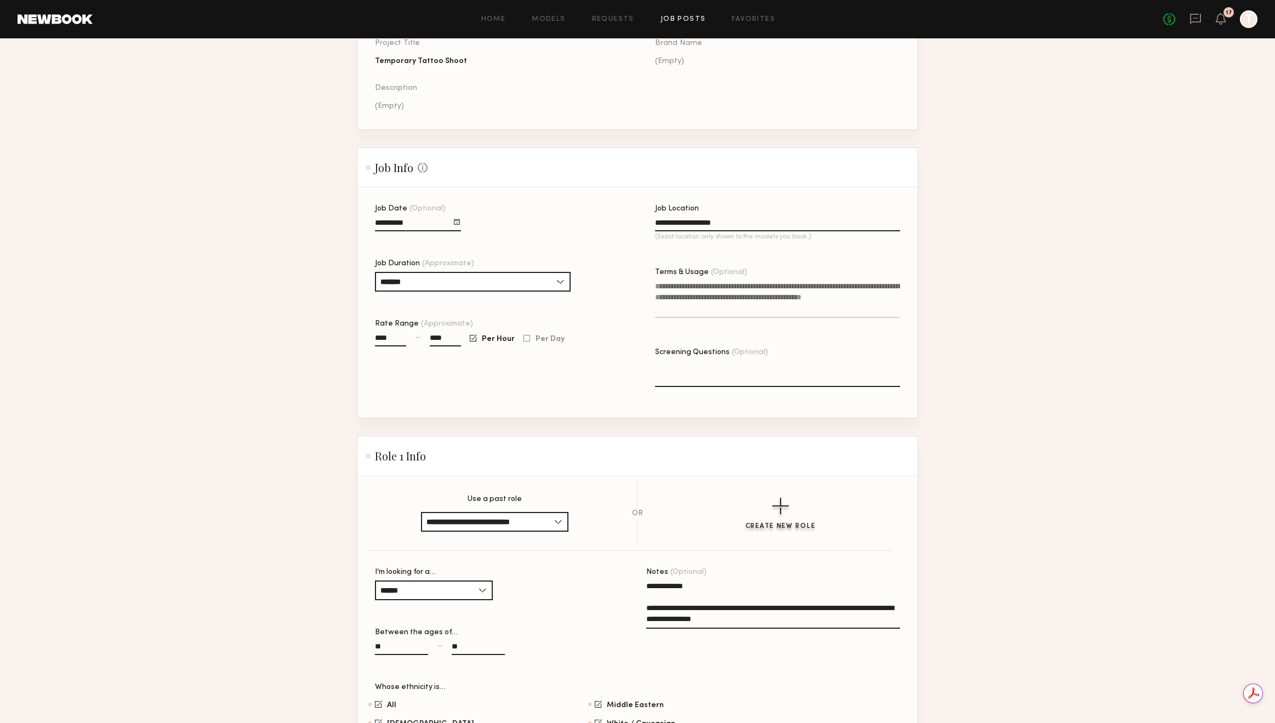
click at [771, 512] on button "Create New Role" at bounding box center [780, 514] width 70 height 32
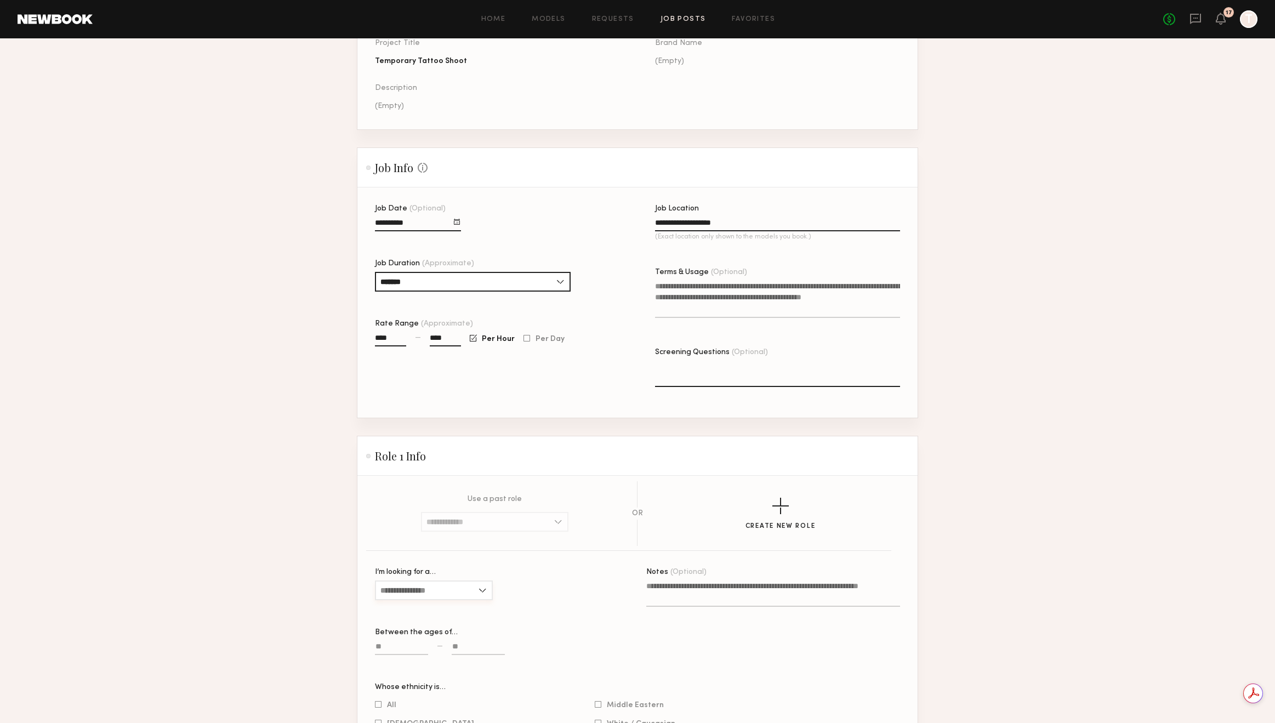
click at [443, 595] on input "I’m looking for a…" at bounding box center [434, 590] width 118 height 20
click at [425, 618] on div "Female" at bounding box center [434, 609] width 116 height 18
type input "******"
click at [413, 655] on input at bounding box center [401, 648] width 53 height 13
type input "**"
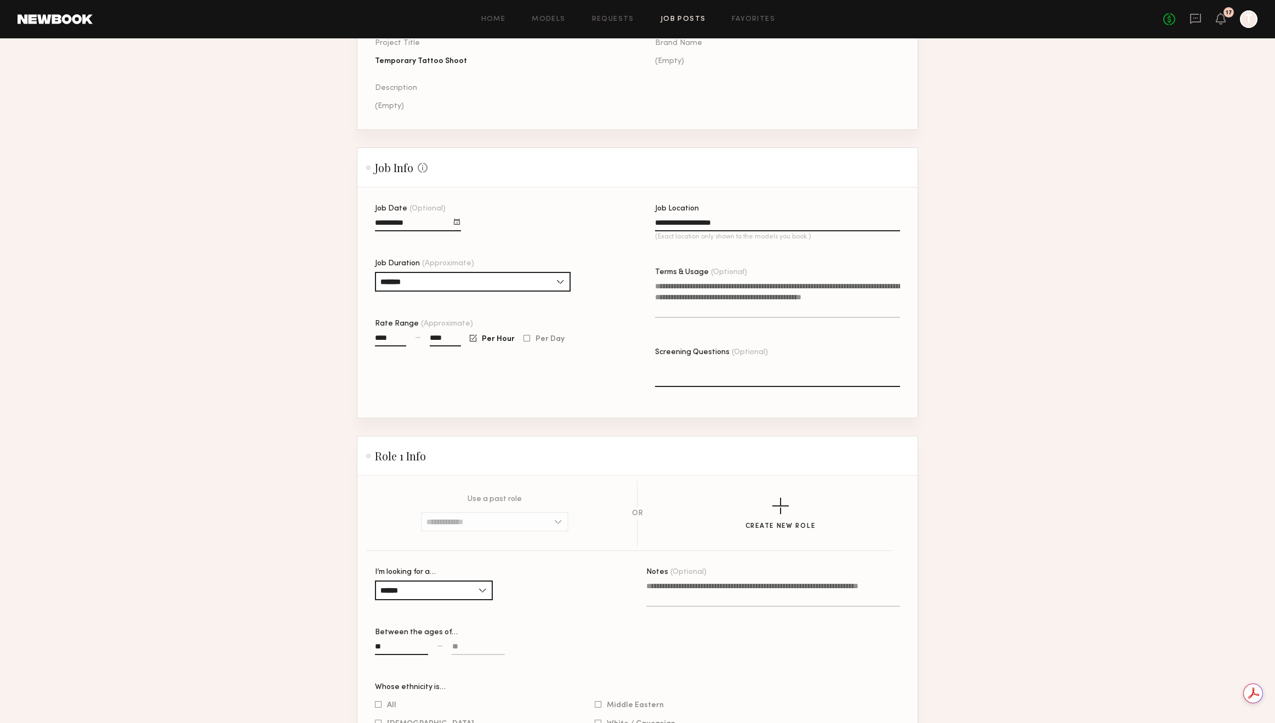
click at [468, 655] on input at bounding box center [478, 648] width 53 height 13
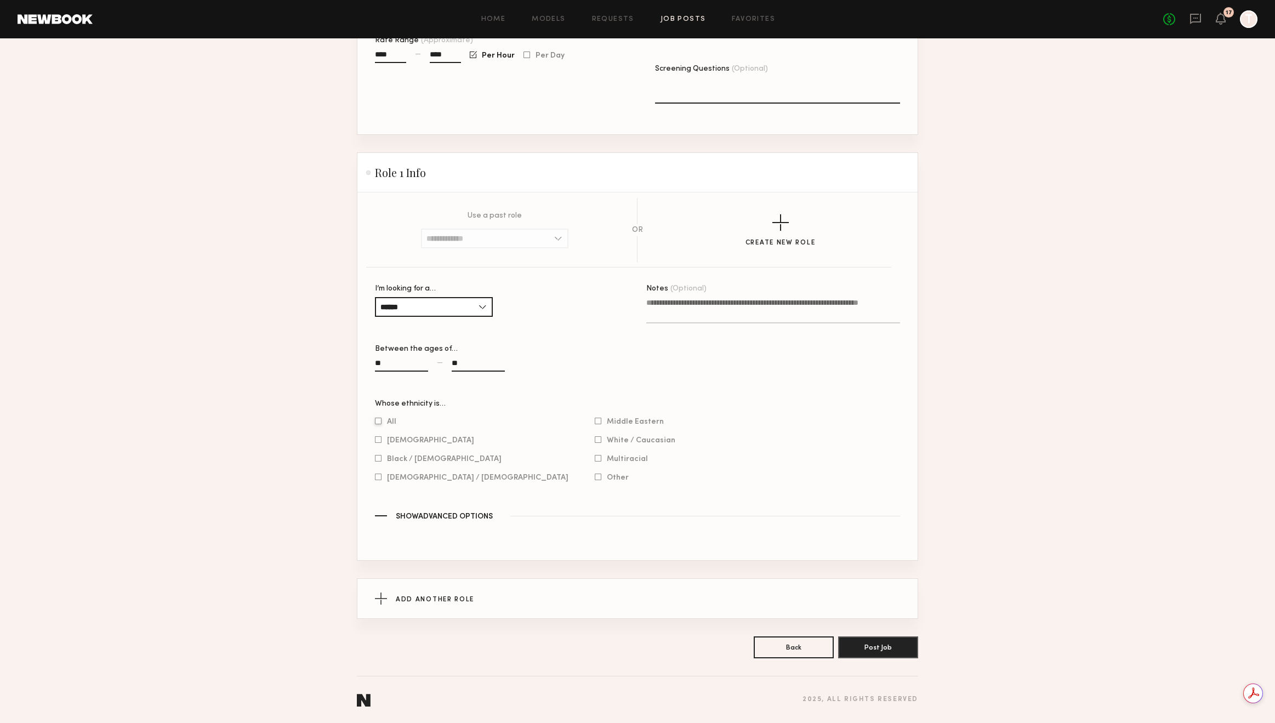
type input "**"
click at [385, 419] on label "All" at bounding box center [385, 421] width 21 height 7
click at [448, 509] on div "Whose ethnicity is… All Asian Black / African American Hispanic / Latino Middle…" at bounding box center [637, 455] width 525 height 111
click at [445, 515] on span "Show Advanced Options" at bounding box center [444, 517] width 97 height 8
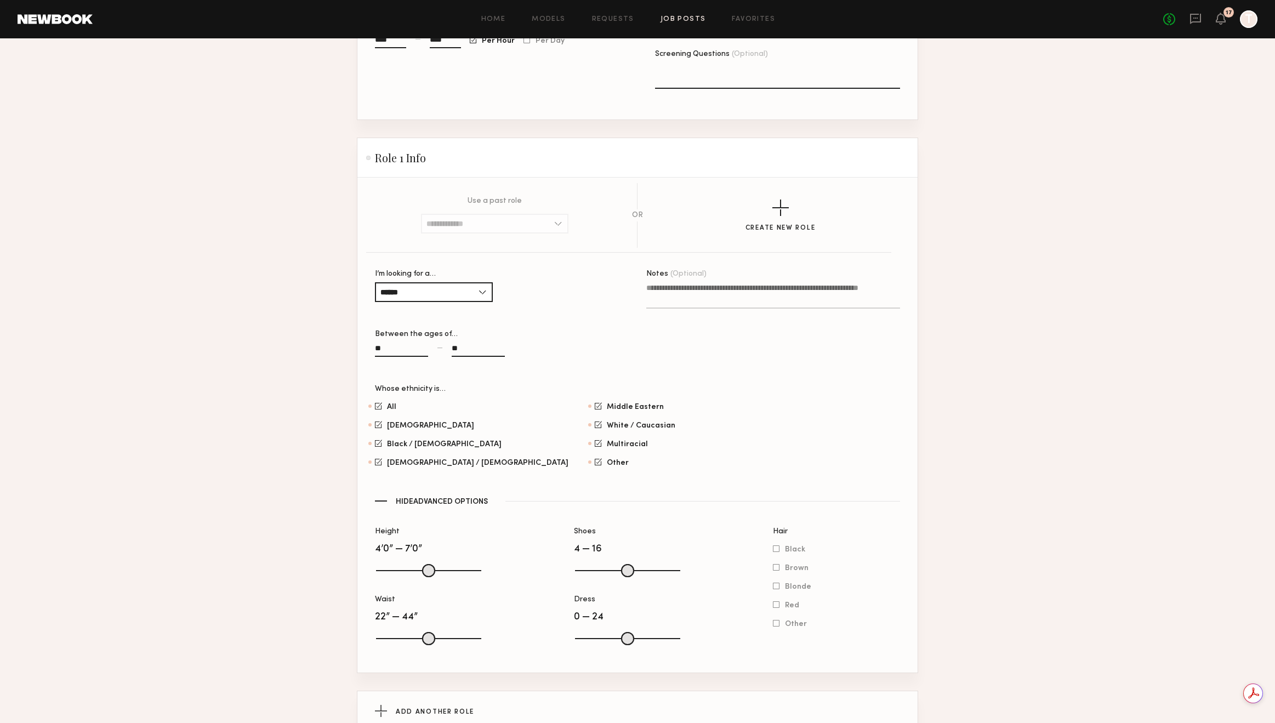
click at [445, 506] on span "Hide Advanced Options" at bounding box center [442, 502] width 92 height 8
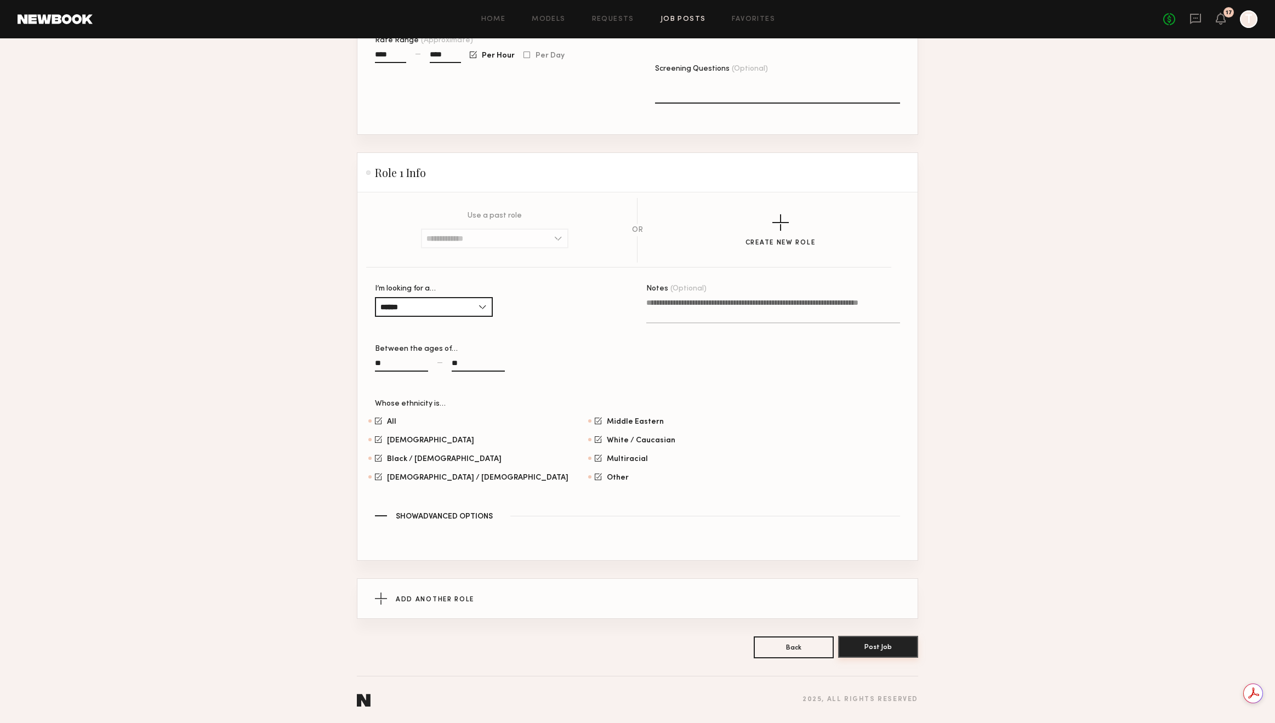
click at [866, 643] on button "Post Job" at bounding box center [878, 647] width 80 height 22
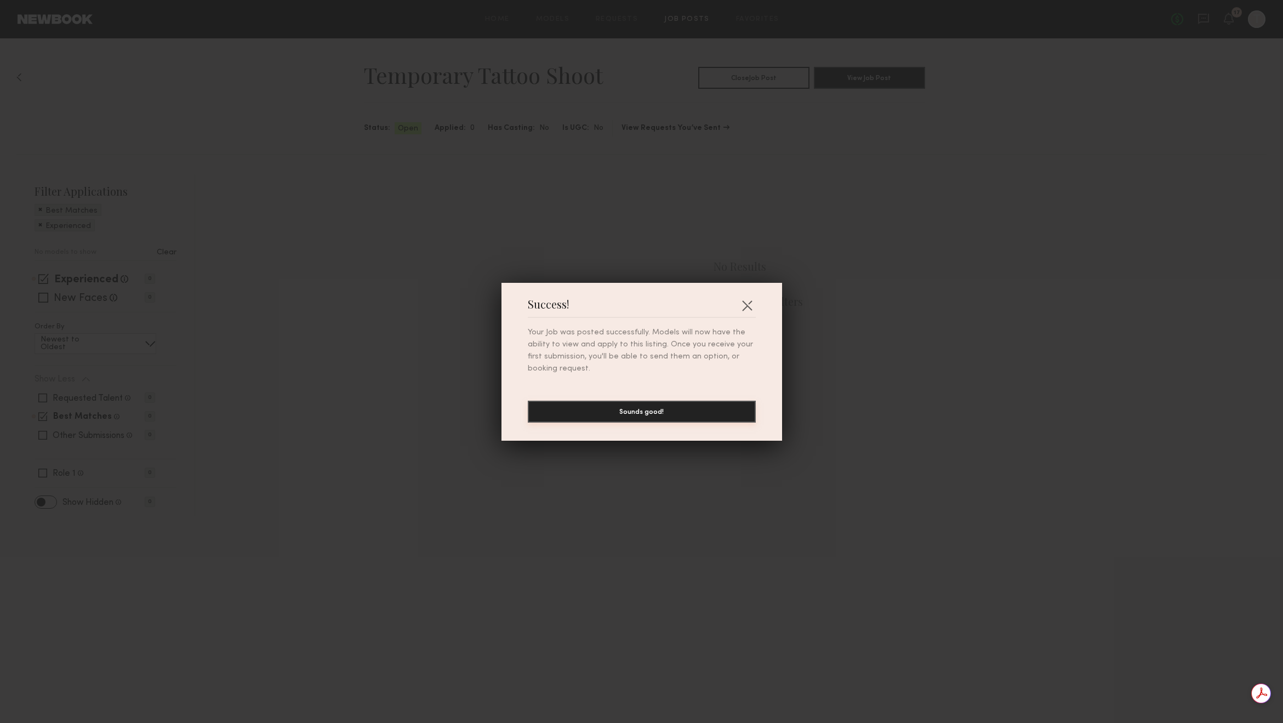
click at [684, 417] on button "Sounds good!" at bounding box center [642, 412] width 228 height 22
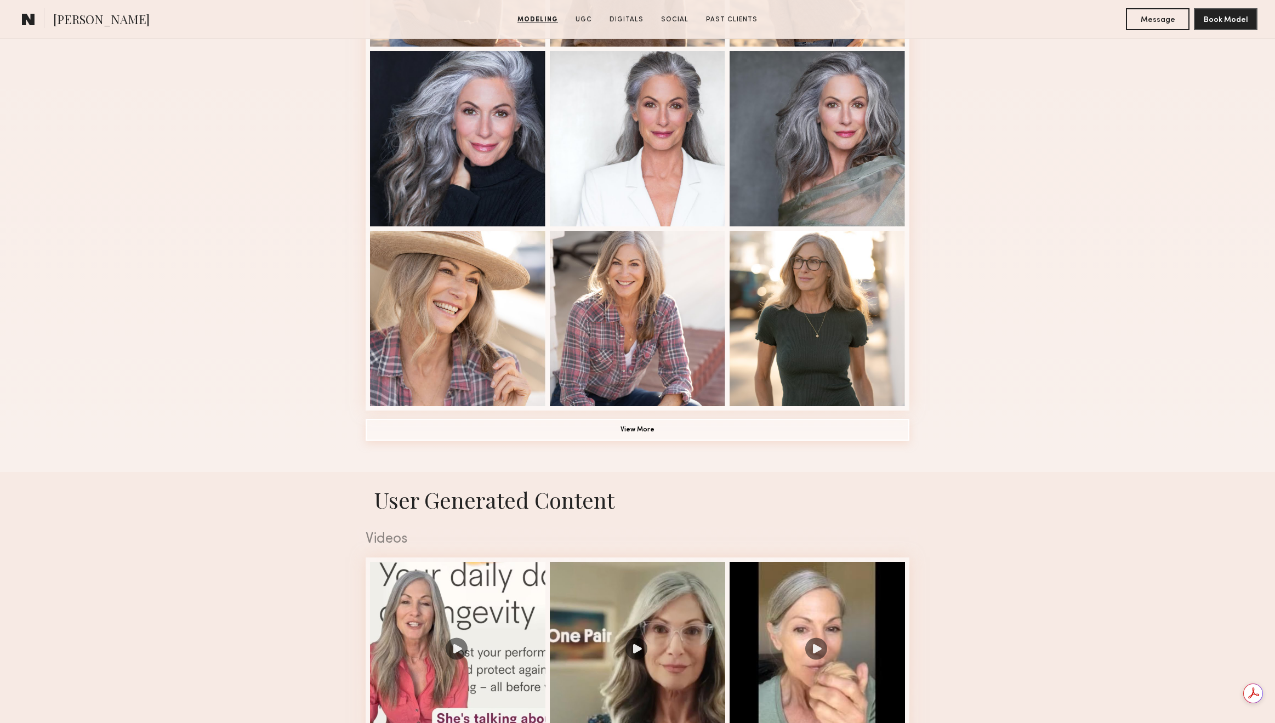
click at [681, 434] on button "View More" at bounding box center [638, 430] width 544 height 22
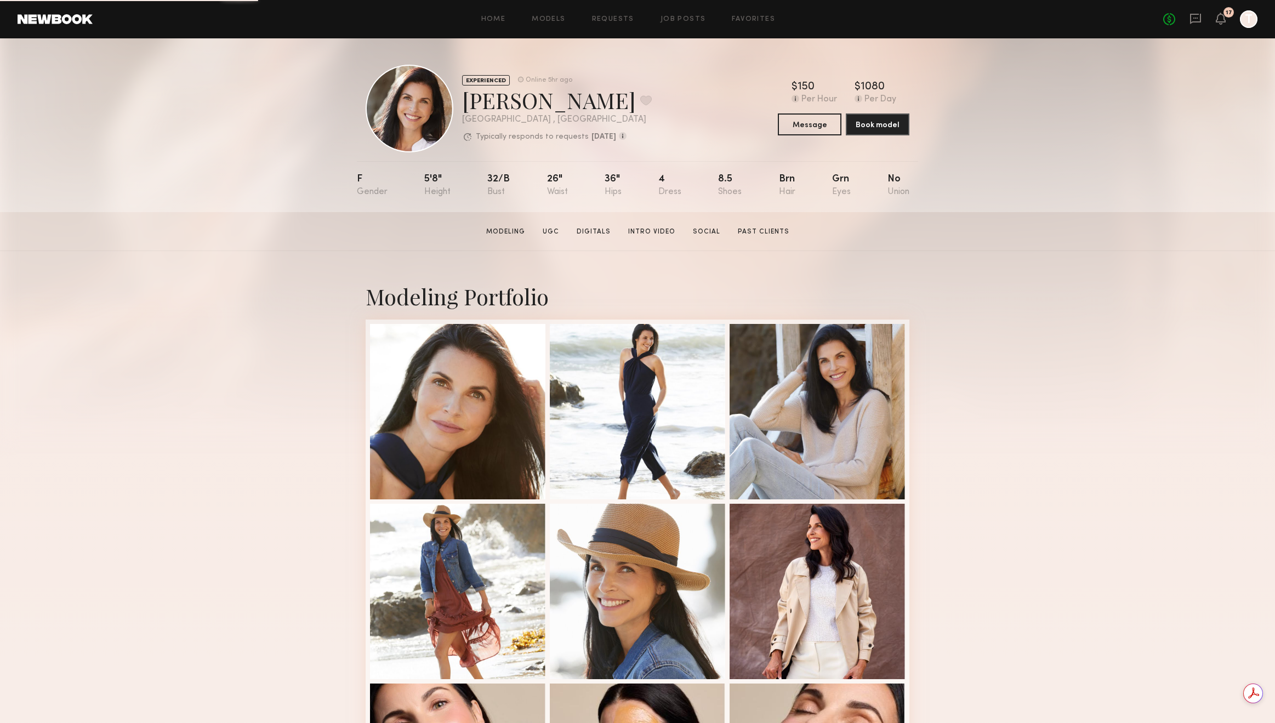
scroll to position [633, 0]
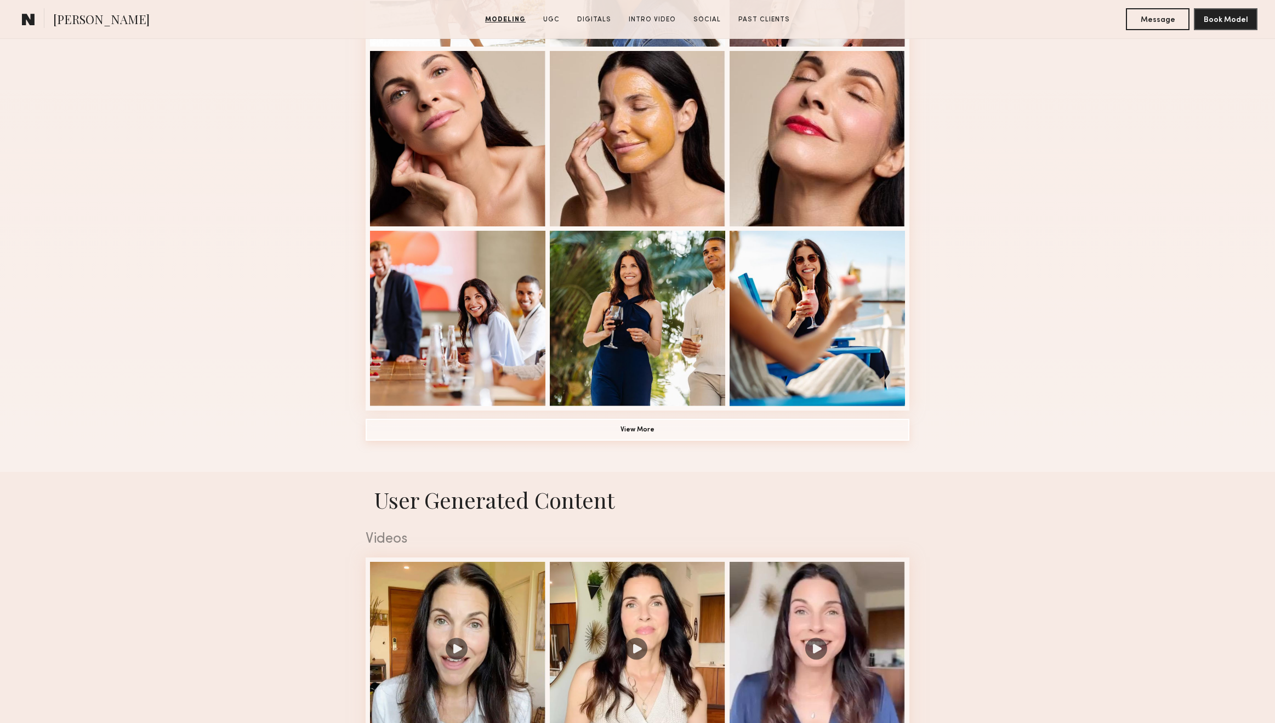
click at [635, 434] on button "View More" at bounding box center [638, 430] width 544 height 22
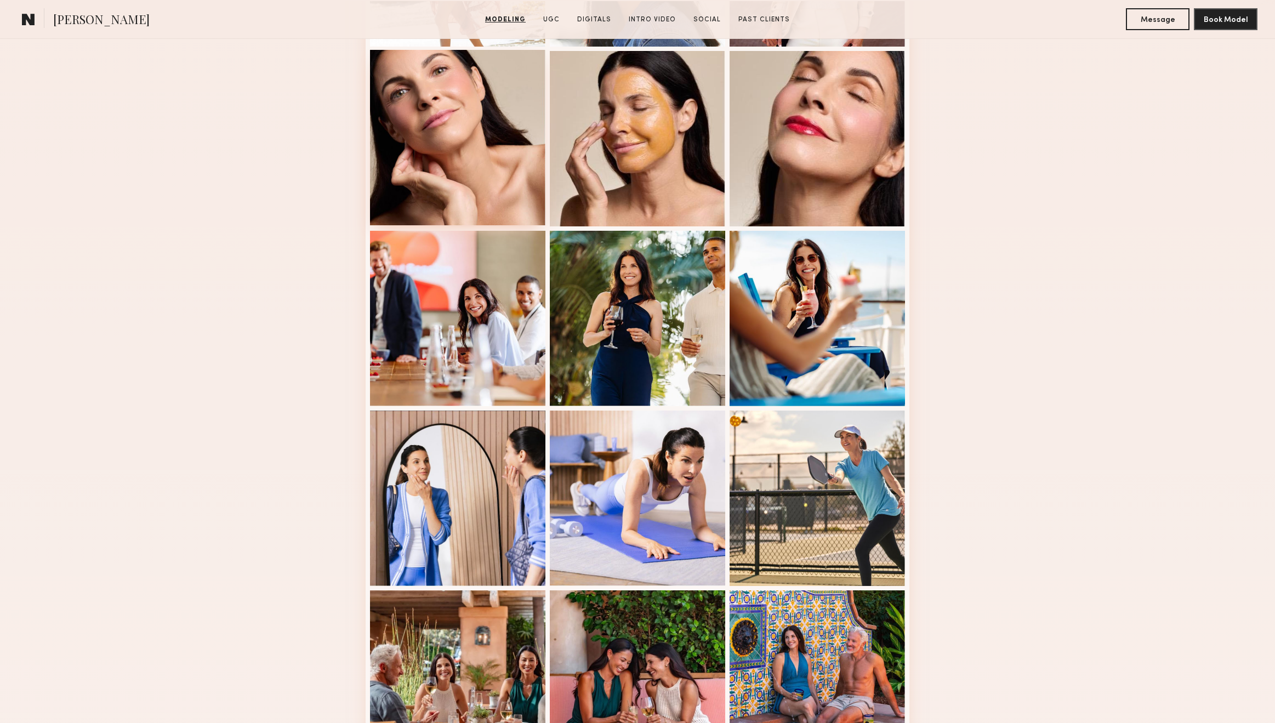
click at [475, 176] on div at bounding box center [457, 137] width 175 height 175
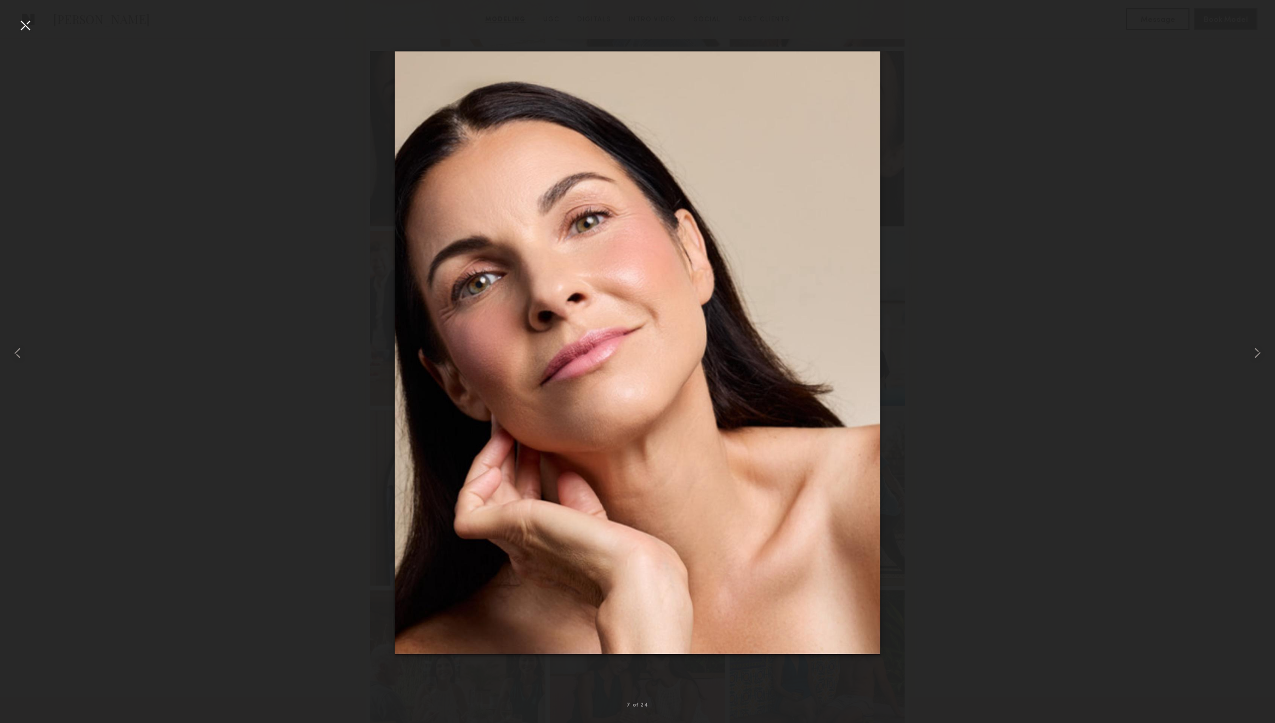
click at [17, 16] on div at bounding box center [25, 25] width 18 height 18
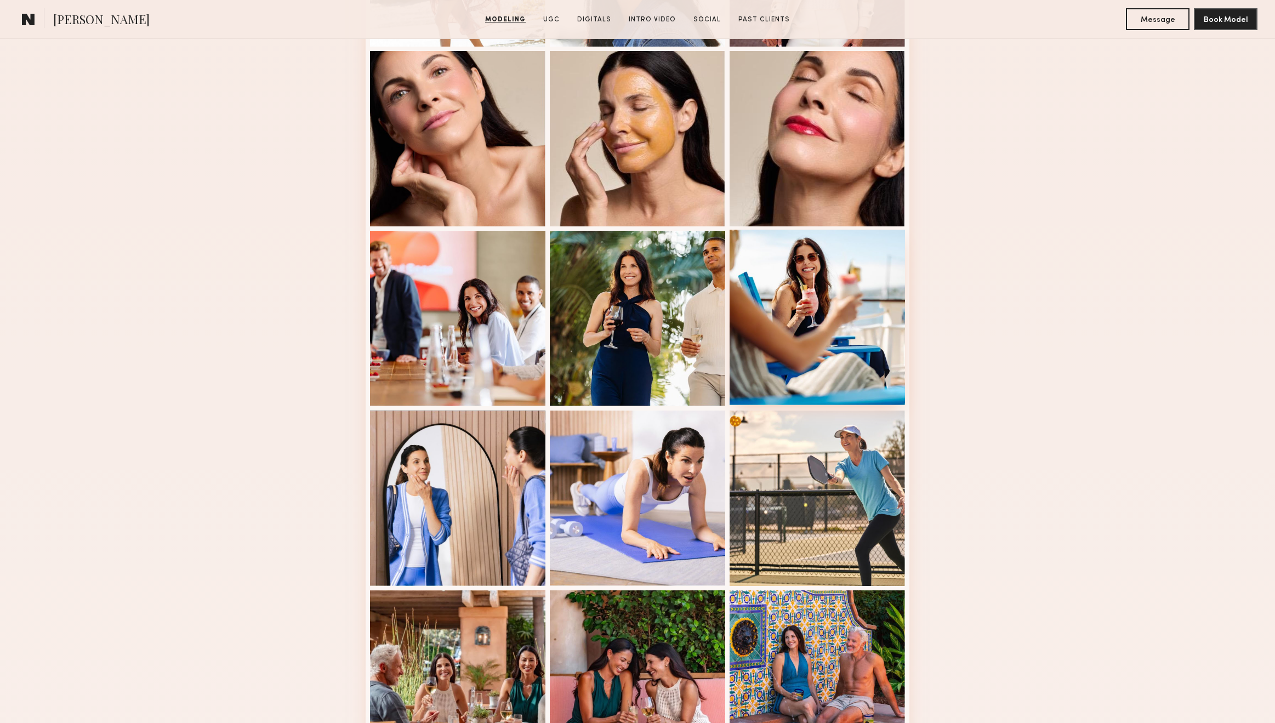
scroll to position [1265, 0]
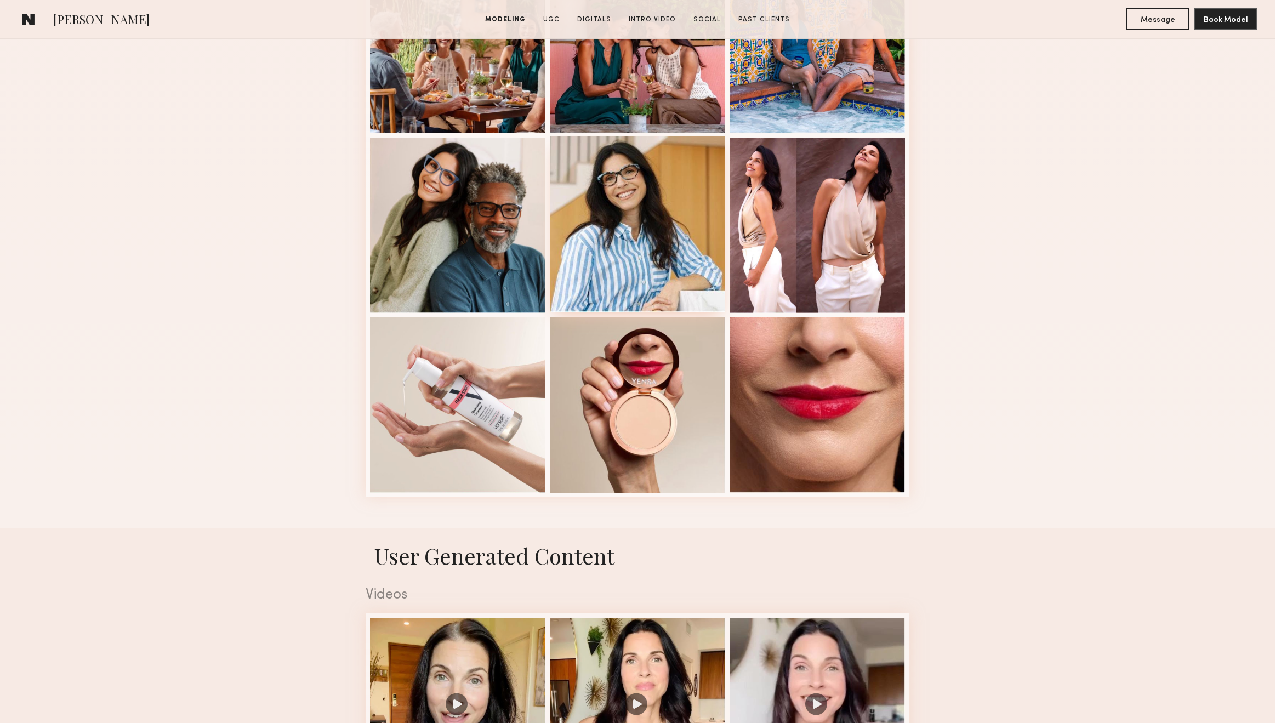
click at [664, 255] on div at bounding box center [637, 223] width 175 height 175
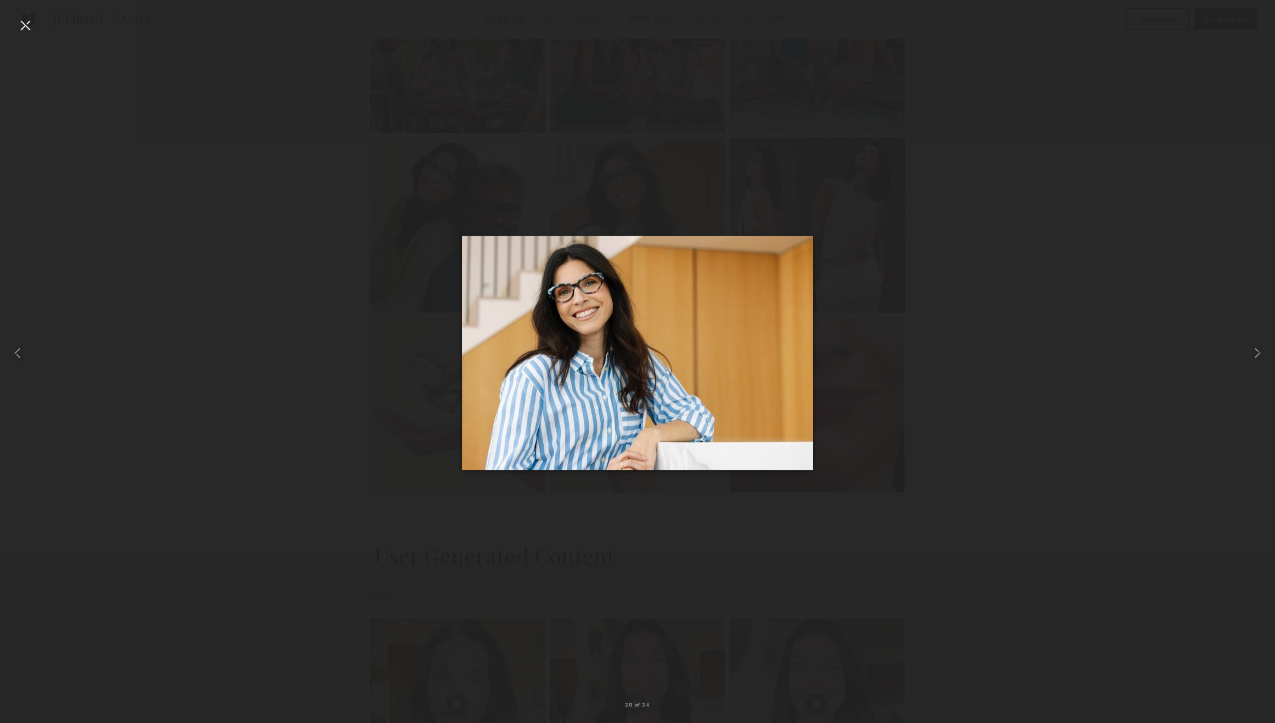
click at [30, 27] on div at bounding box center [25, 25] width 18 height 18
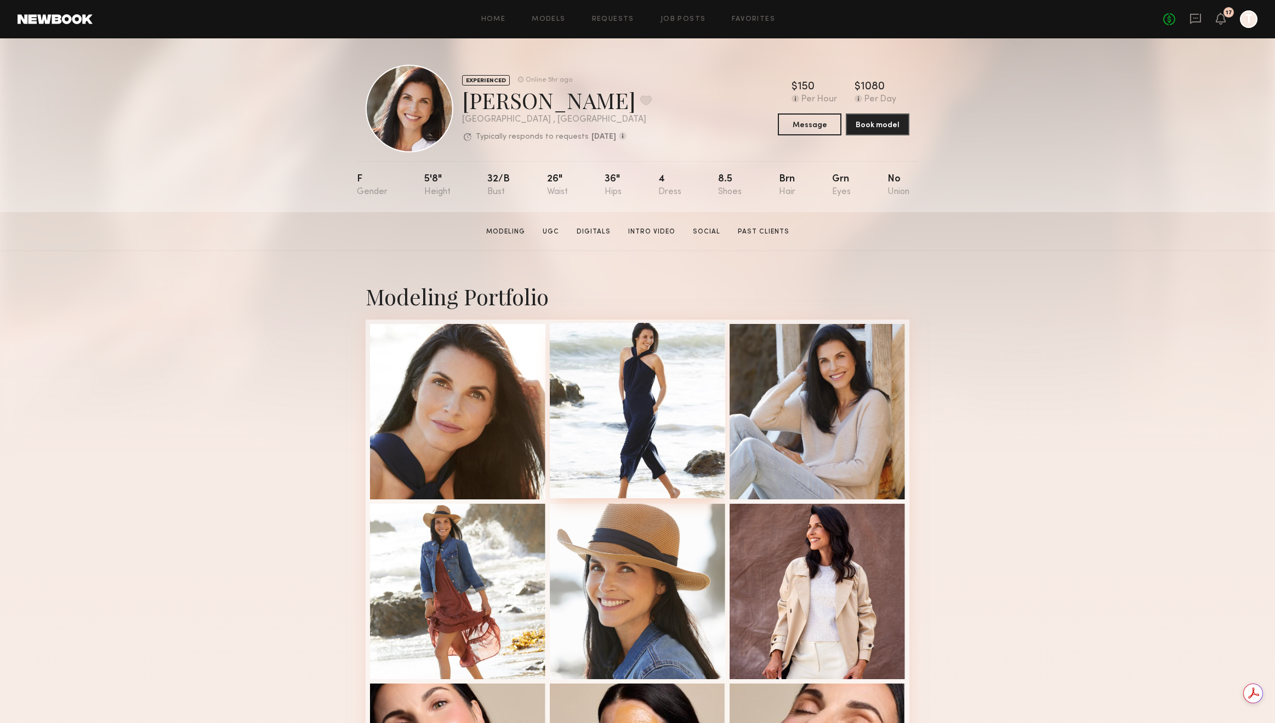
scroll to position [633, 0]
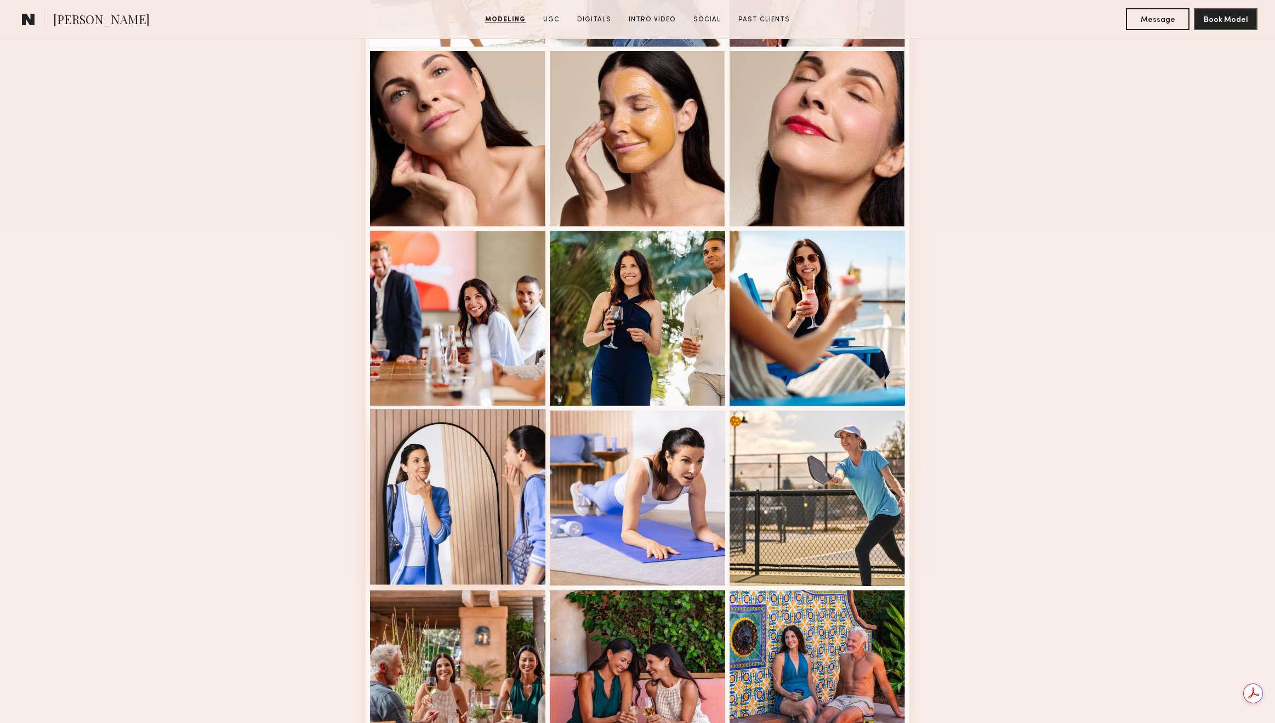
click at [458, 533] on div at bounding box center [457, 496] width 175 height 175
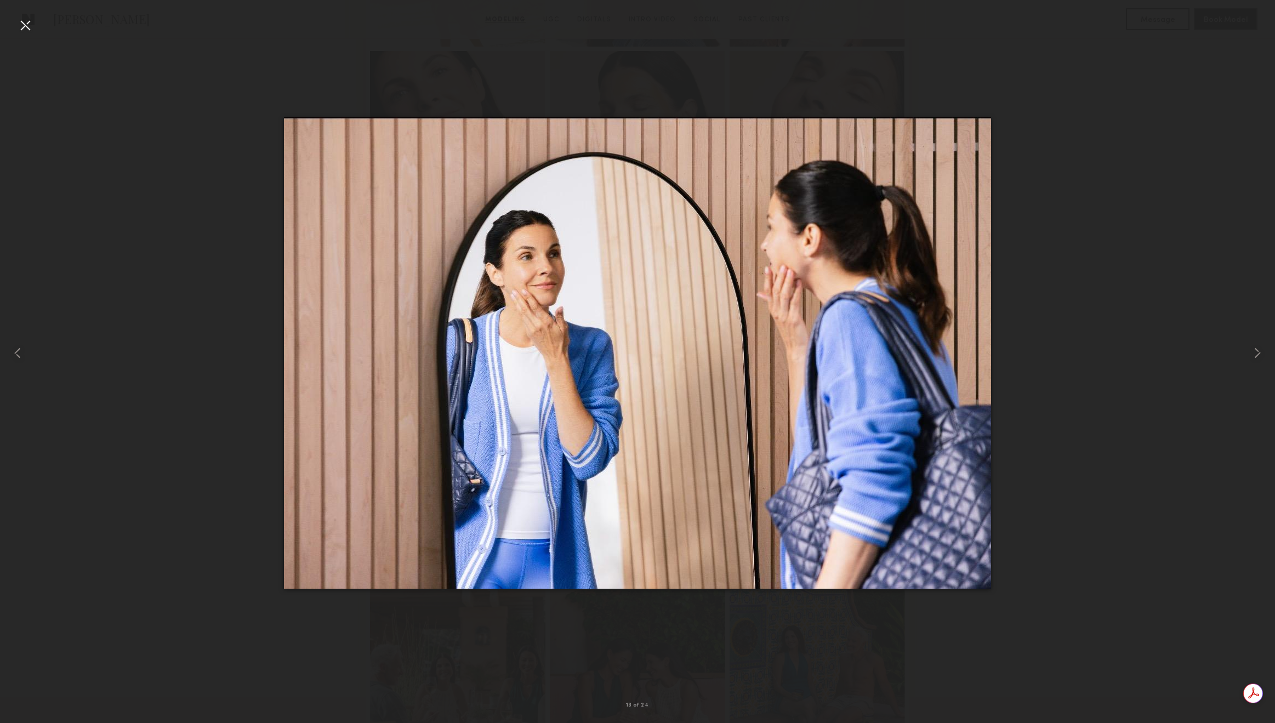
drag, startPoint x: 667, startPoint y: 333, endPoint x: 24, endPoint y: 21, distance: 714.6
click at [24, 21] on div at bounding box center [25, 25] width 18 height 18
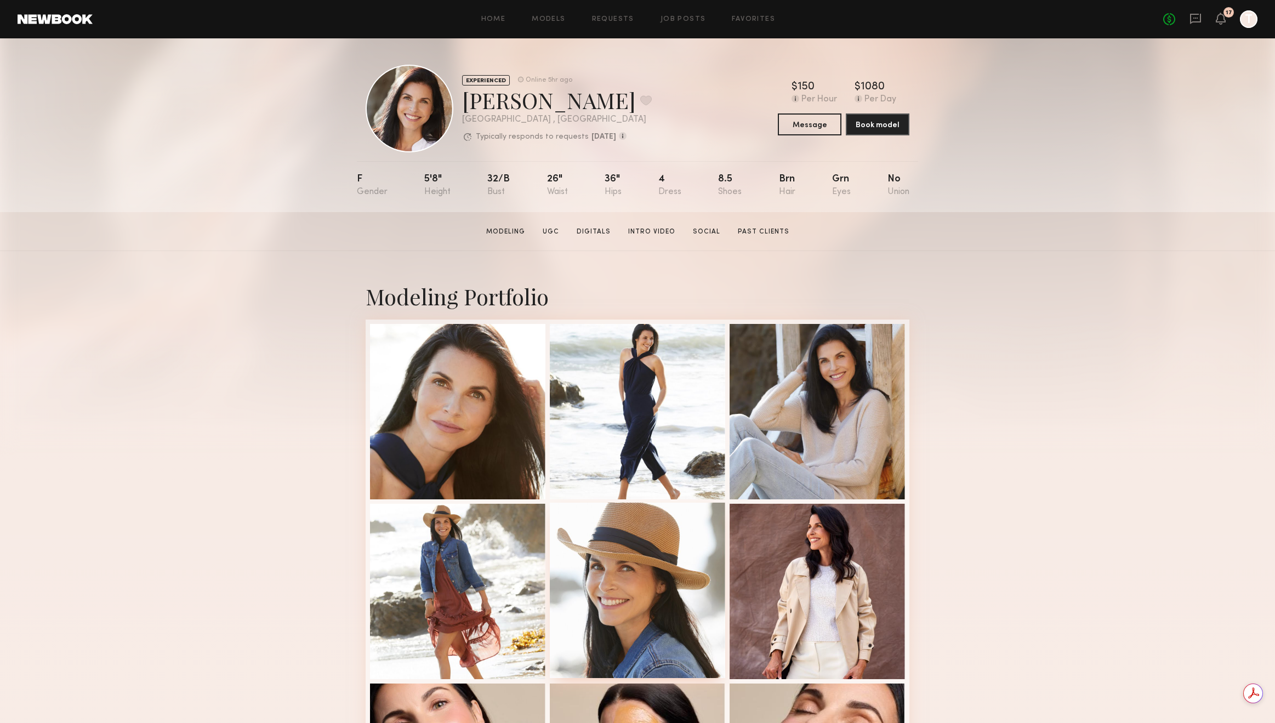
scroll to position [0, 0]
click at [629, 528] on div at bounding box center [637, 590] width 175 height 175
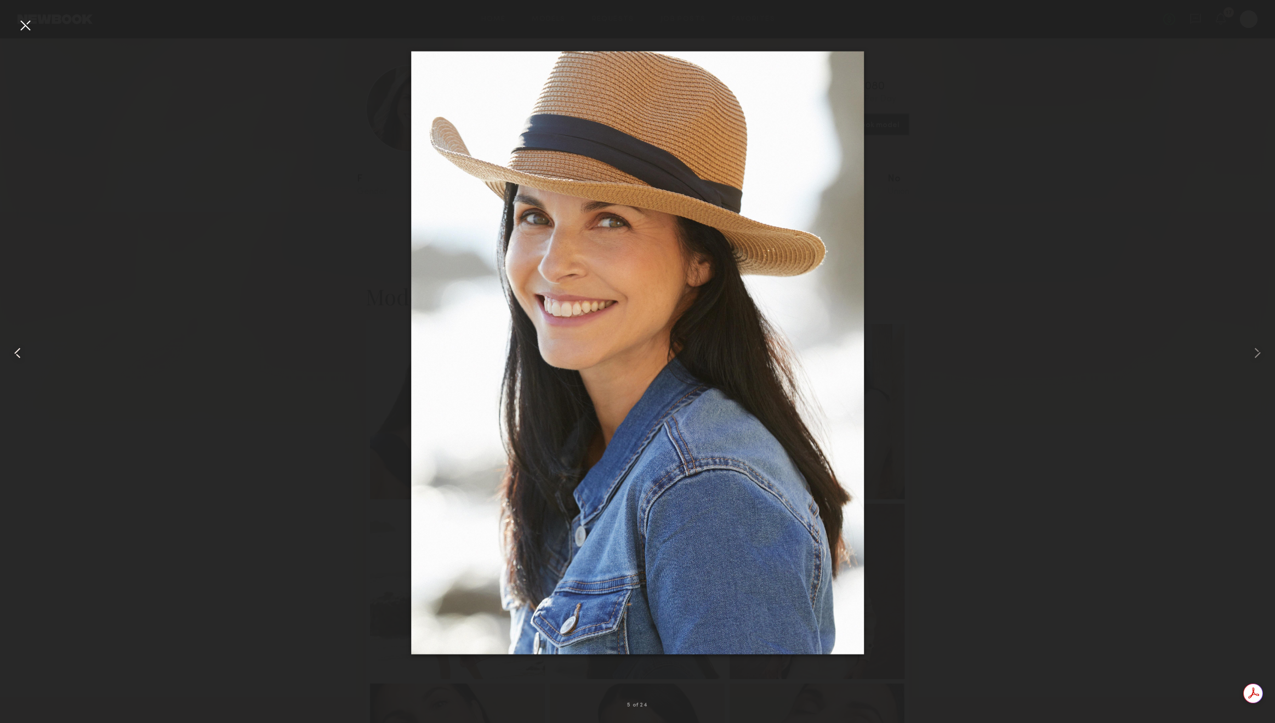
click at [15, 22] on div at bounding box center [25, 353] width 51 height 670
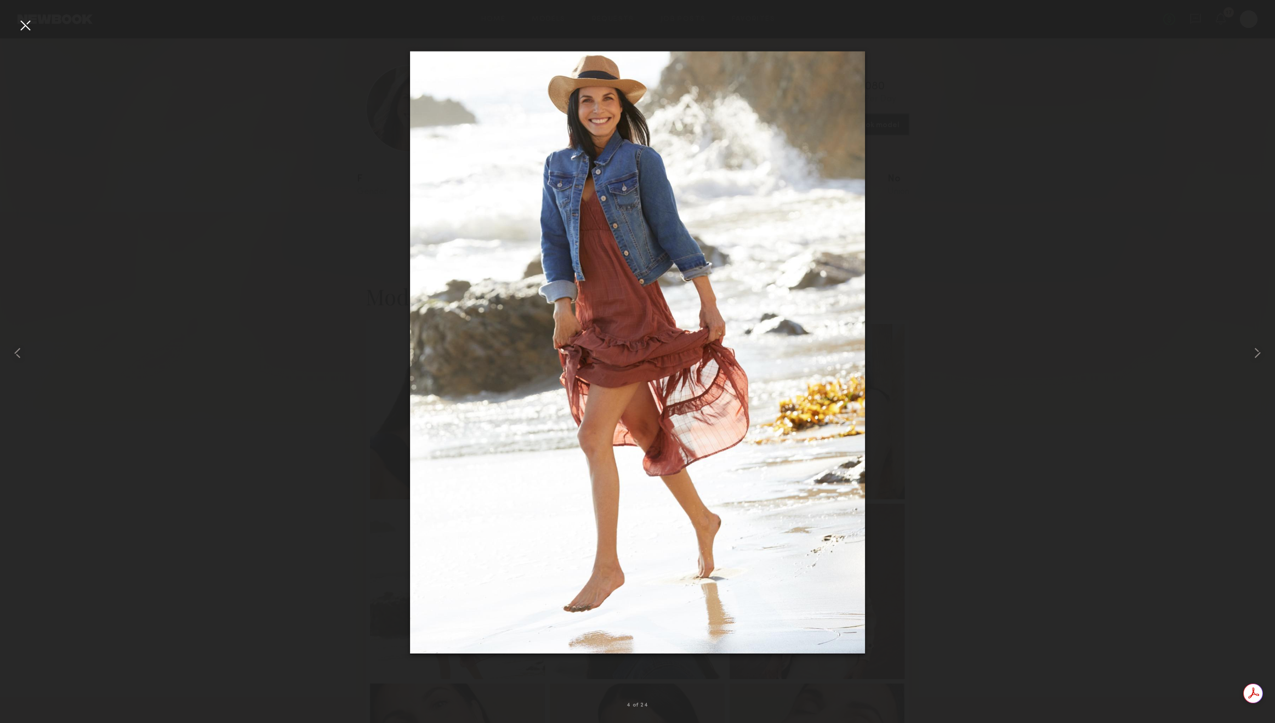
click at [28, 28] on div at bounding box center [25, 25] width 18 height 18
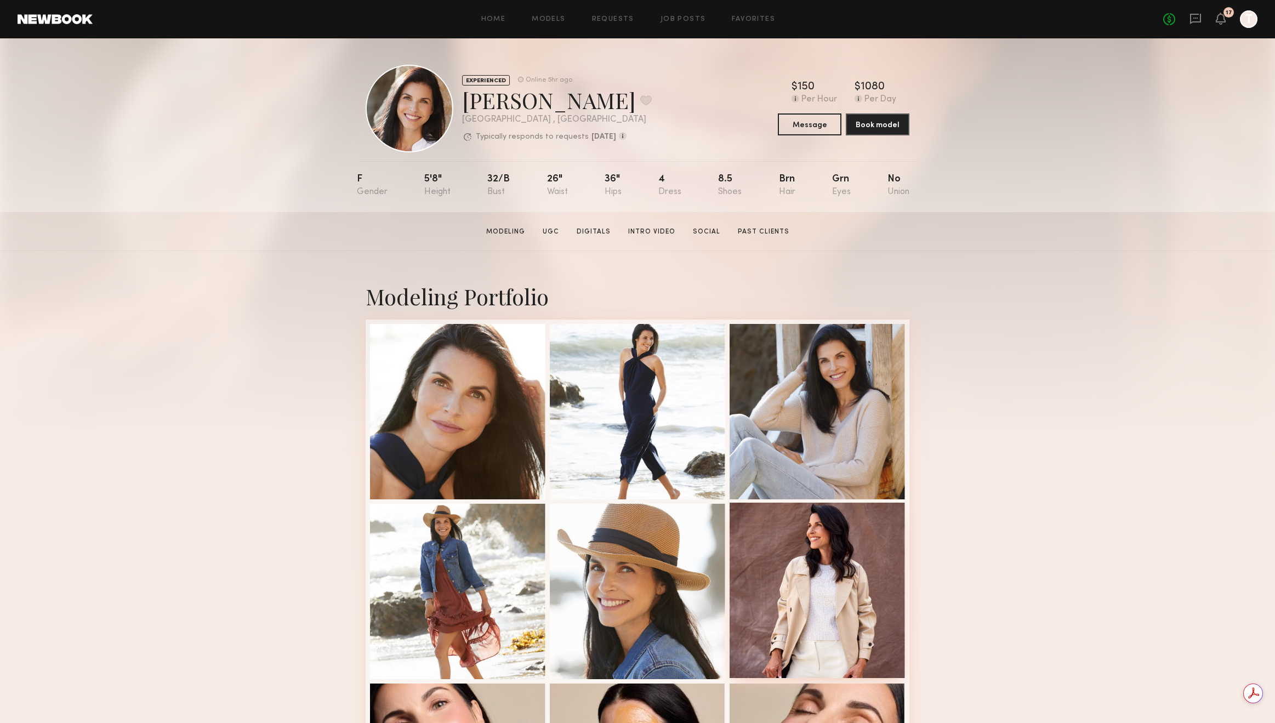
click at [842, 583] on div at bounding box center [817, 590] width 175 height 175
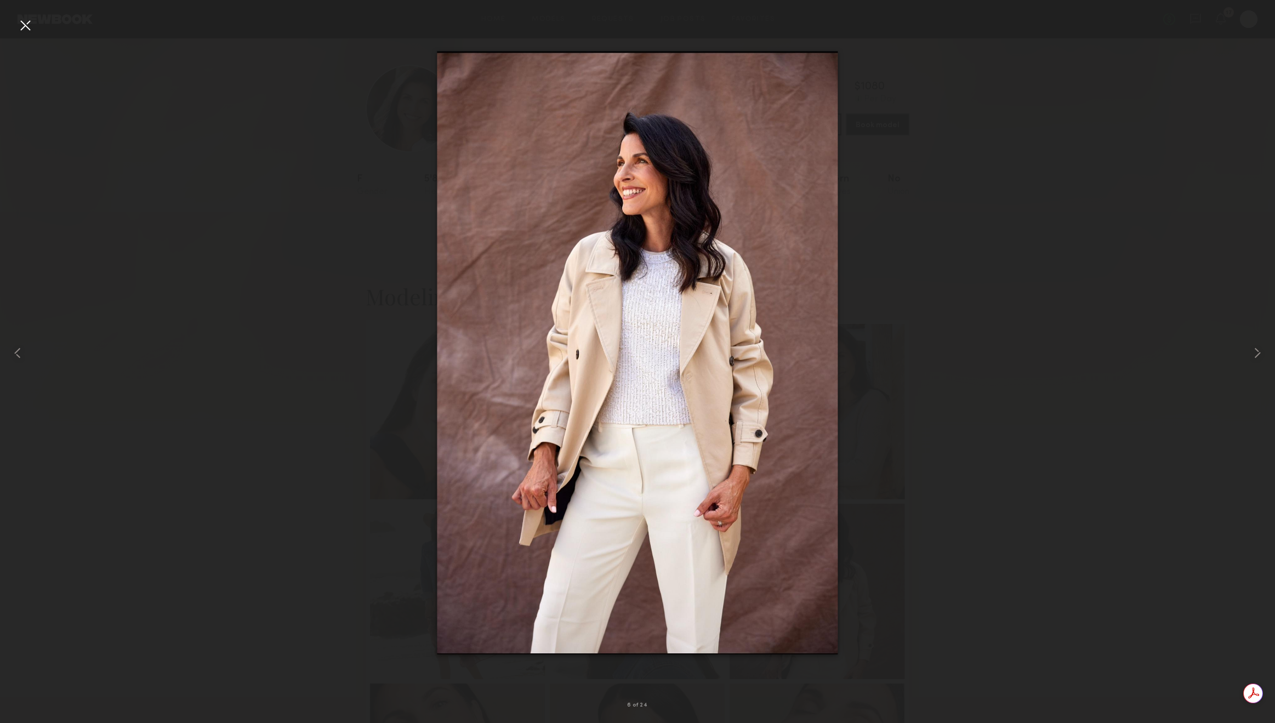
click at [20, 27] on div at bounding box center [25, 25] width 18 height 18
